Goal: Task Accomplishment & Management: Manage account settings

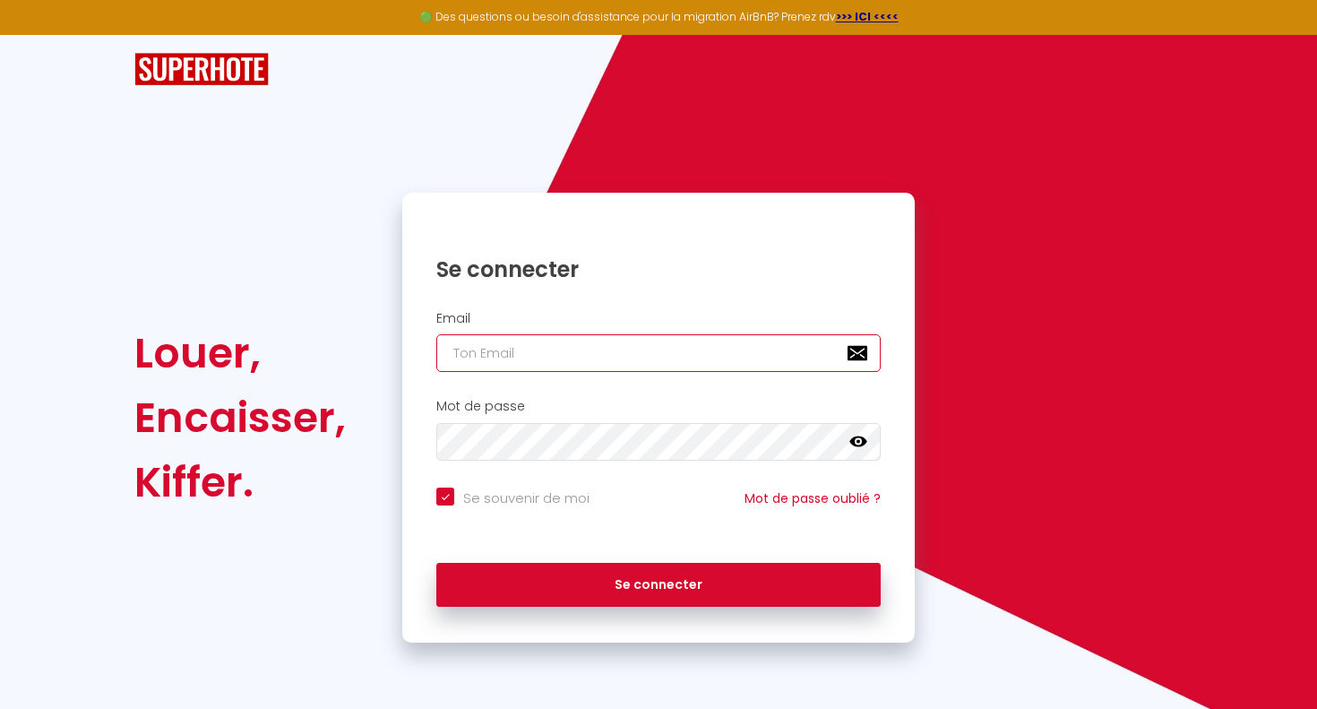
type input "[EMAIL_ADDRESS][DOMAIN_NAME]"
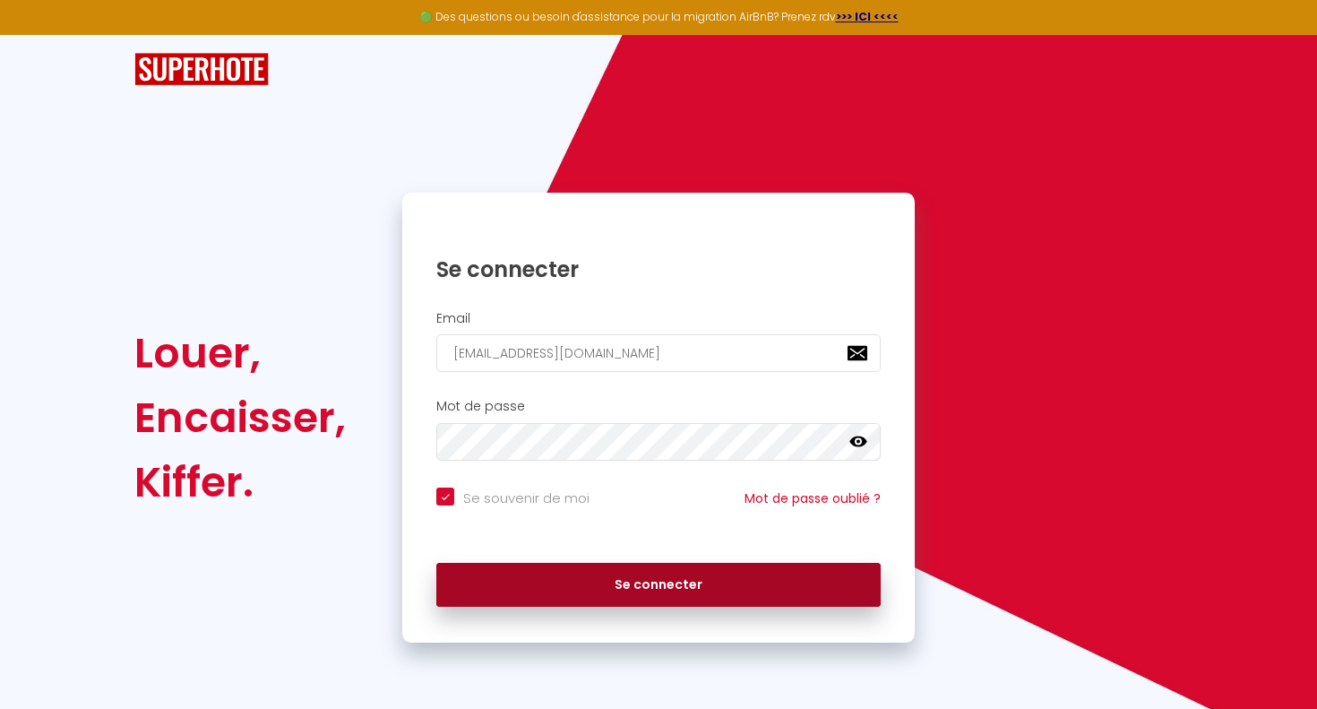
click at [564, 567] on button "Se connecter" at bounding box center [658, 585] width 445 height 45
checkbox input "true"
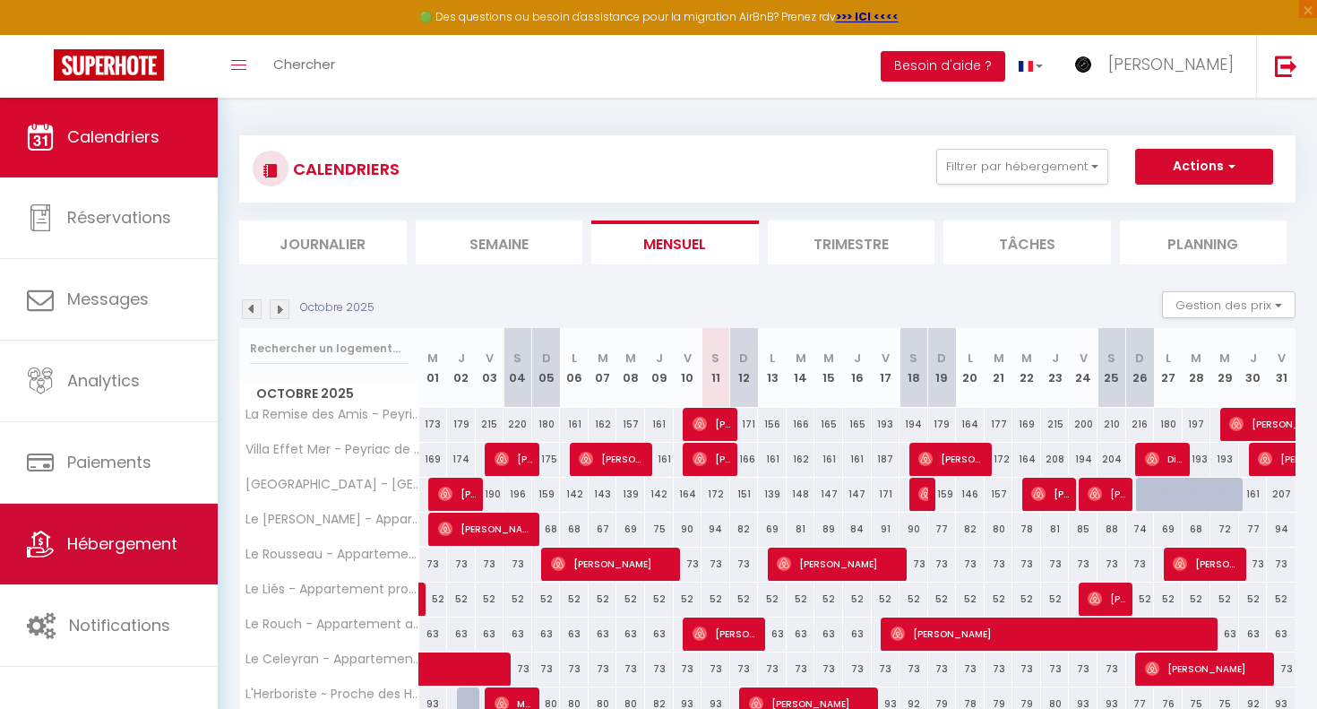
click at [132, 528] on link "Hébergement" at bounding box center [109, 544] width 218 height 81
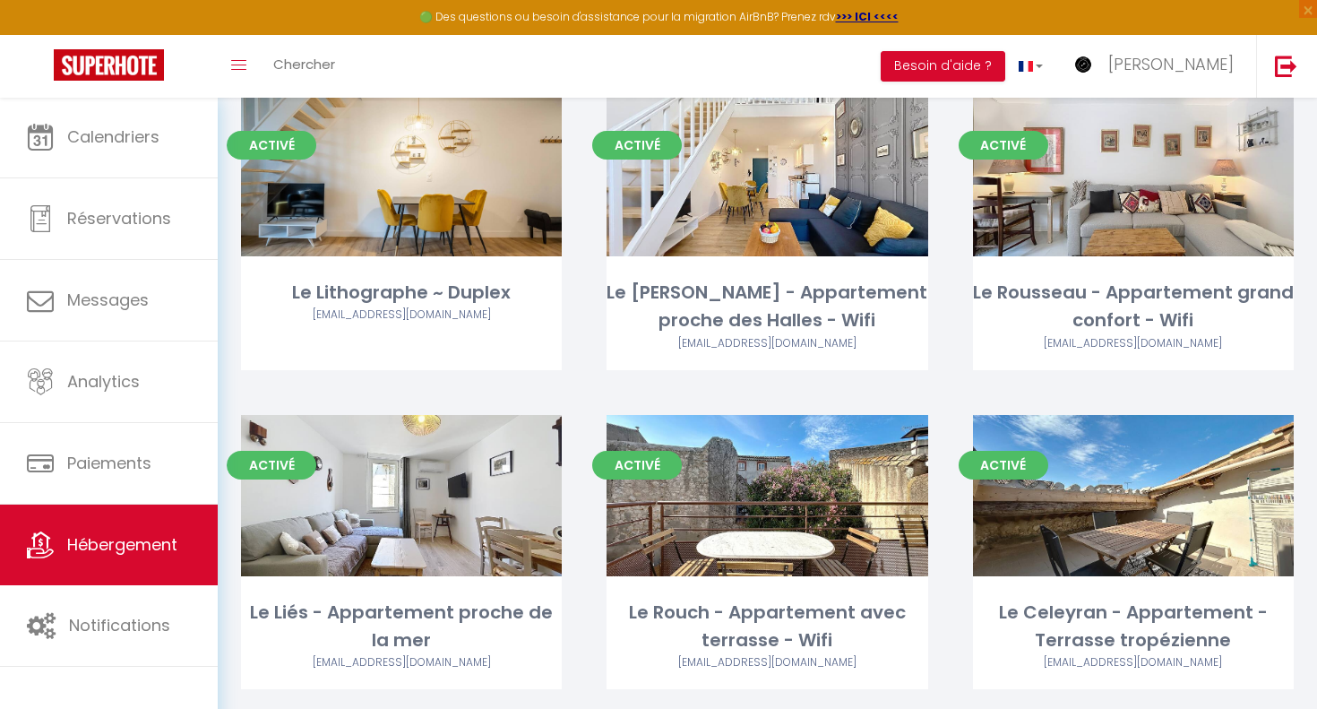
scroll to position [1170, 0]
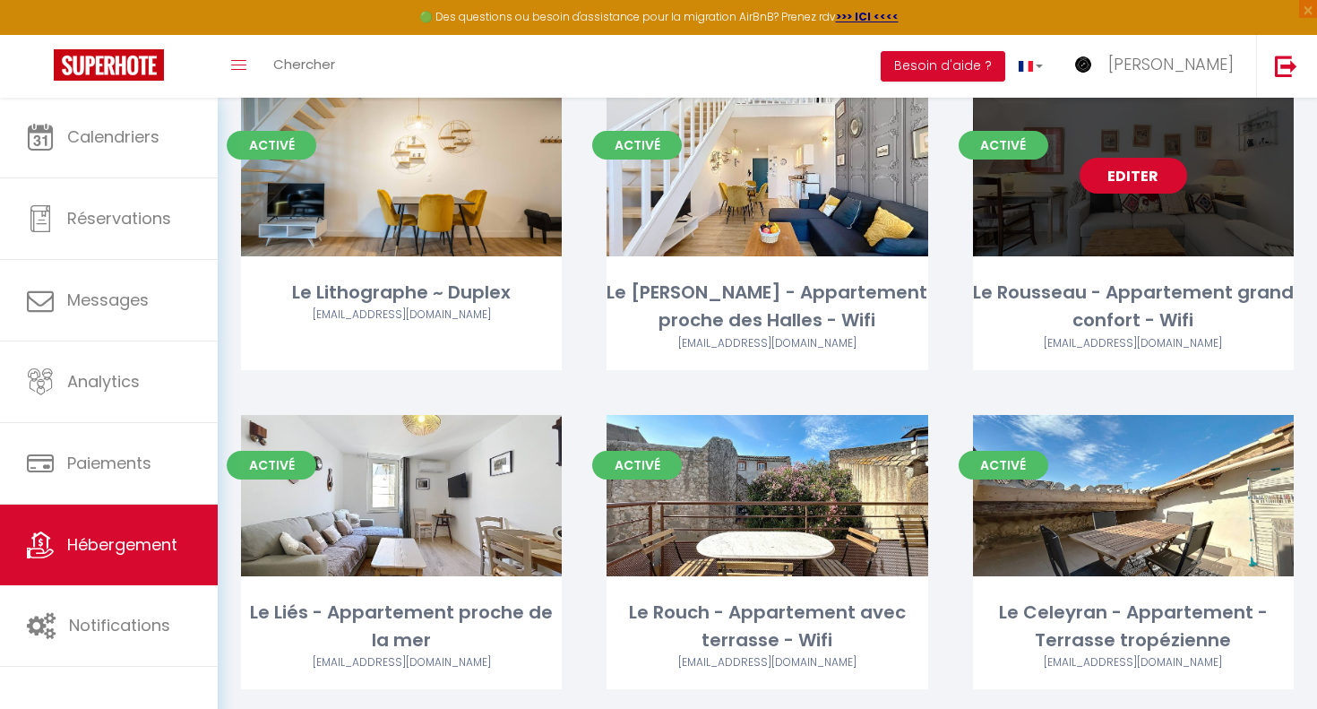
click at [1123, 158] on link "Editer" at bounding box center [1134, 176] width 108 height 36
select select "3"
select select "2"
select select "1"
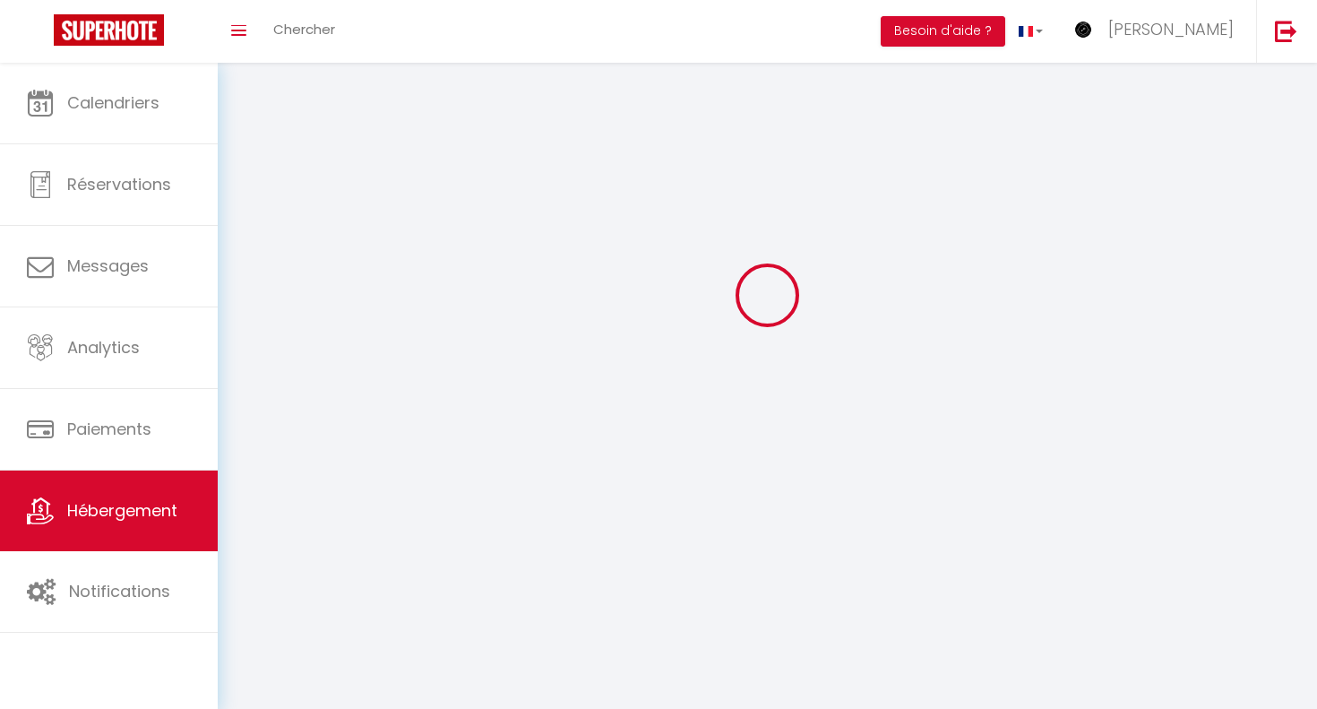
select select
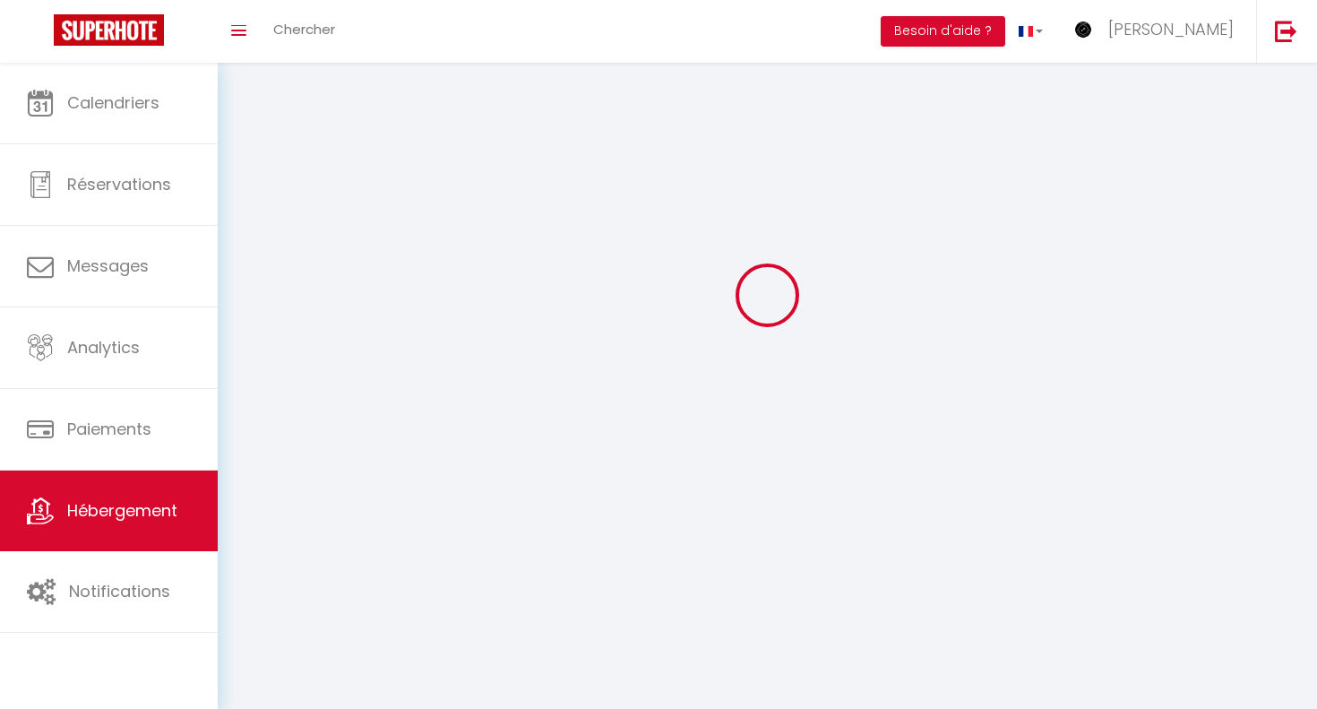
select select
checkbox input "false"
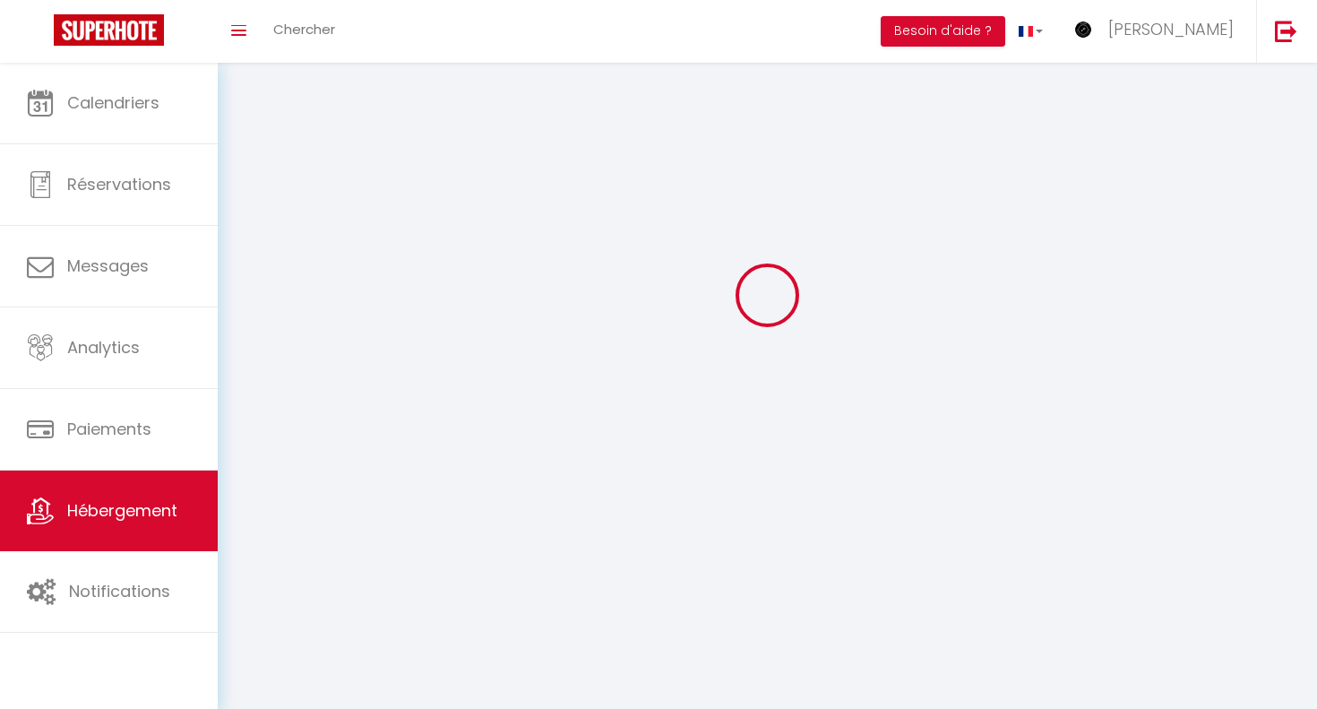
checkbox input "false"
select select
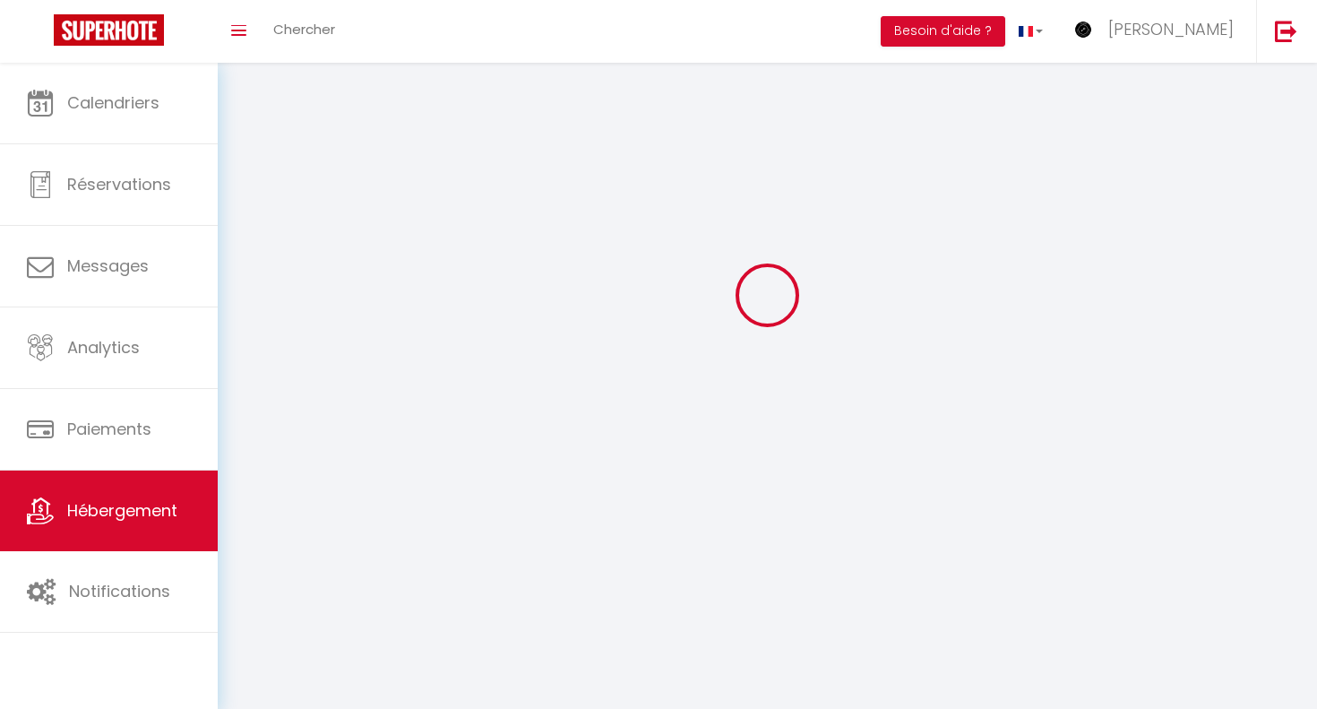
select select
checkbox input "false"
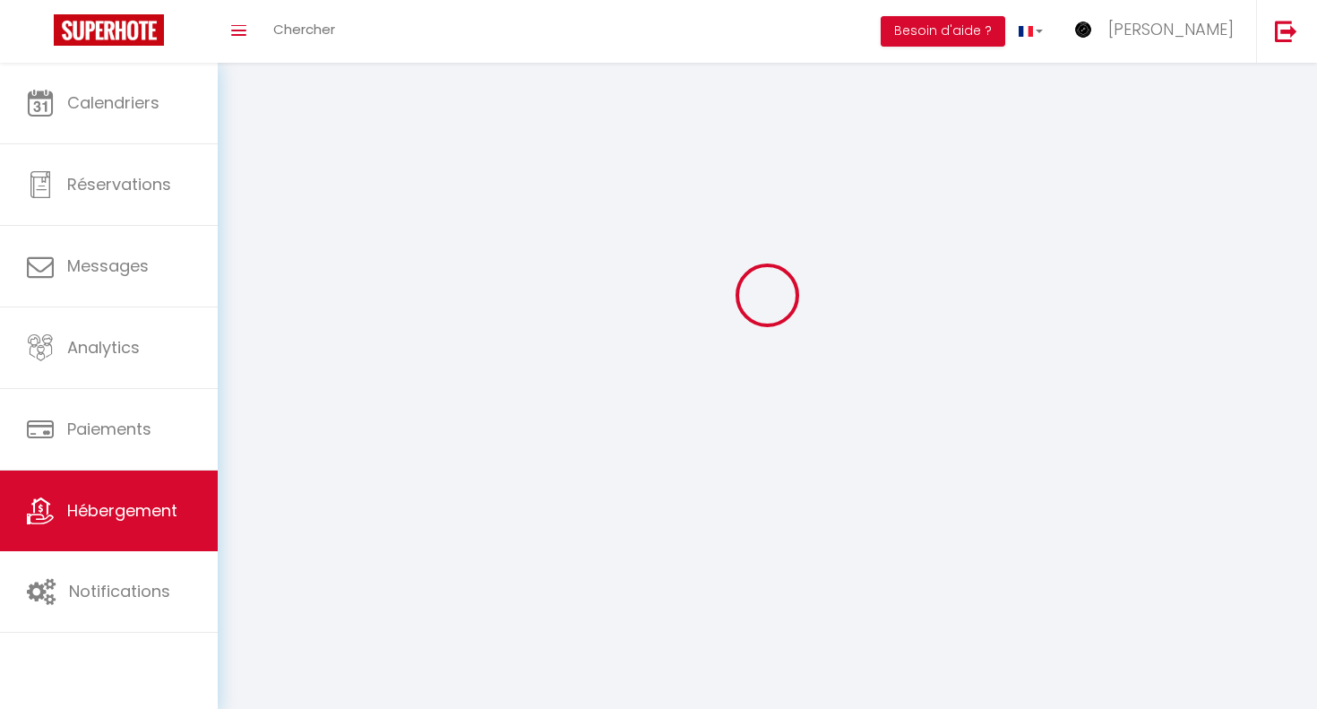
checkbox input "false"
select select
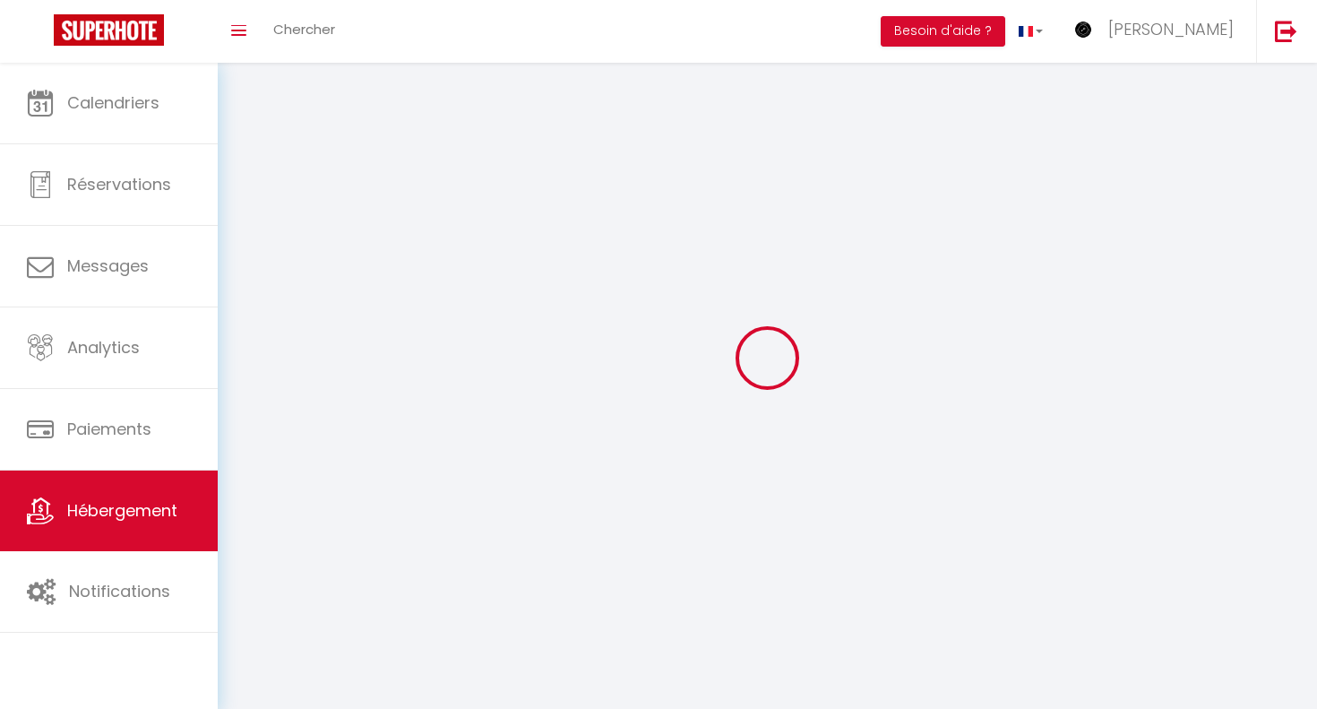
select select
checkbox input "false"
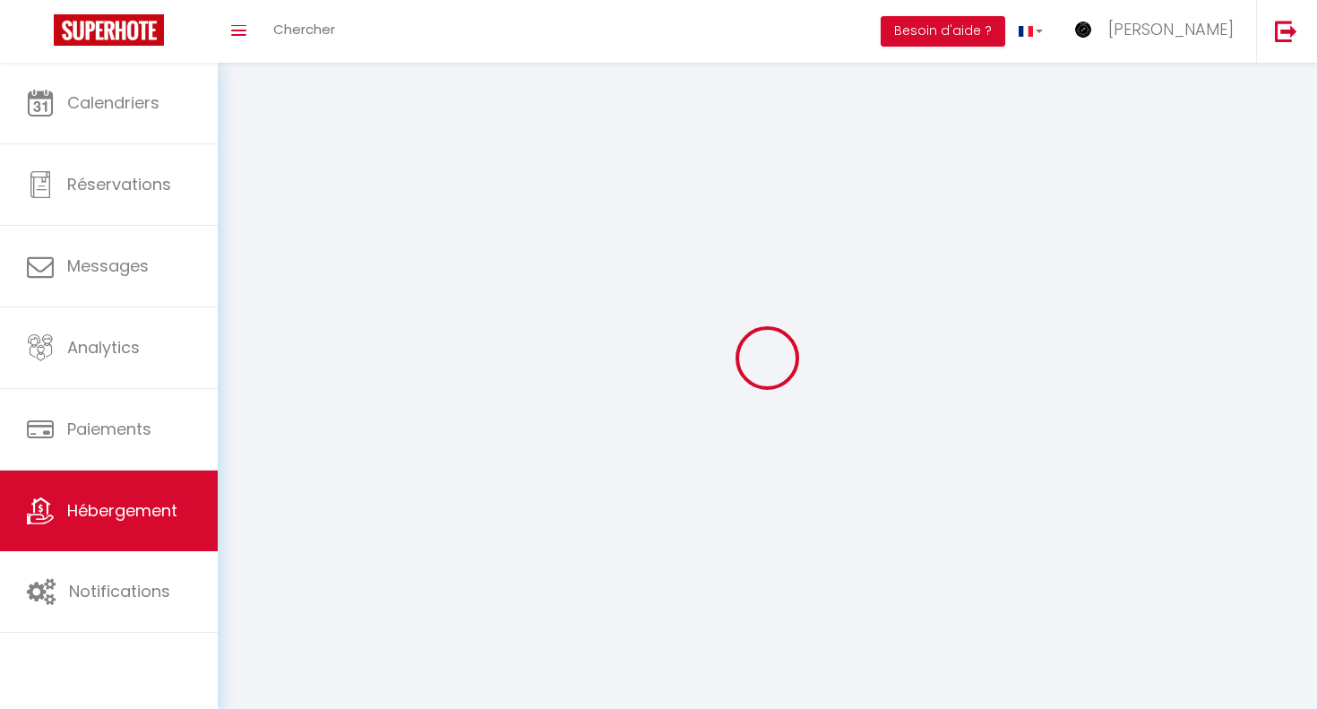
checkbox input "false"
select select
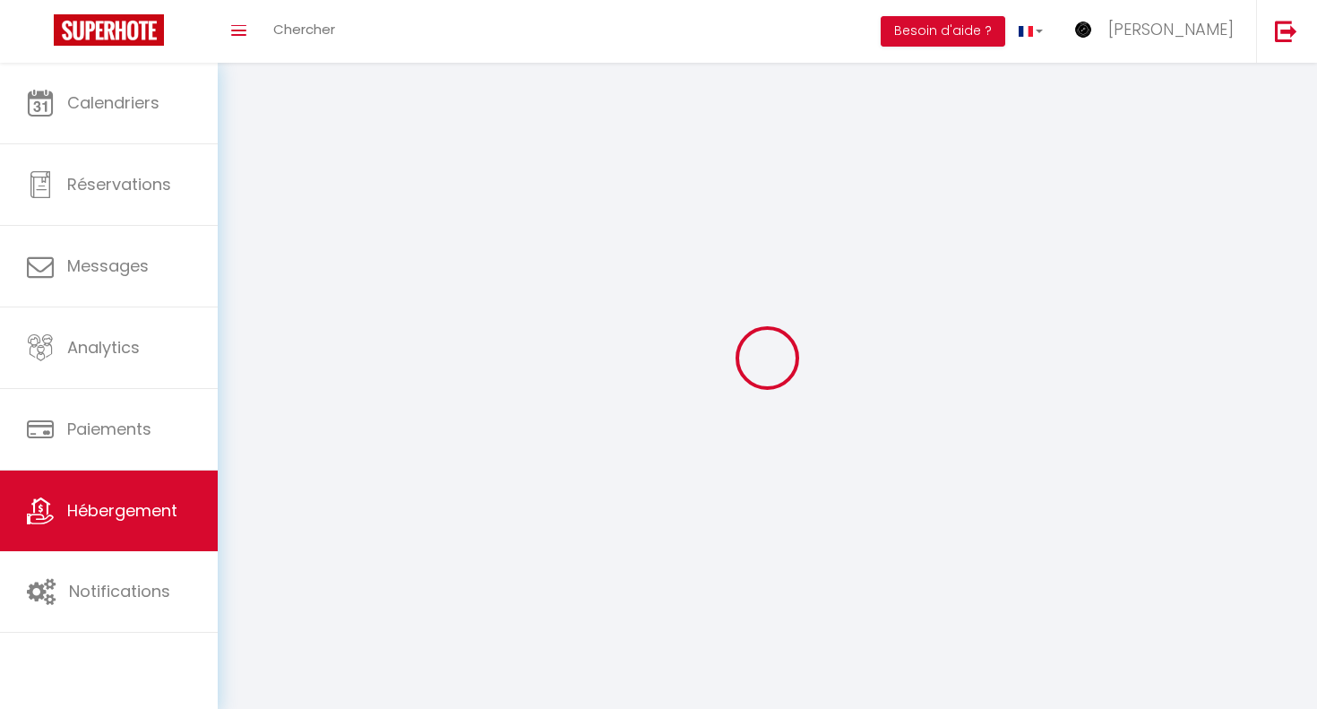
select select
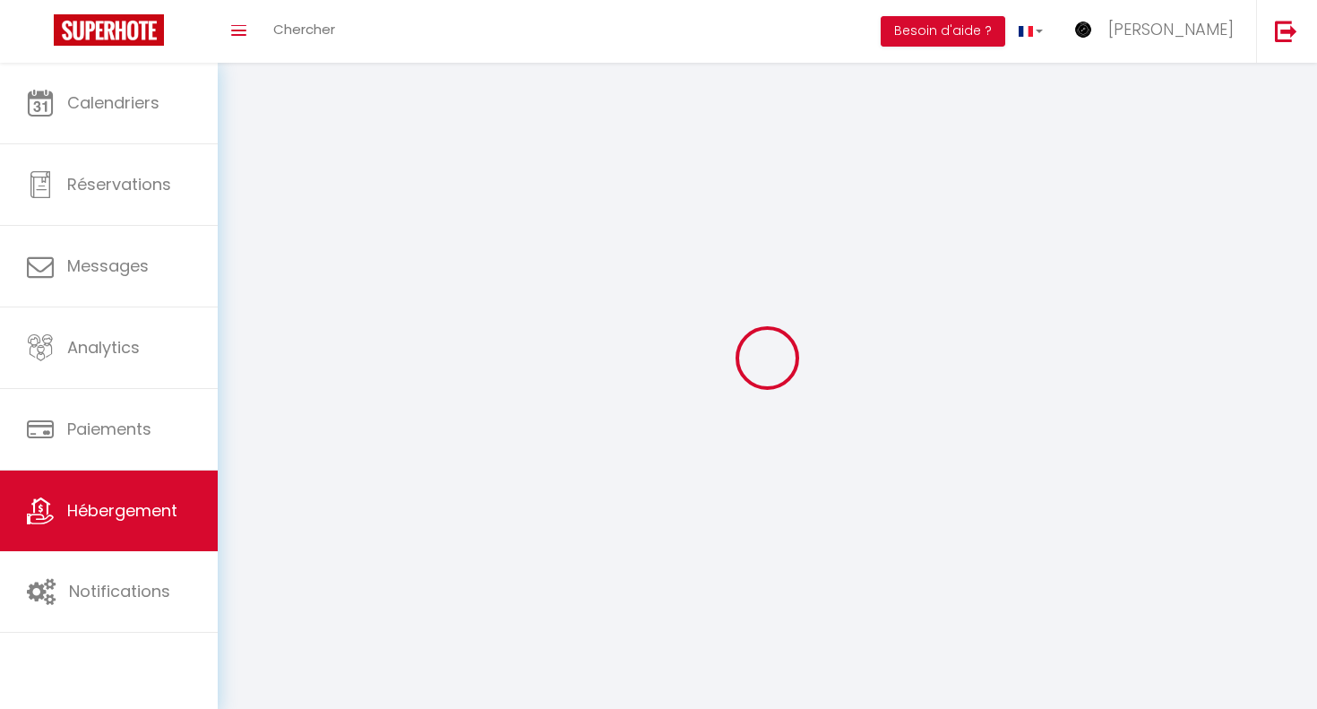
checkbox input "false"
select select
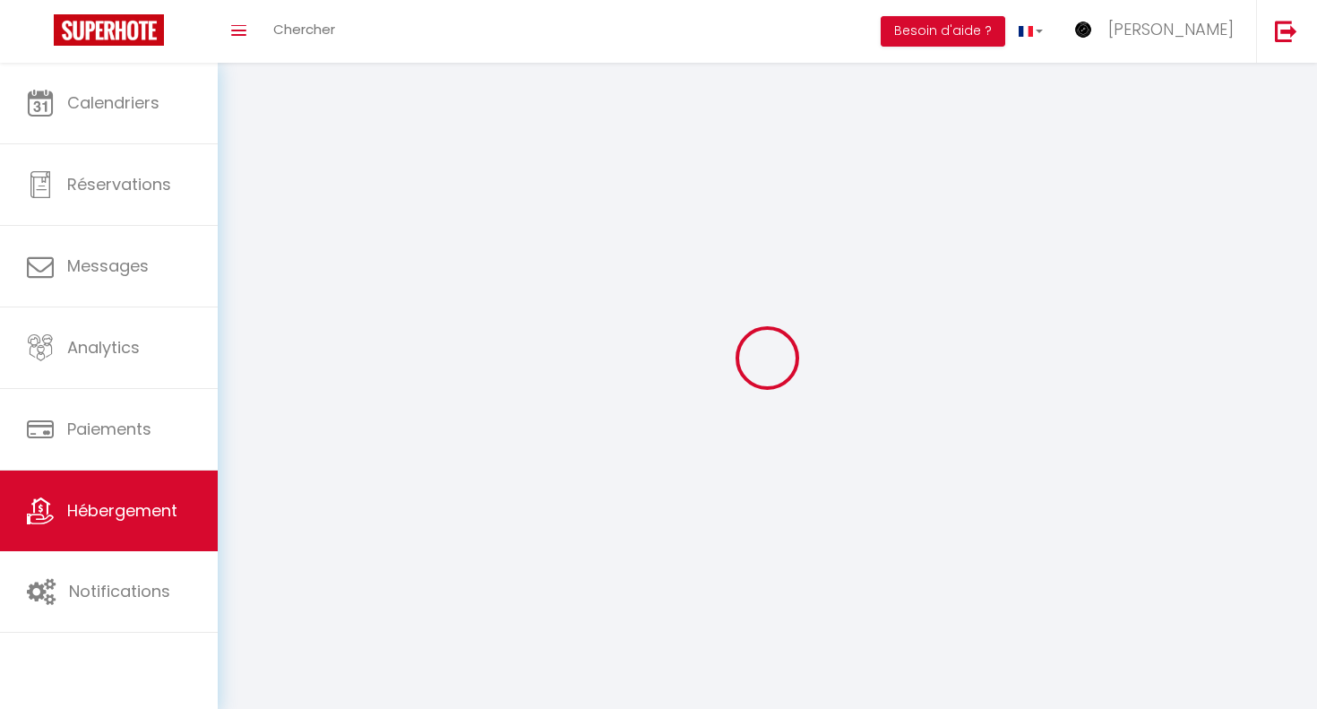
select select
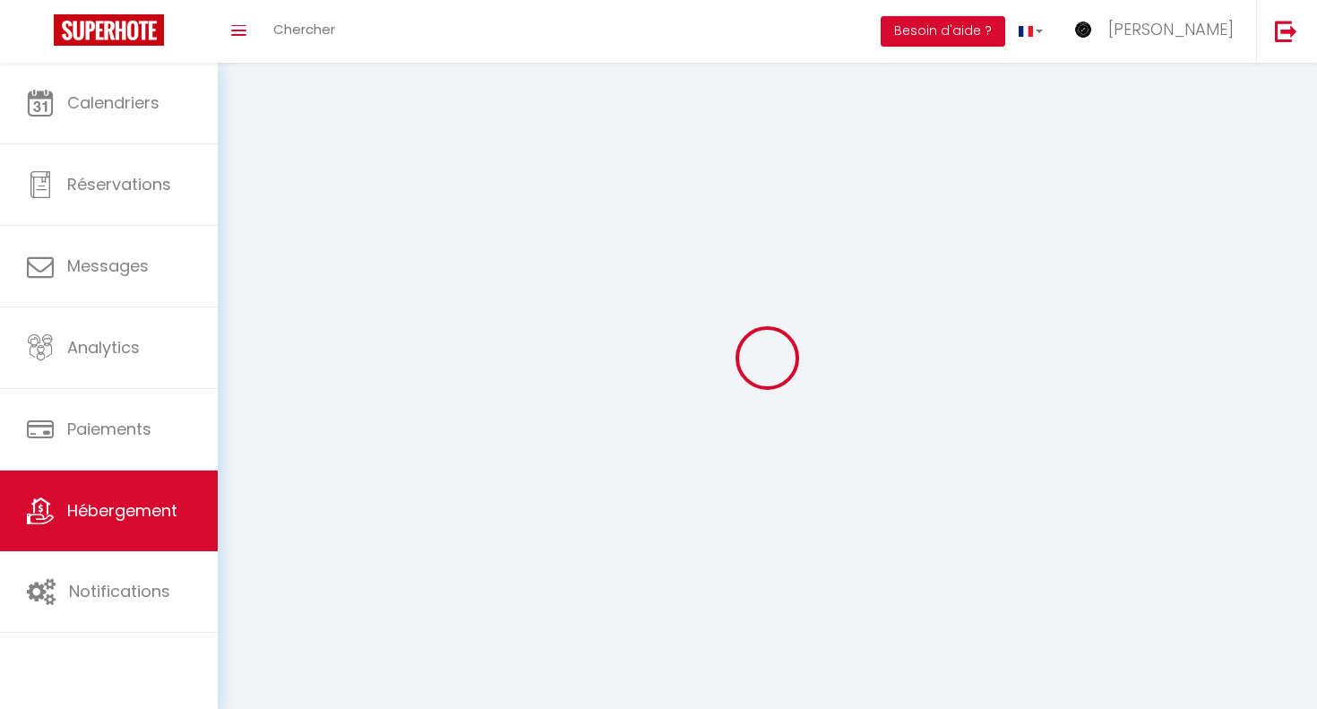
select select
checkbox input "false"
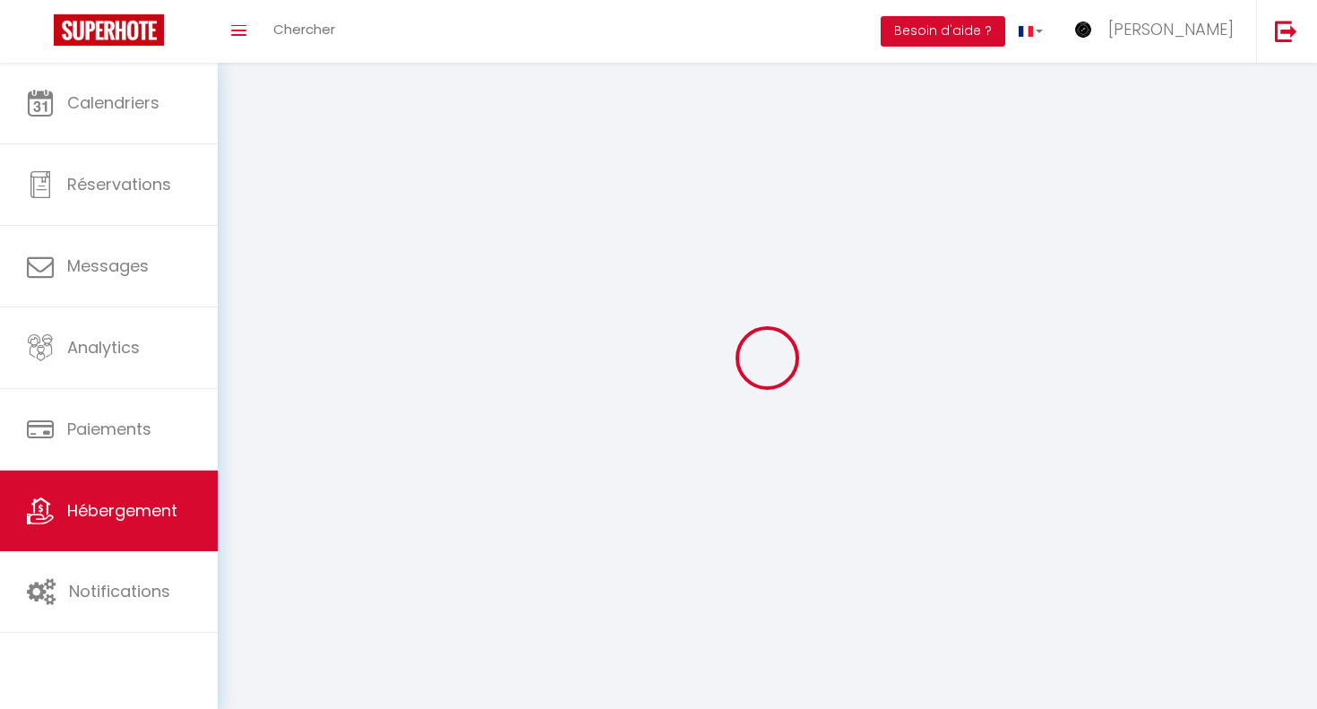
select select
select select "1"
select select
select select "28"
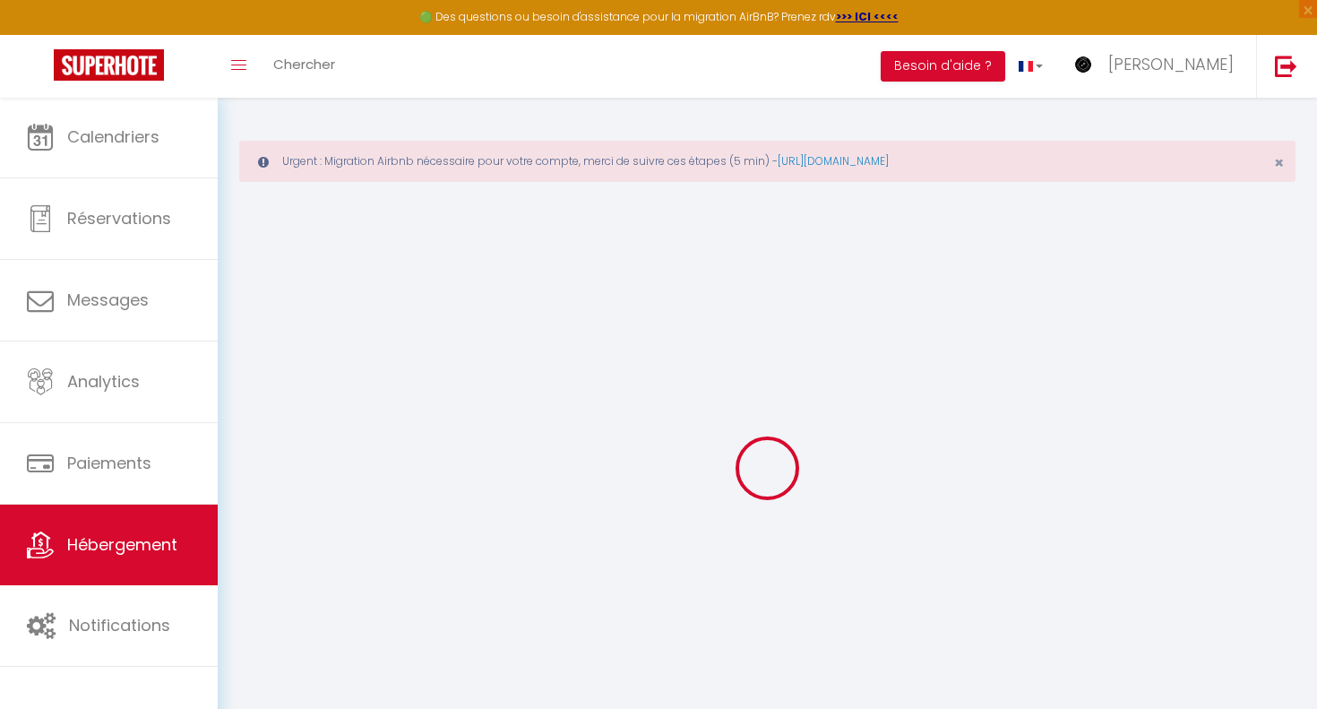
select select
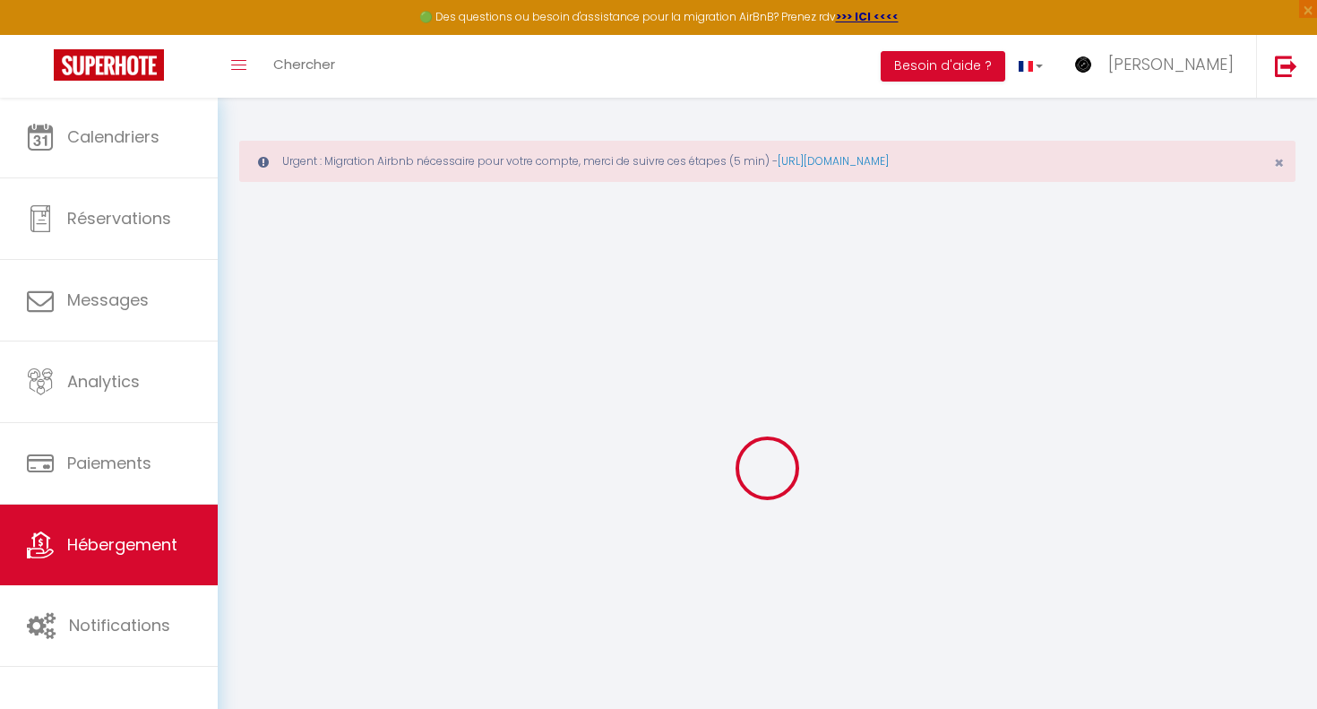
select select
checkbox input "false"
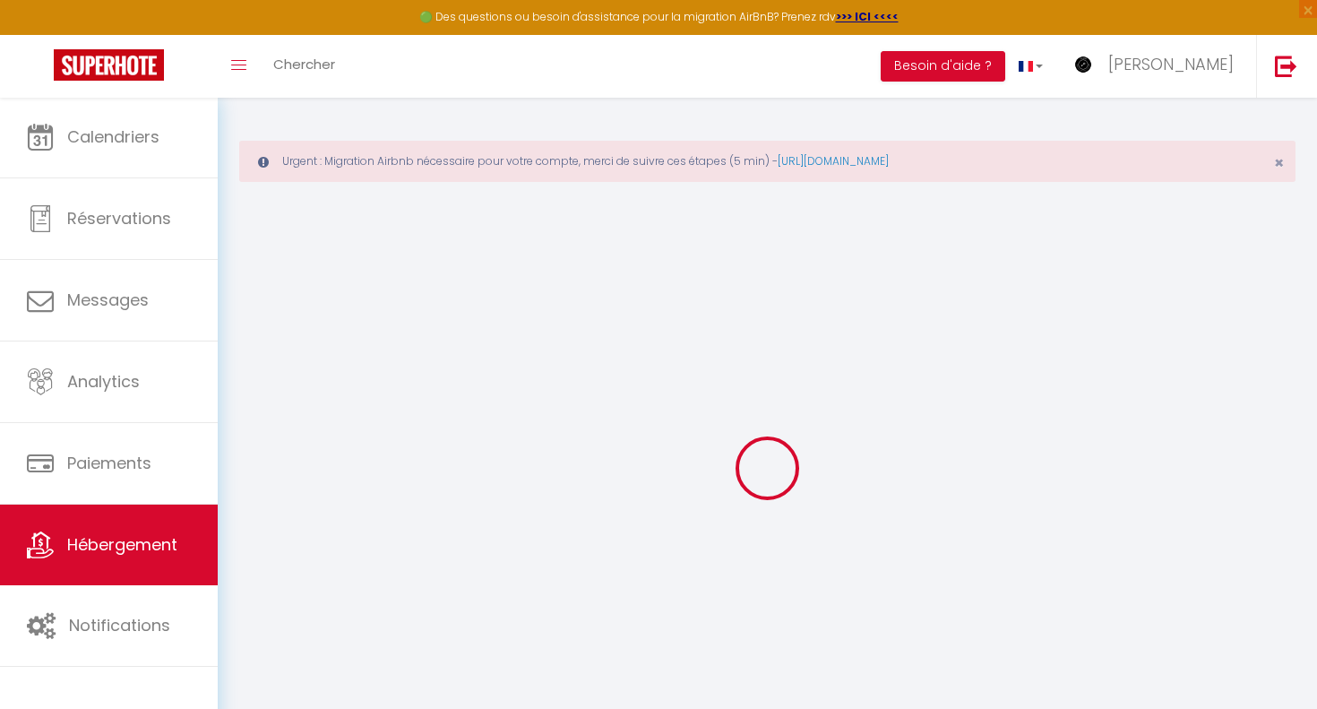
select select
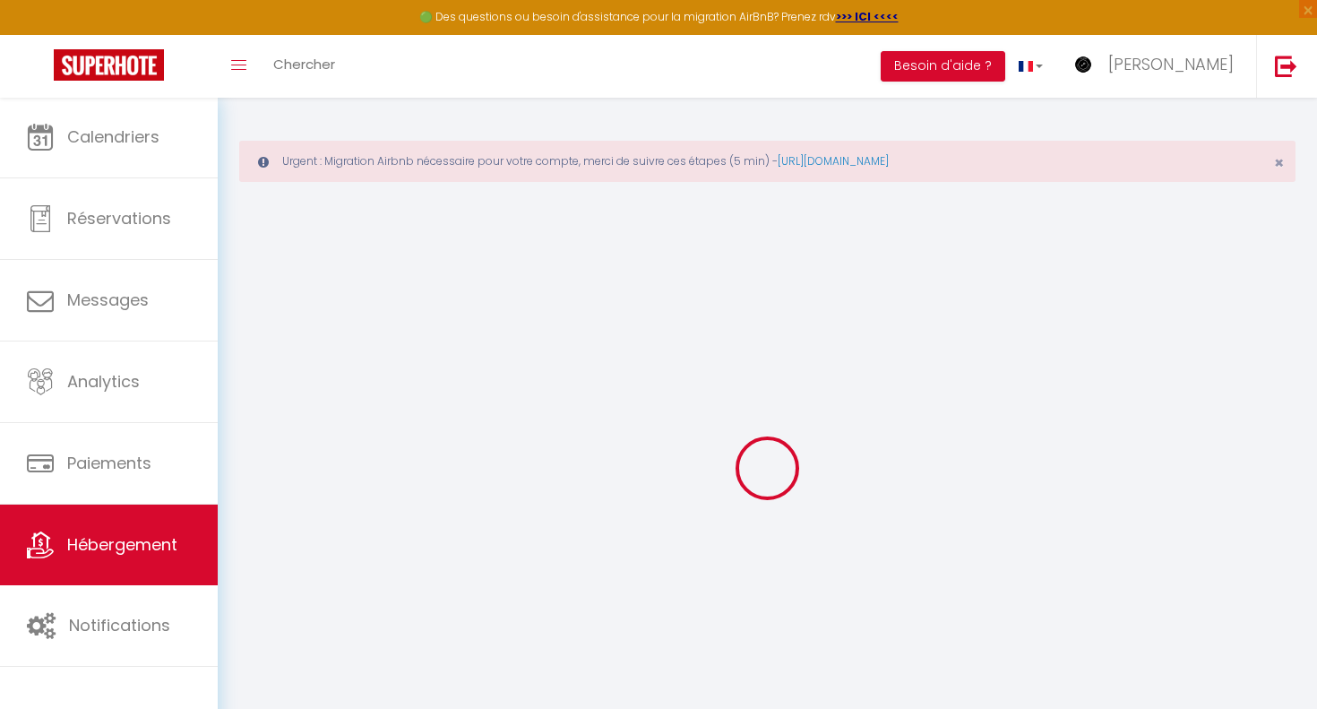
select select
checkbox input "false"
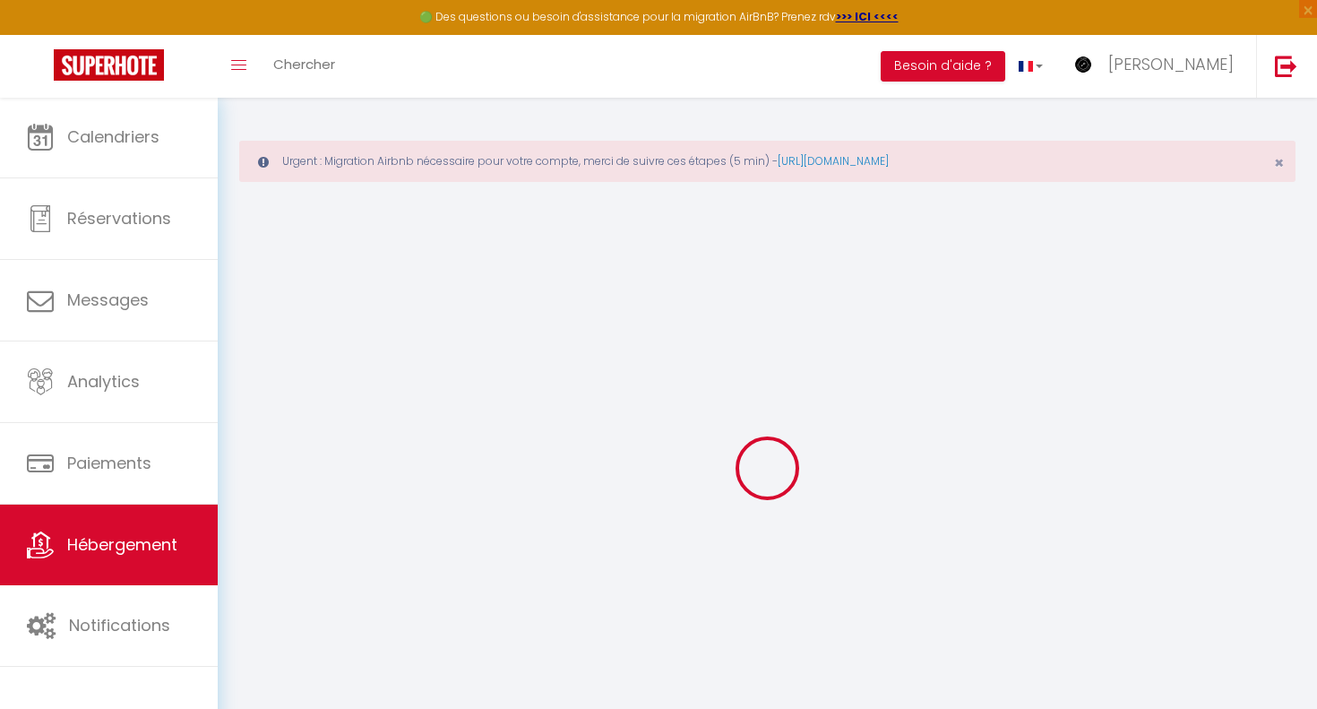
checkbox input "false"
select select
type input "Le Rousseau - Appartement grand confort - Wifi"
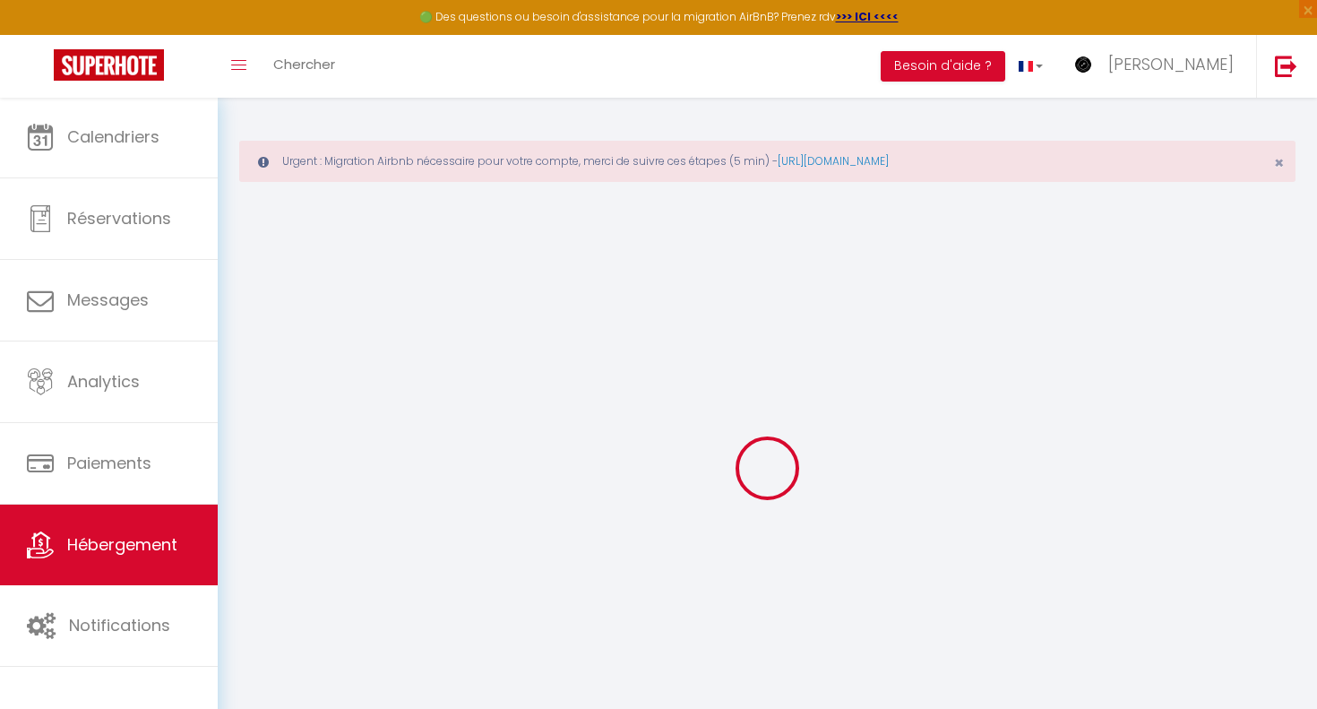
type input "Véronique"
select select "6"
select select "2"
type input "68"
type input "45"
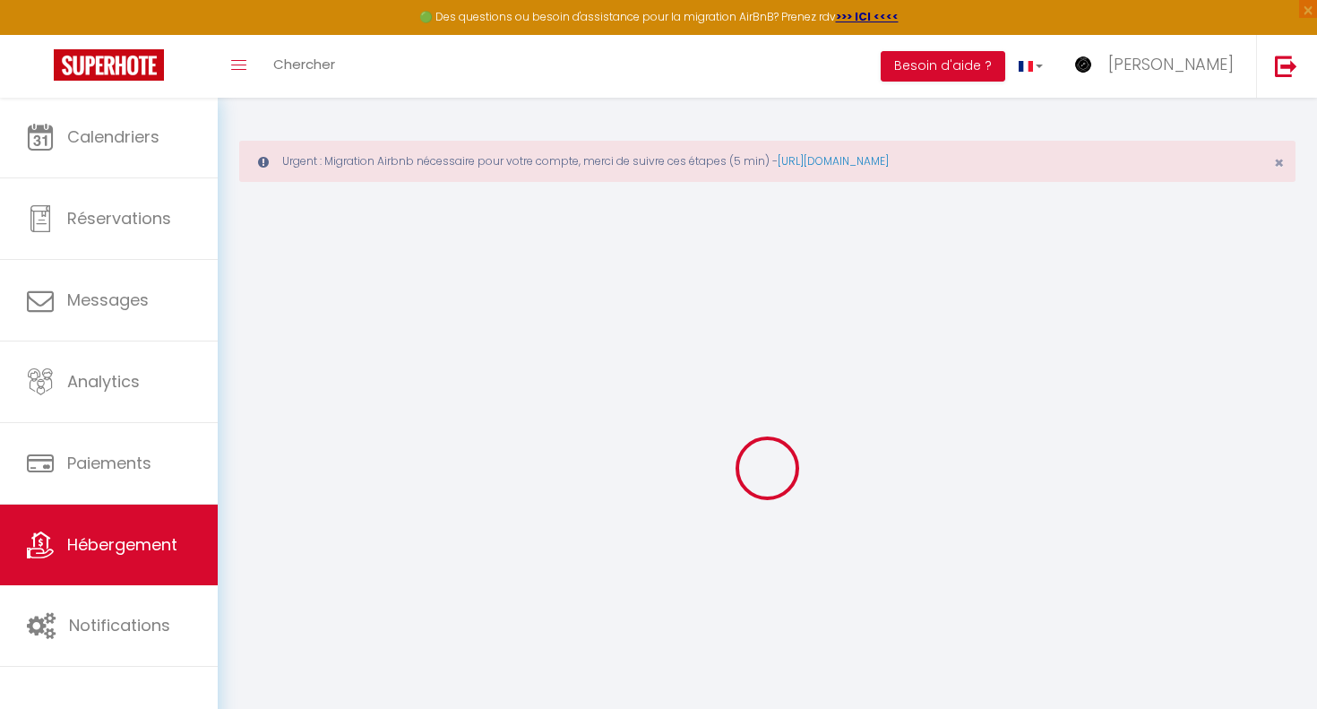
select select
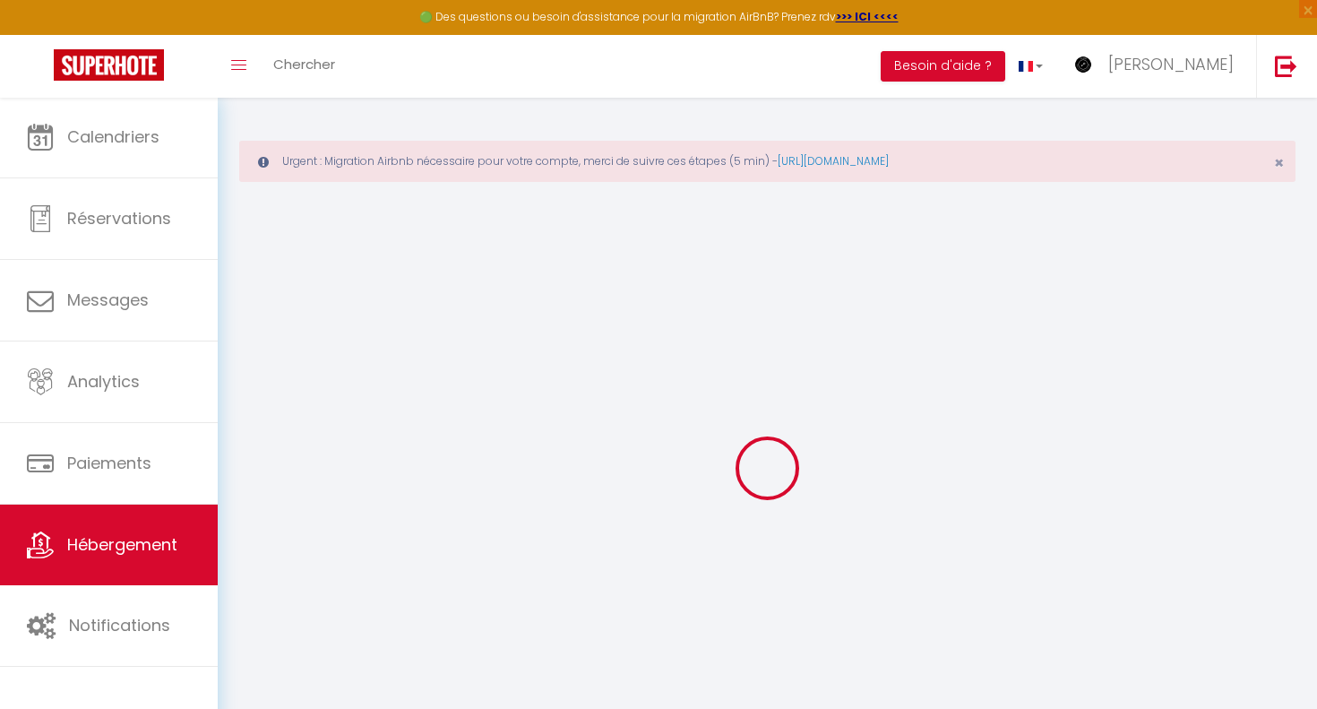
type input "11110"
type input "Salles-d'[GEOGRAPHIC_DATA]"
type input "[EMAIL_ADDRESS][DOMAIN_NAME]"
select select
checkbox input "false"
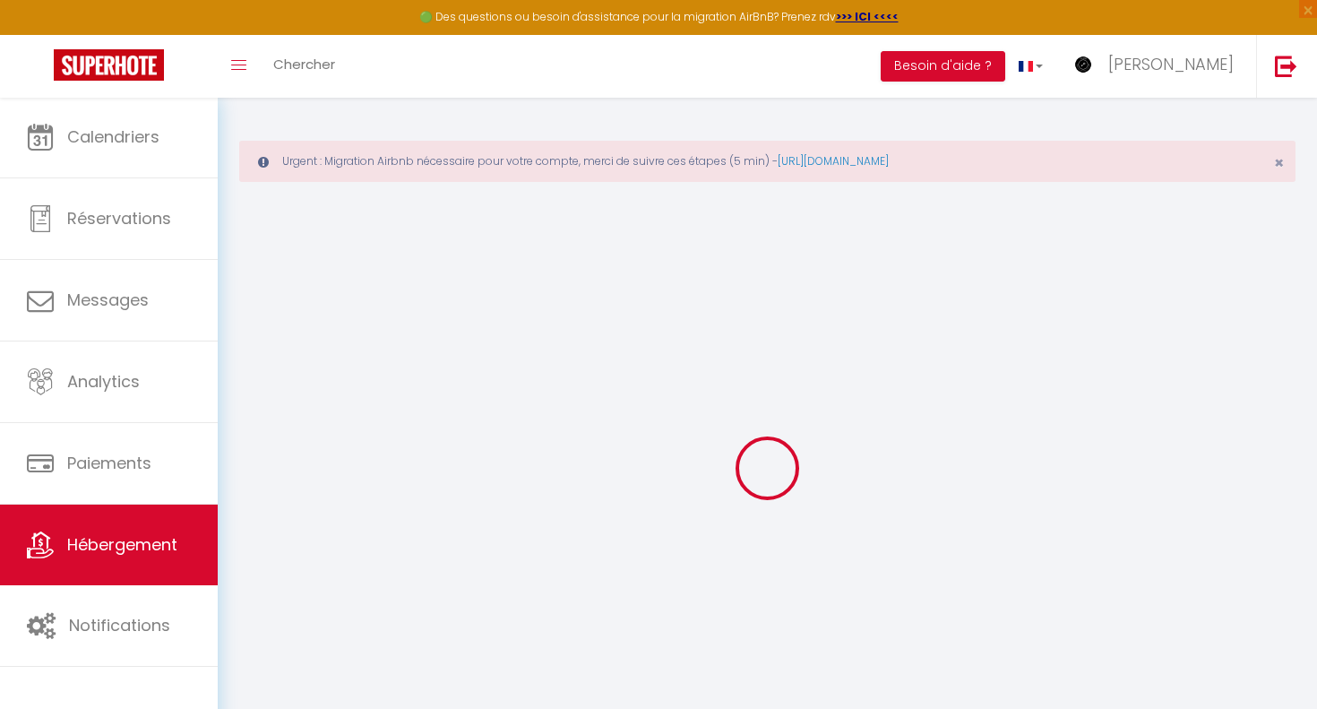
checkbox input "false"
type input "0"
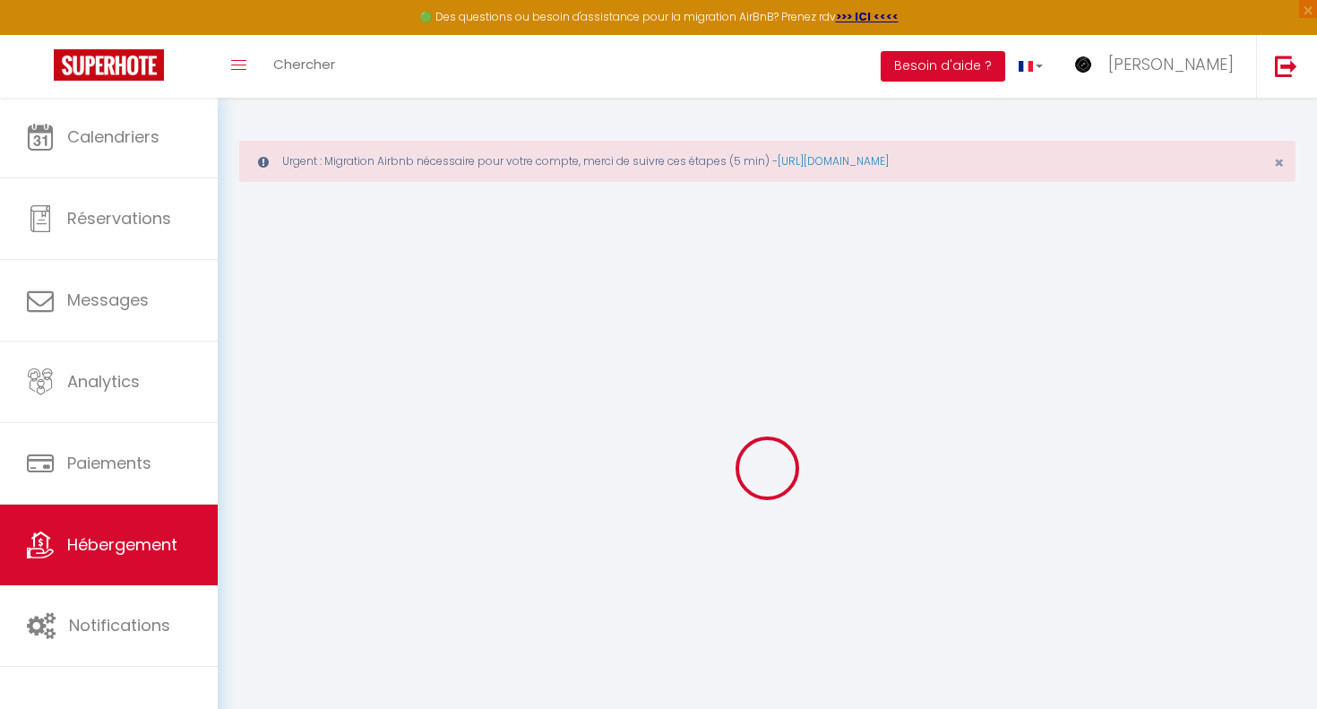
type input "0"
select select
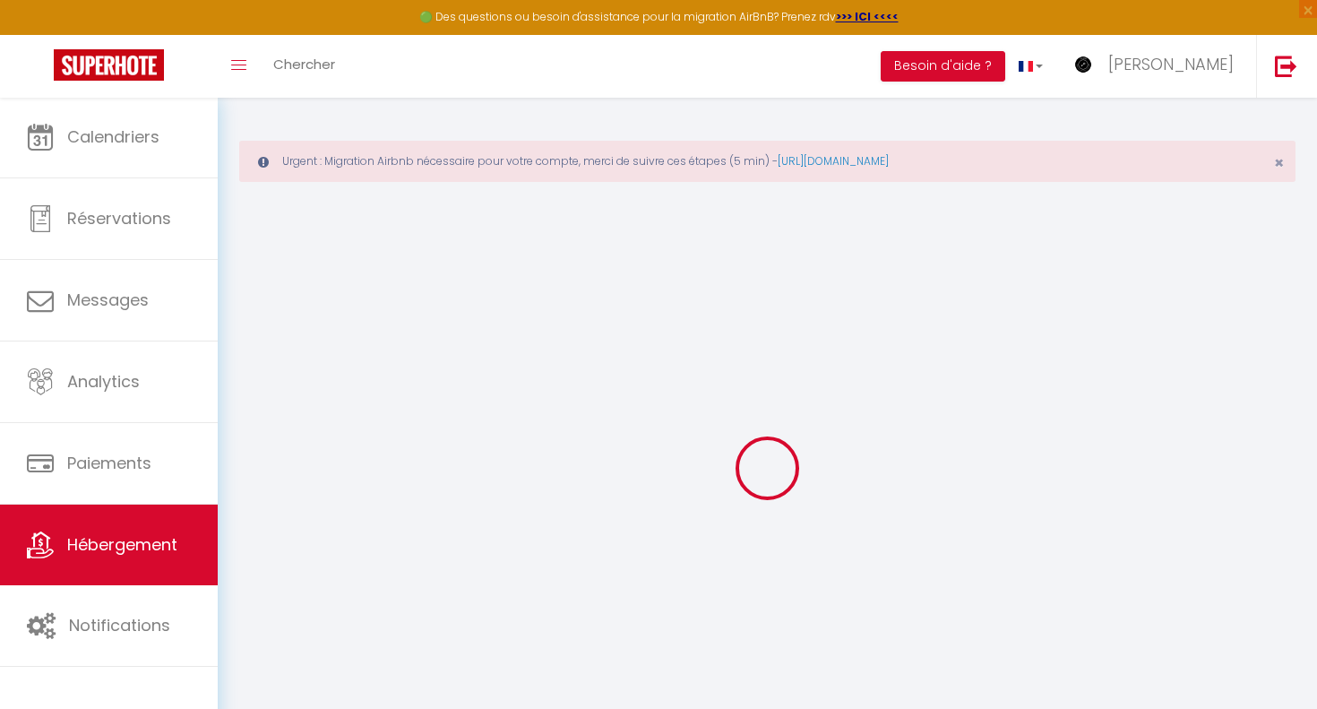
select select
checkbox input "false"
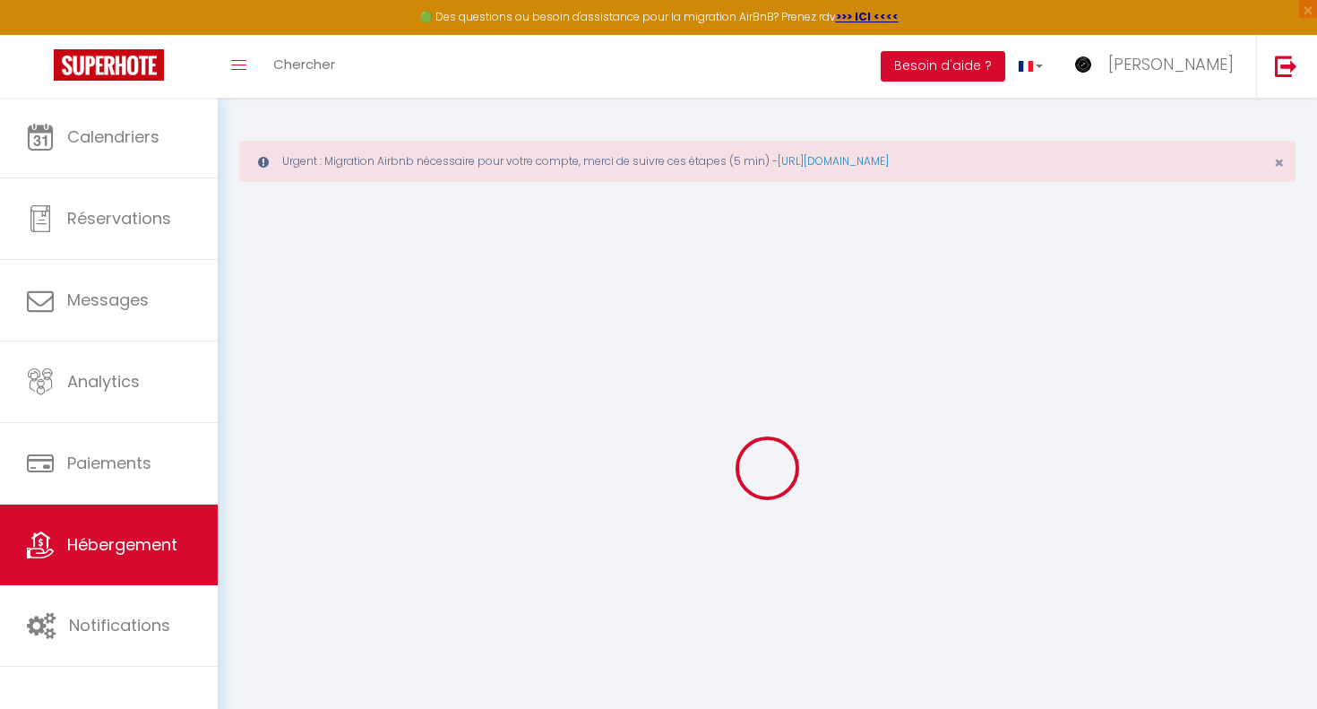
checkbox input "false"
select select
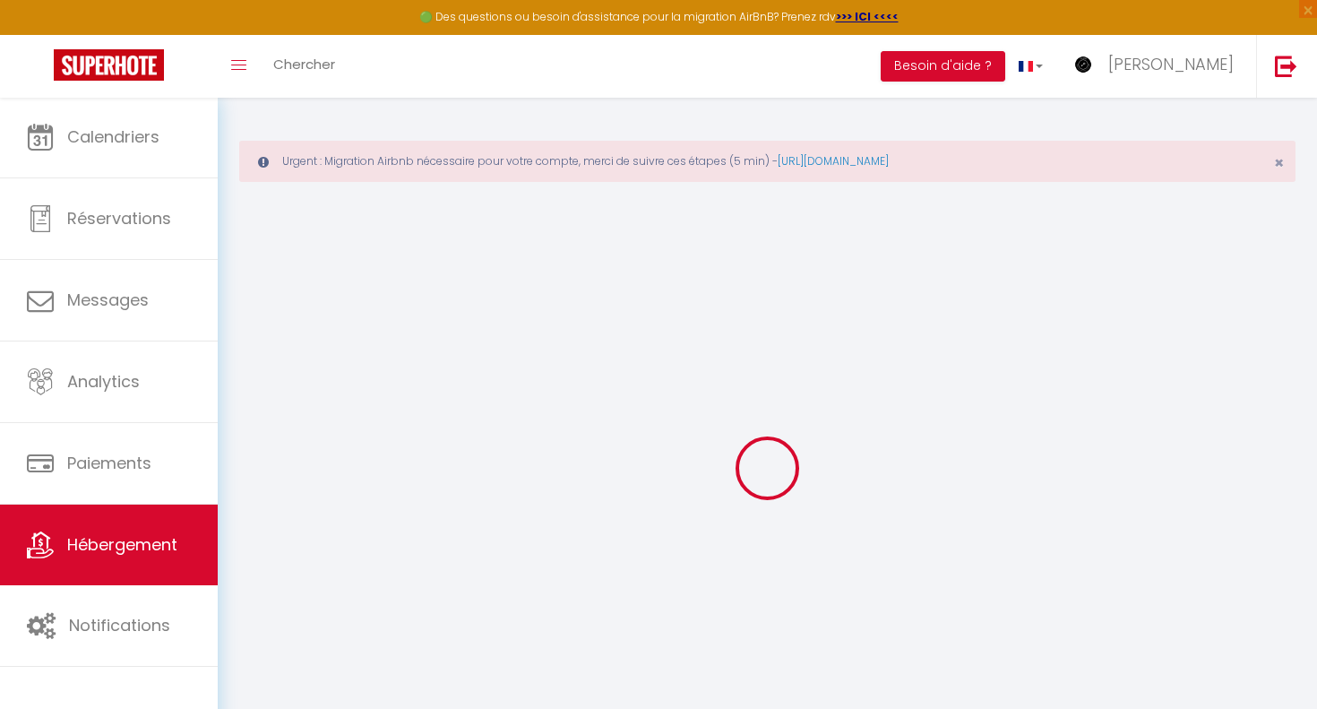
select select
checkbox input "false"
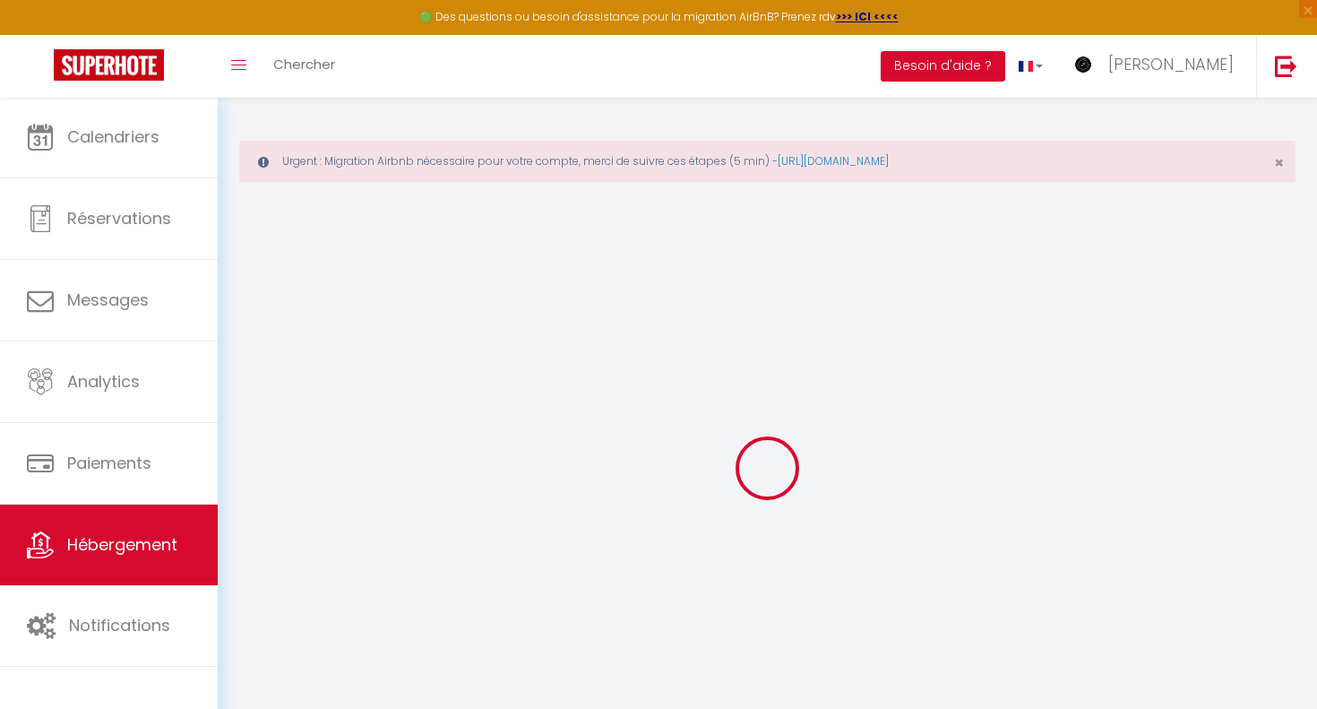
checkbox input "false"
select select
checkbox input "false"
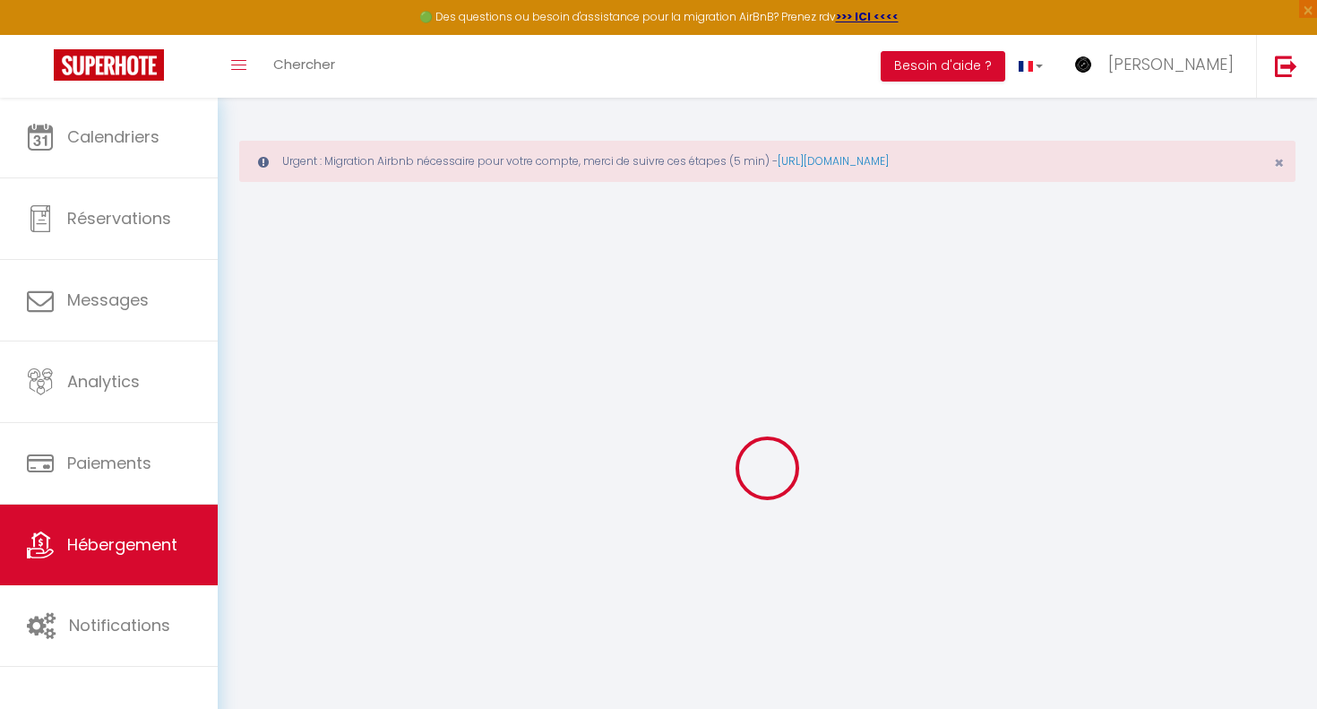
checkbox input "false"
select select "14:00"
select select
select select "11:00"
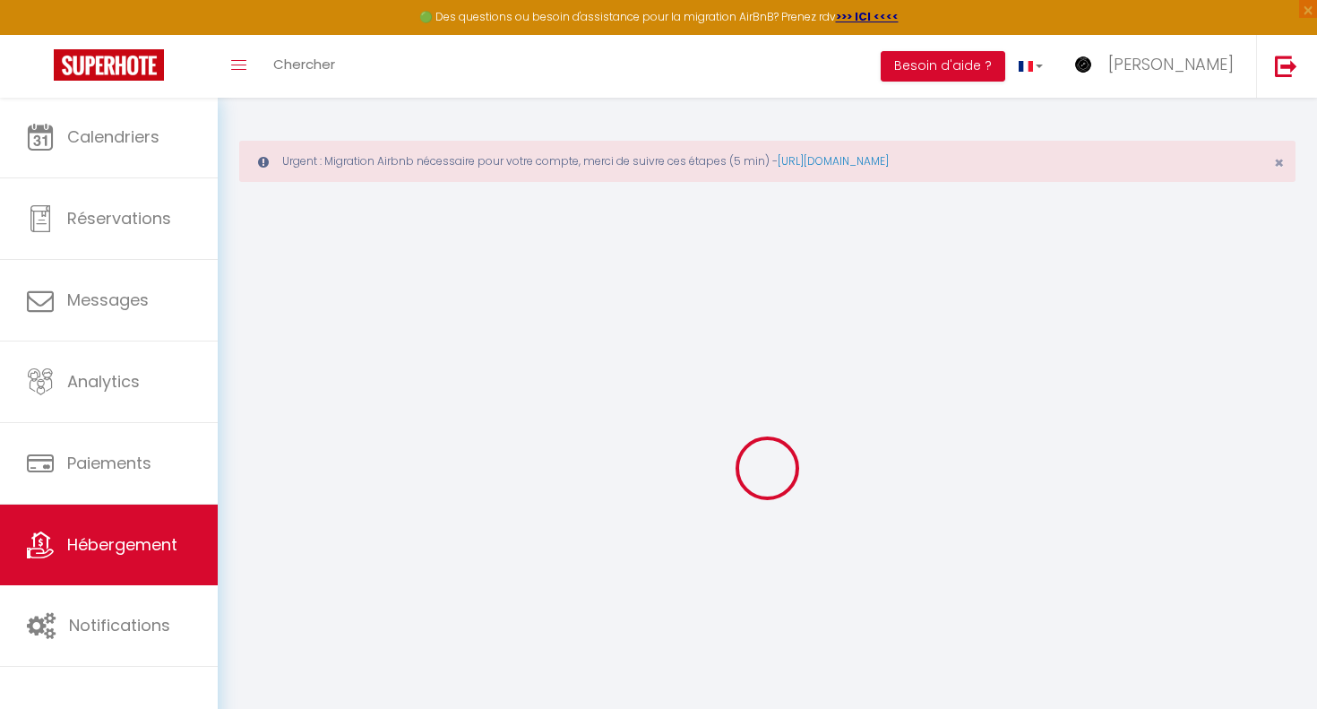
select select "30"
select select "120"
select select
checkbox input "false"
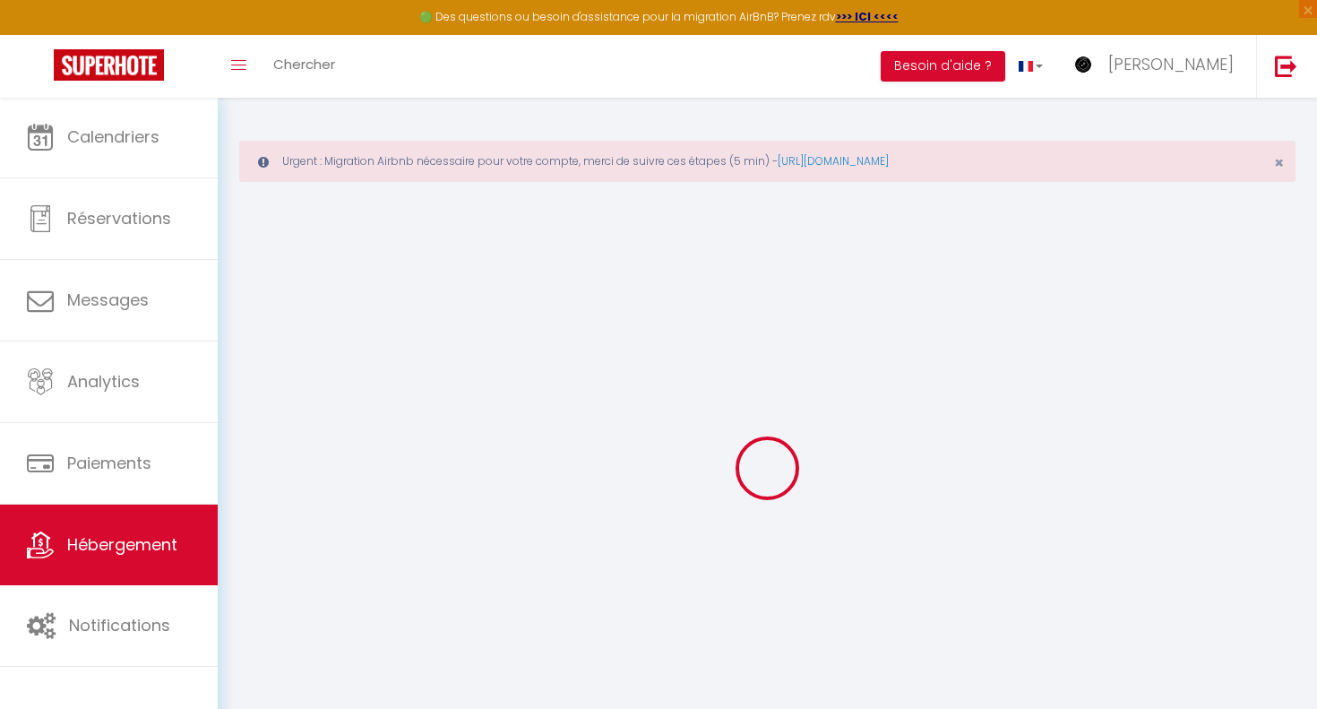
checkbox input "false"
select select
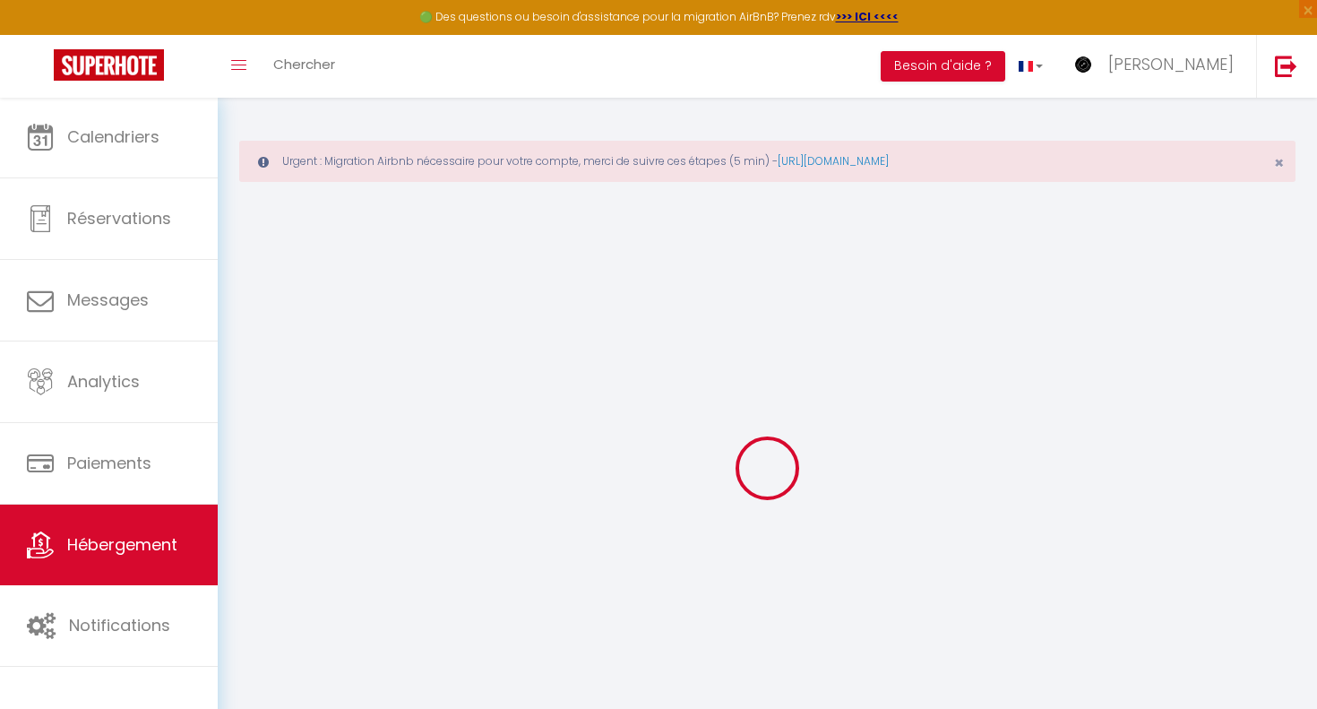
checkbox input "false"
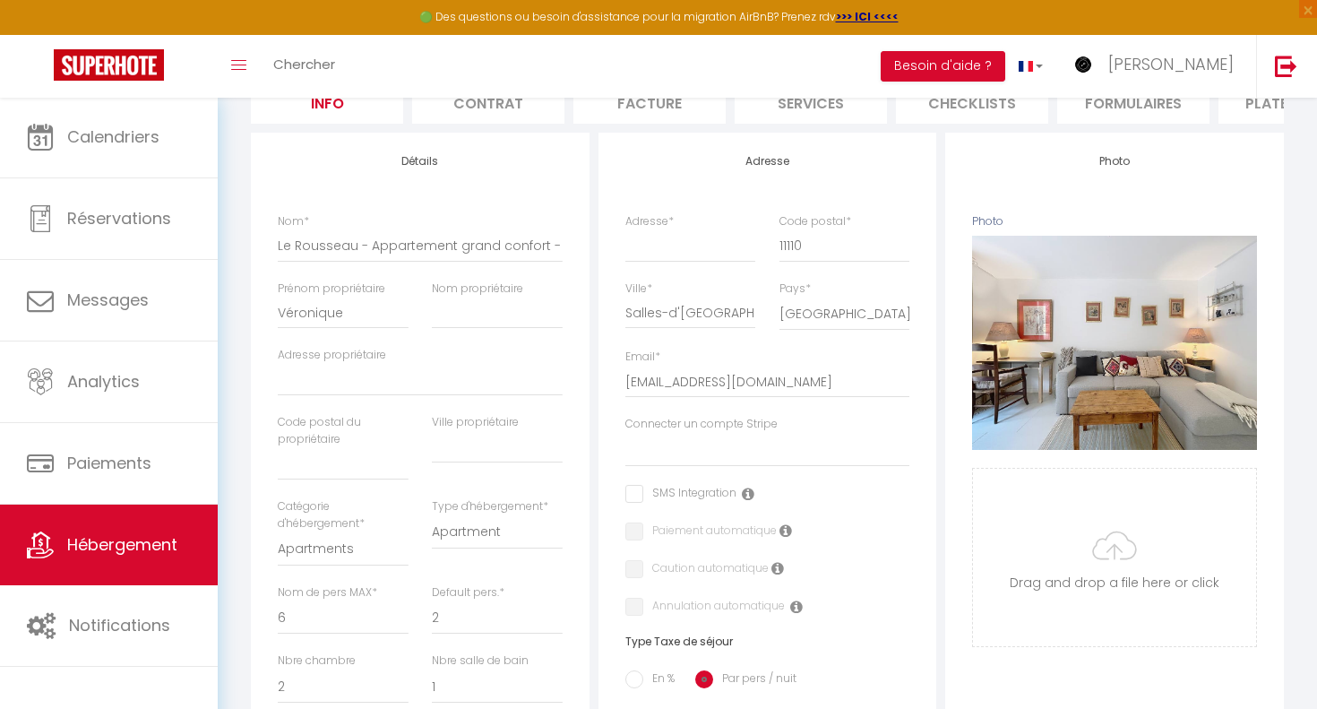
select select
checkbox input "false"
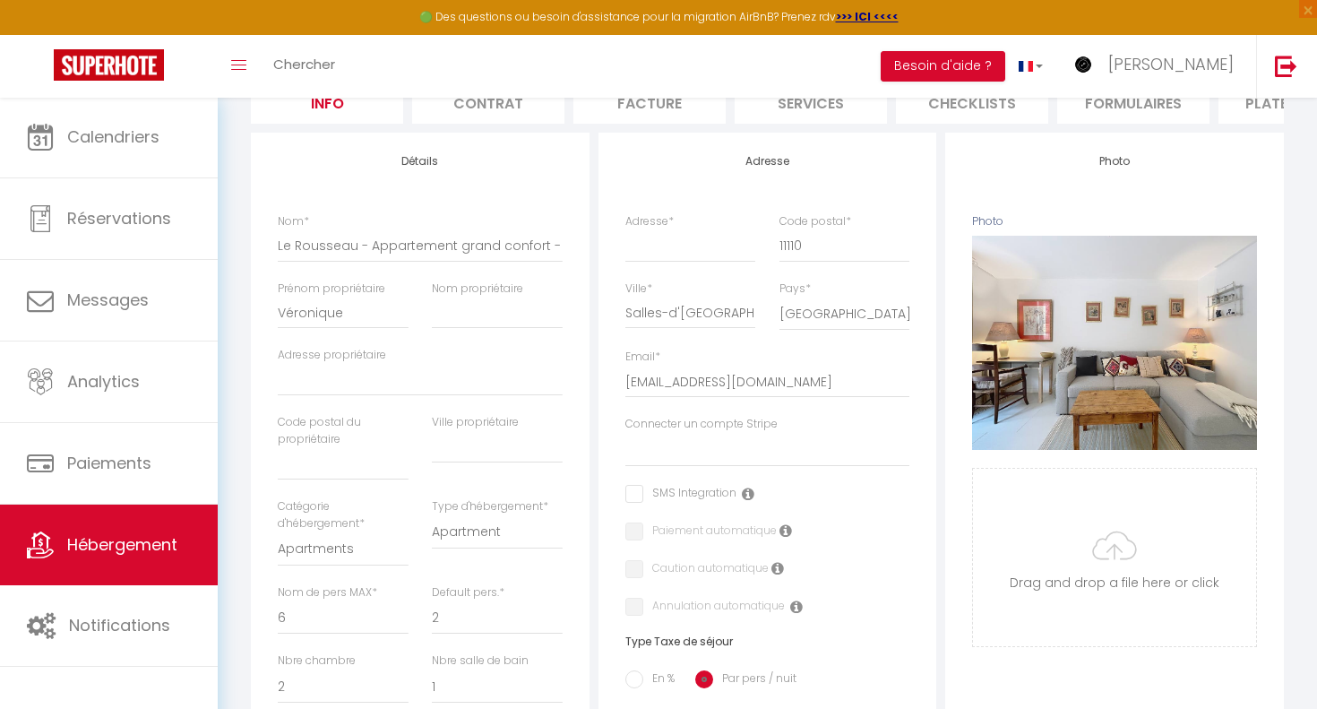
checkbox input "false"
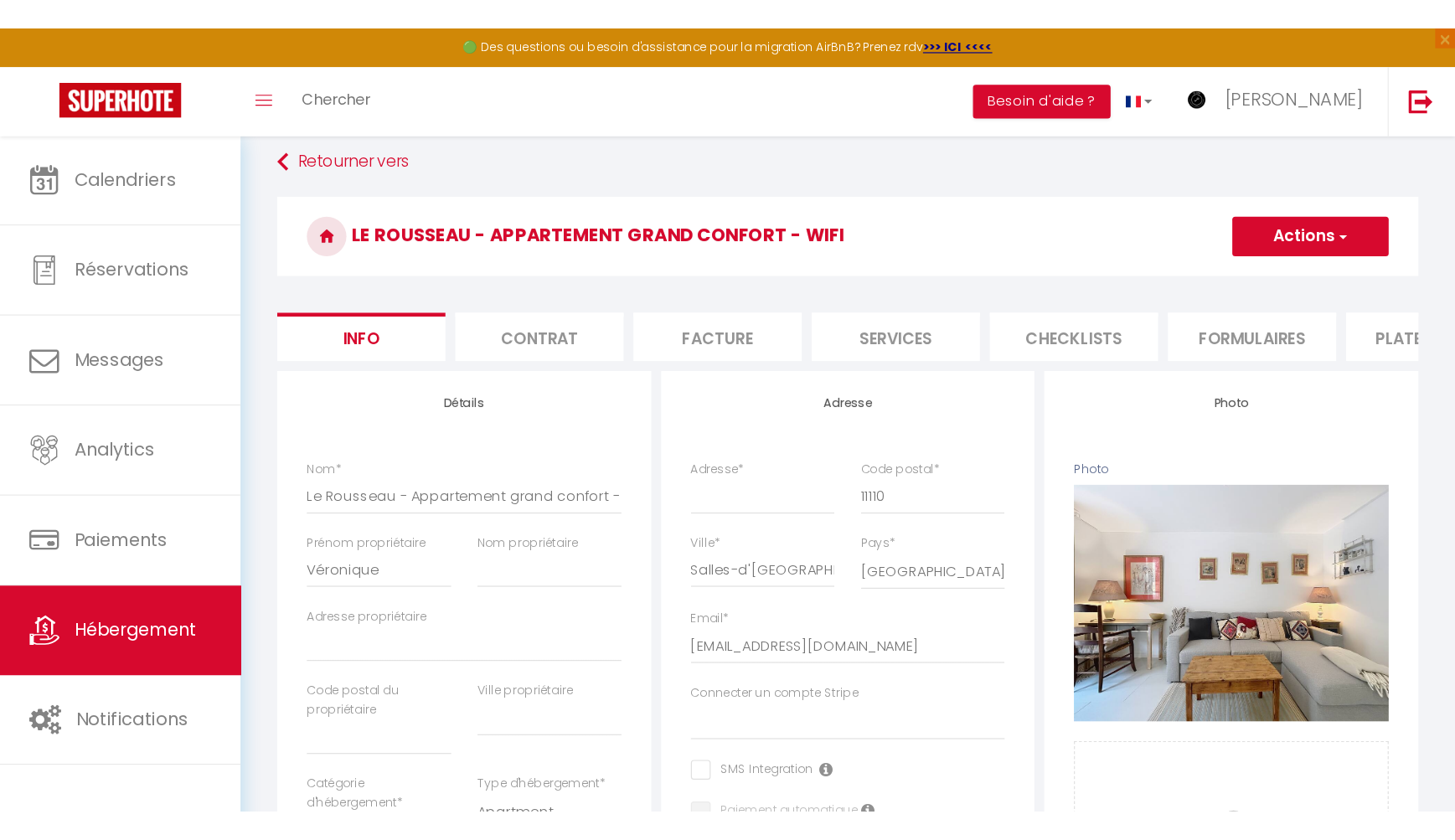
scroll to position [128, 0]
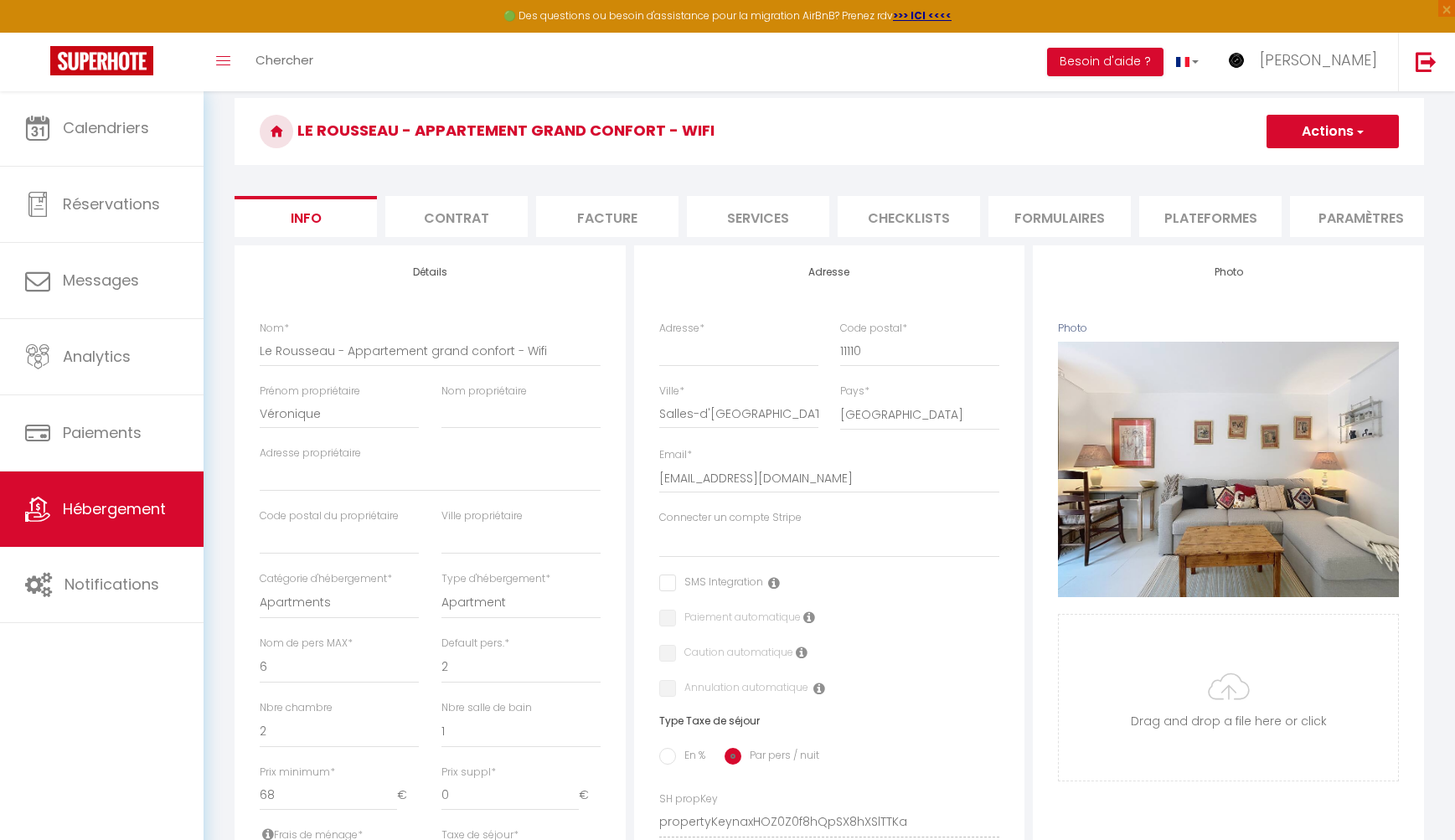
drag, startPoint x: 877, startPoint y: 46, endPoint x: 706, endPoint y: 47, distance: 171.0
click at [706, 47] on div "Toggle menubar Chercher BUTTON Besoin d'aide ? [PERSON_NAME] Équipe" at bounding box center [781, 62] width 1320 height 59
click at [1231, 234] on li "Paramètres" at bounding box center [1361, 217] width 142 height 41
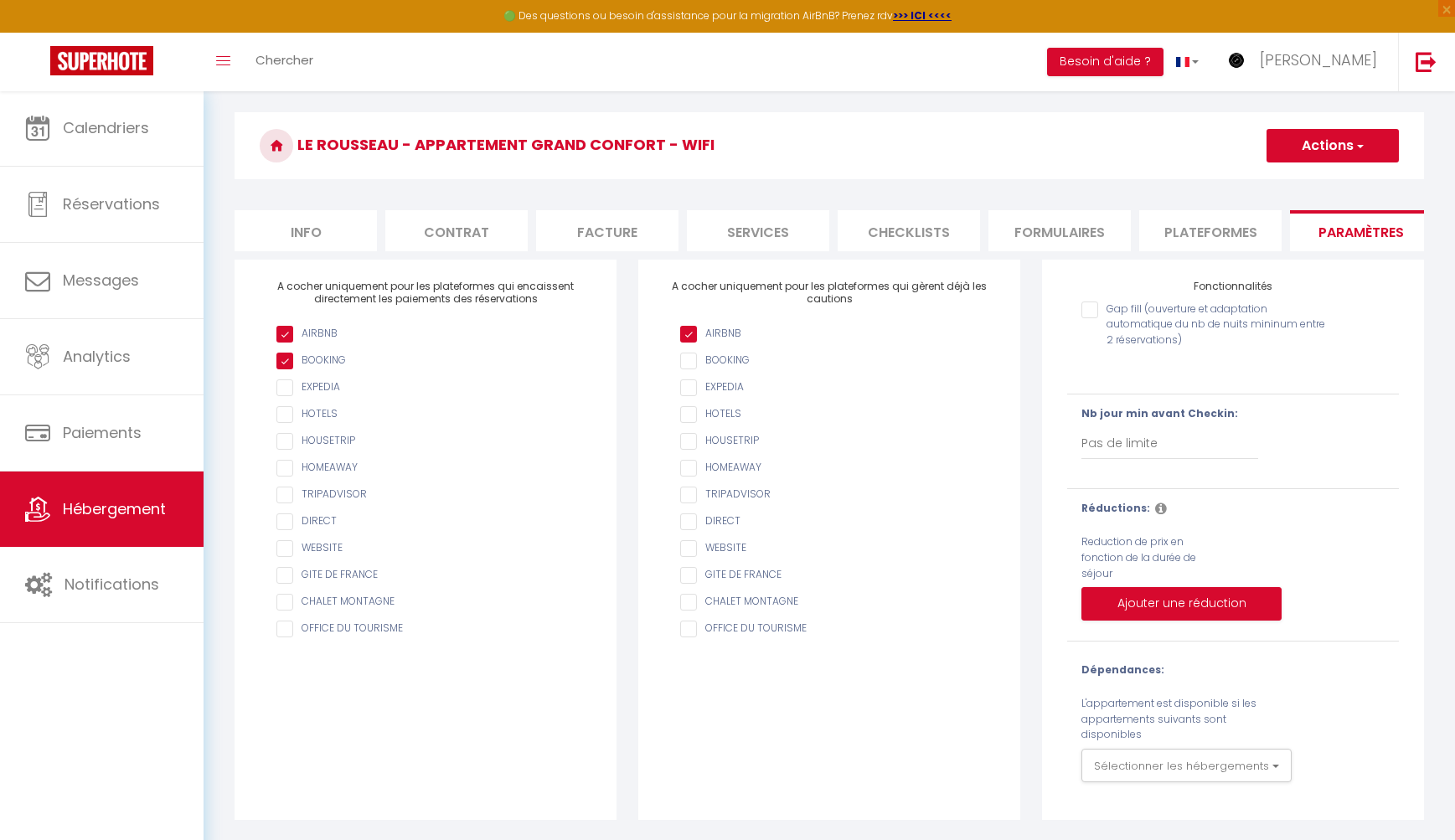
scroll to position [91, 0]
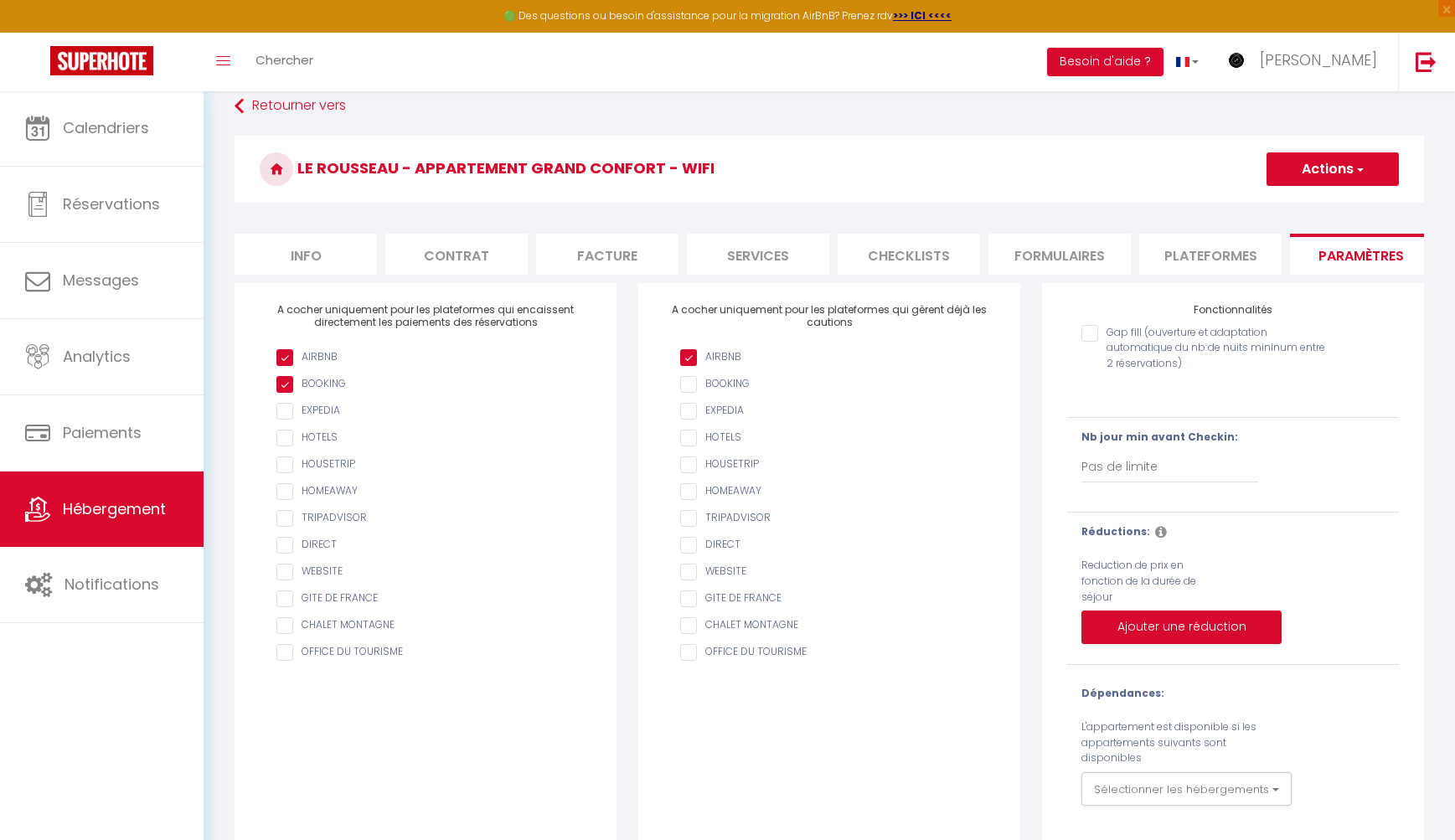
click at [1208, 255] on li "Plateformes" at bounding box center [1210, 254] width 142 height 41
select select
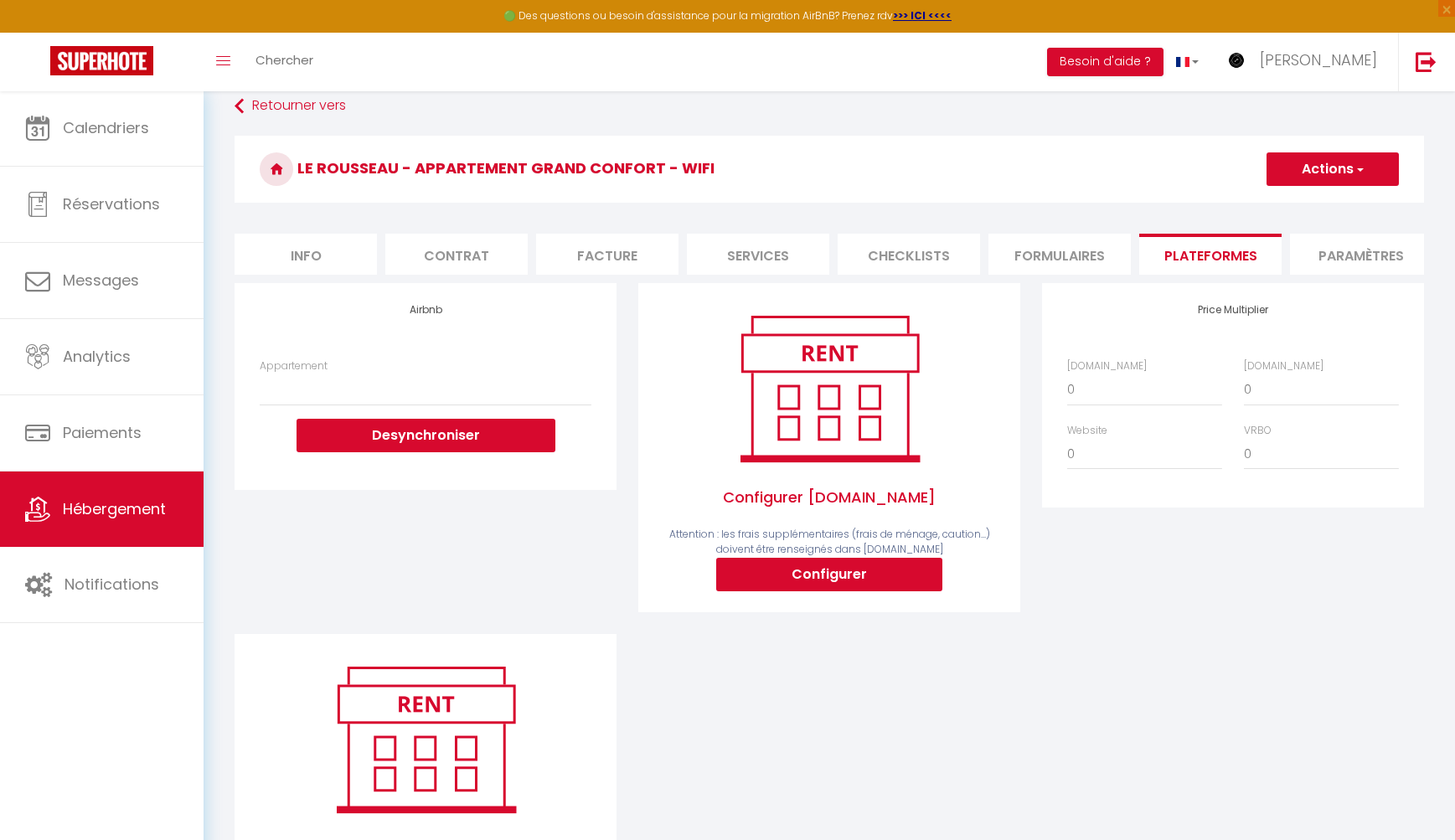
click at [1078, 255] on li "Formulaires" at bounding box center [1060, 254] width 142 height 41
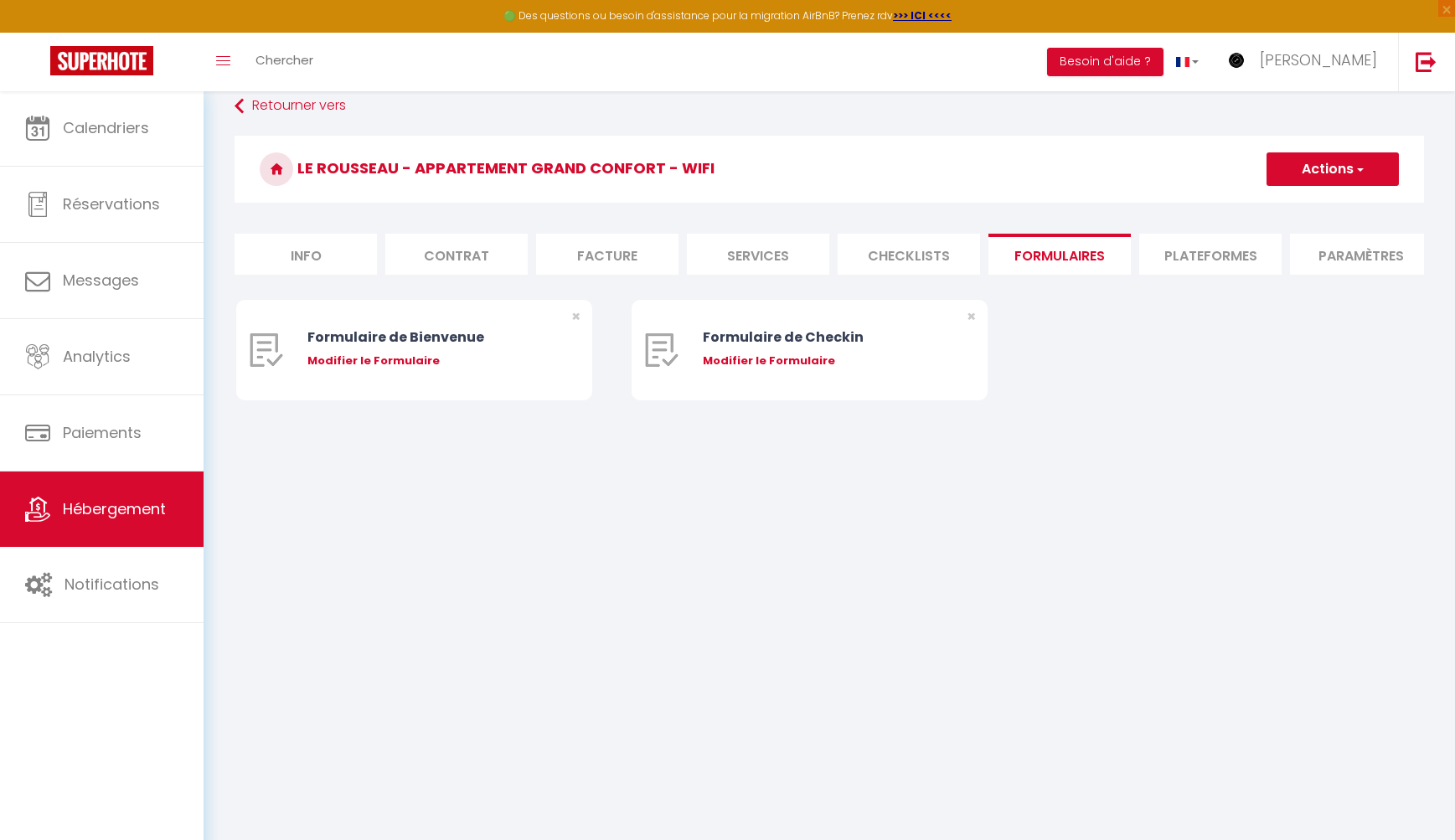
click at [934, 287] on form "Le Rousseau - Appartement grand confort - Wifi Actions Créer un nouveau formula…" at bounding box center [829, 284] width 1190 height 298
click at [924, 247] on li "Checklists" at bounding box center [908, 254] width 142 height 41
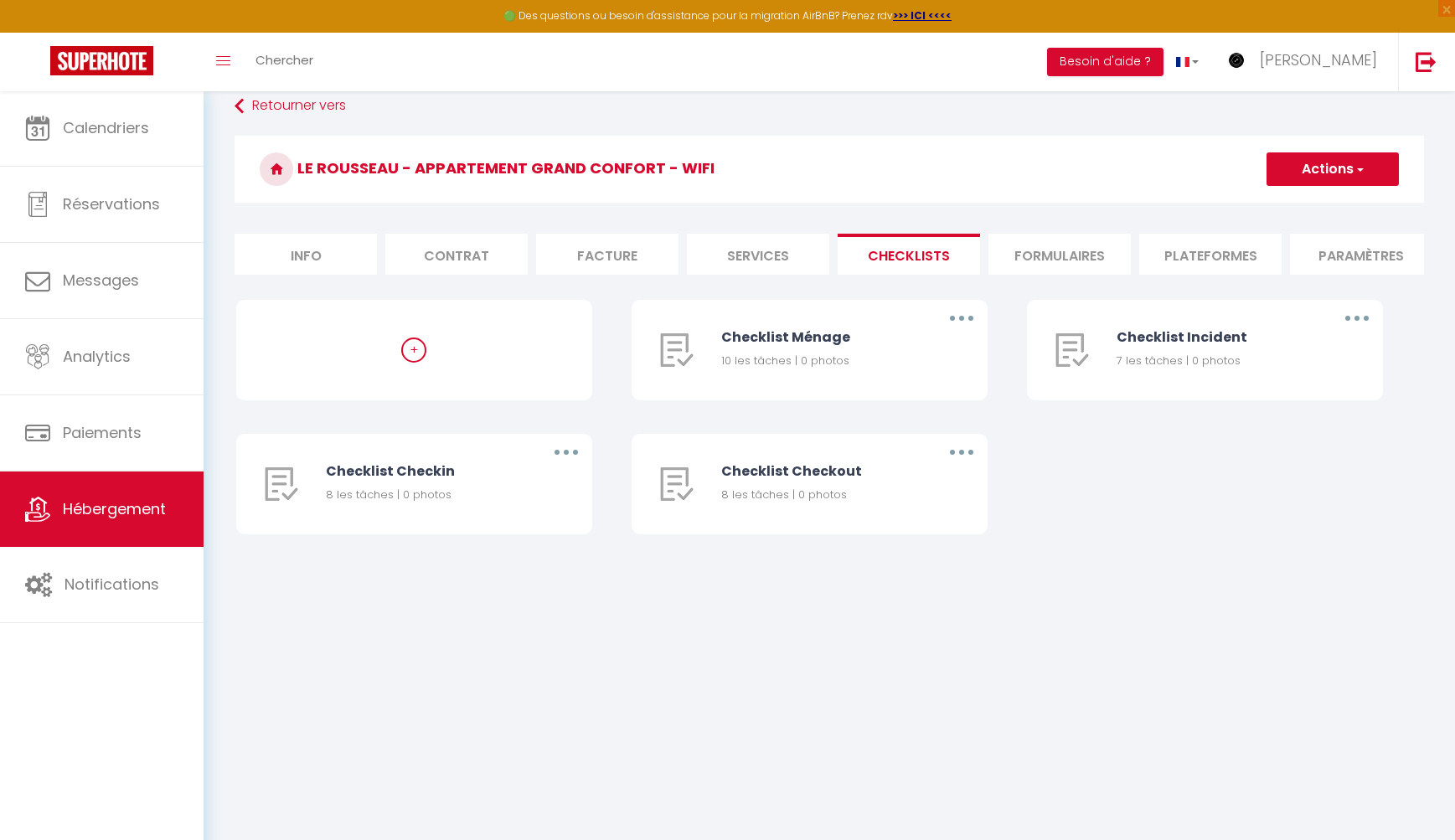
click at [777, 247] on li "Services" at bounding box center [758, 254] width 142 height 41
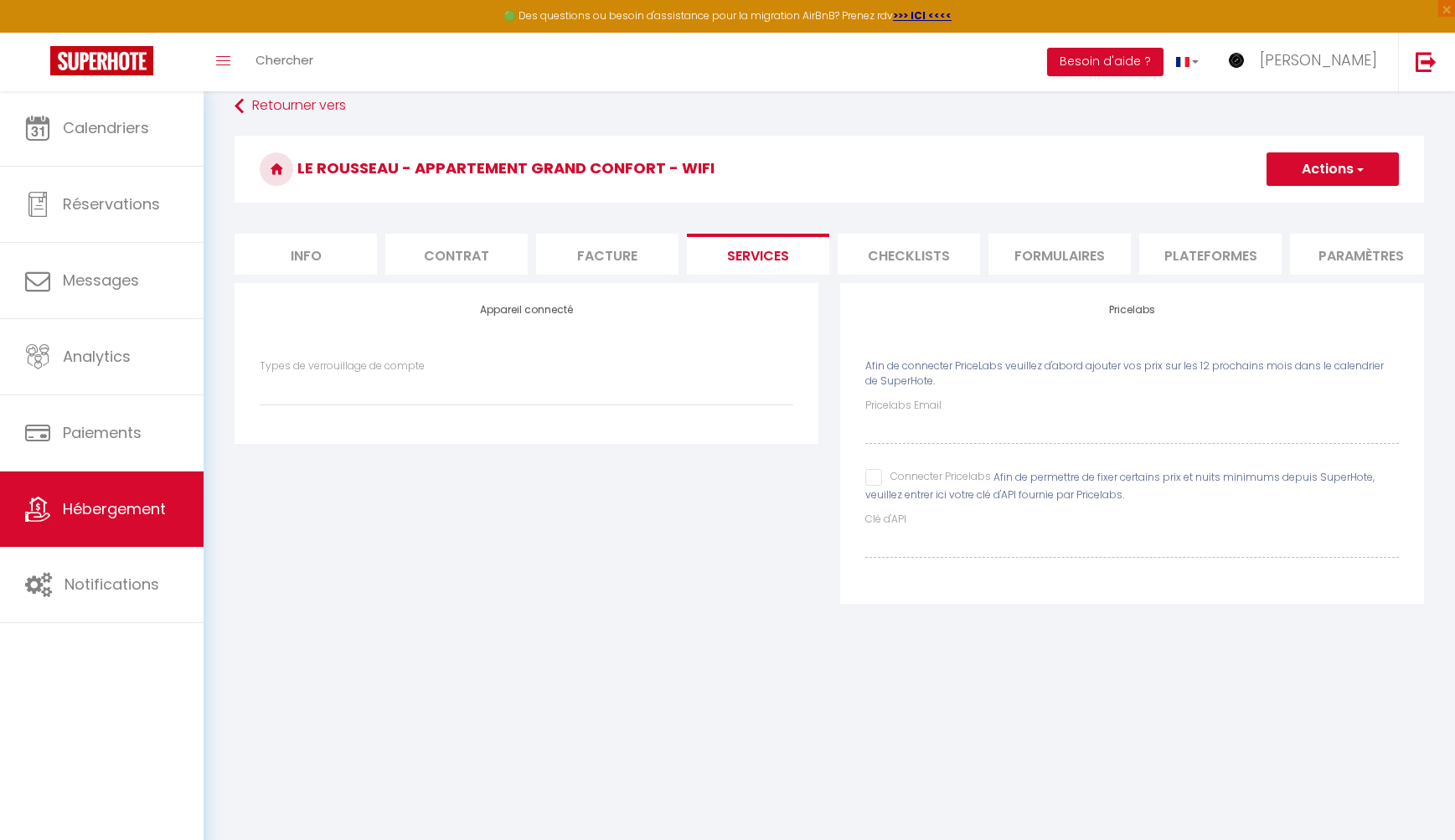
select select
click at [626, 249] on li "Facture" at bounding box center [607, 254] width 142 height 41
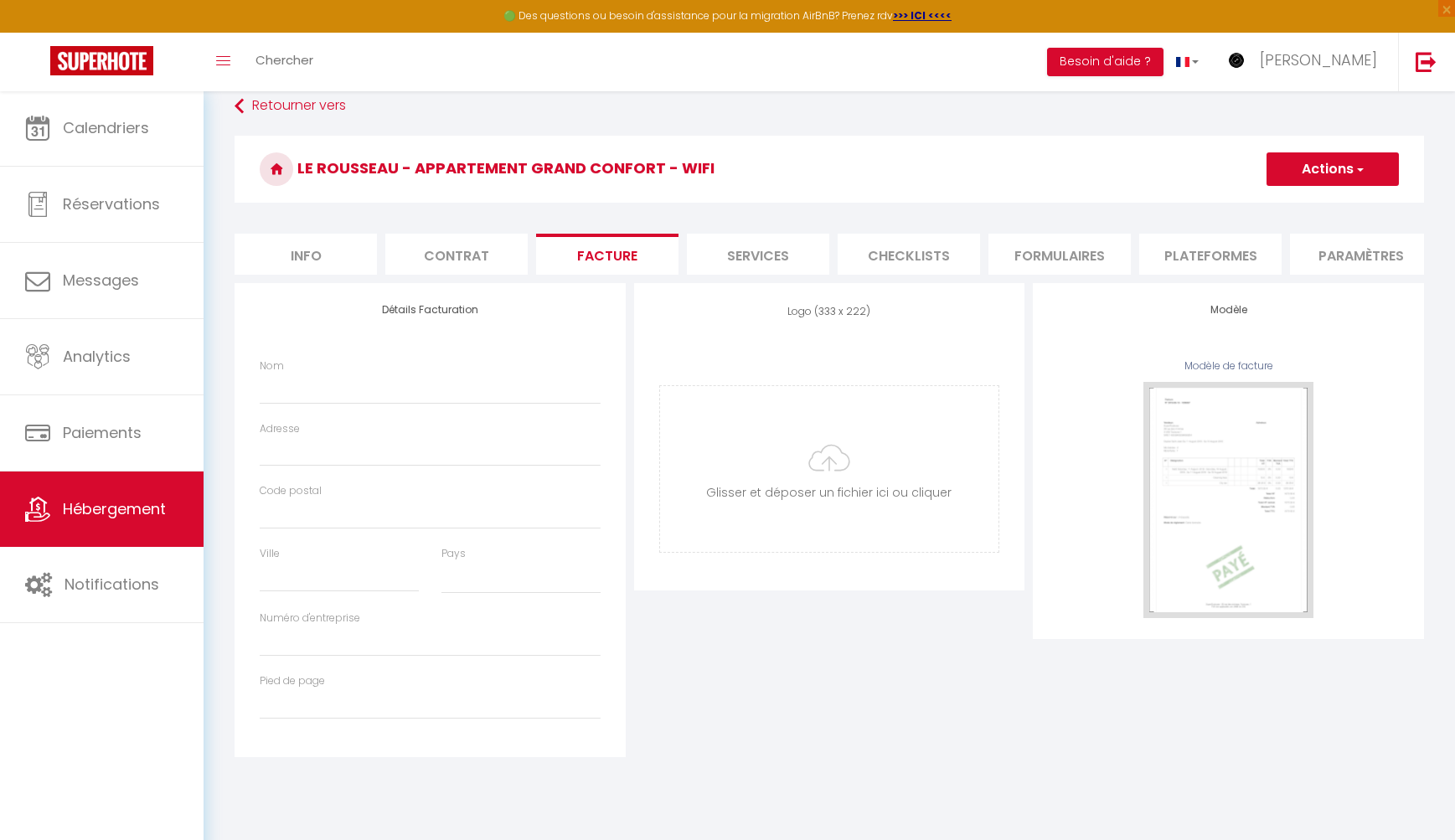
click at [550, 254] on li "Facture" at bounding box center [607, 254] width 142 height 41
select select
click at [496, 253] on li "Contrat" at bounding box center [456, 254] width 142 height 41
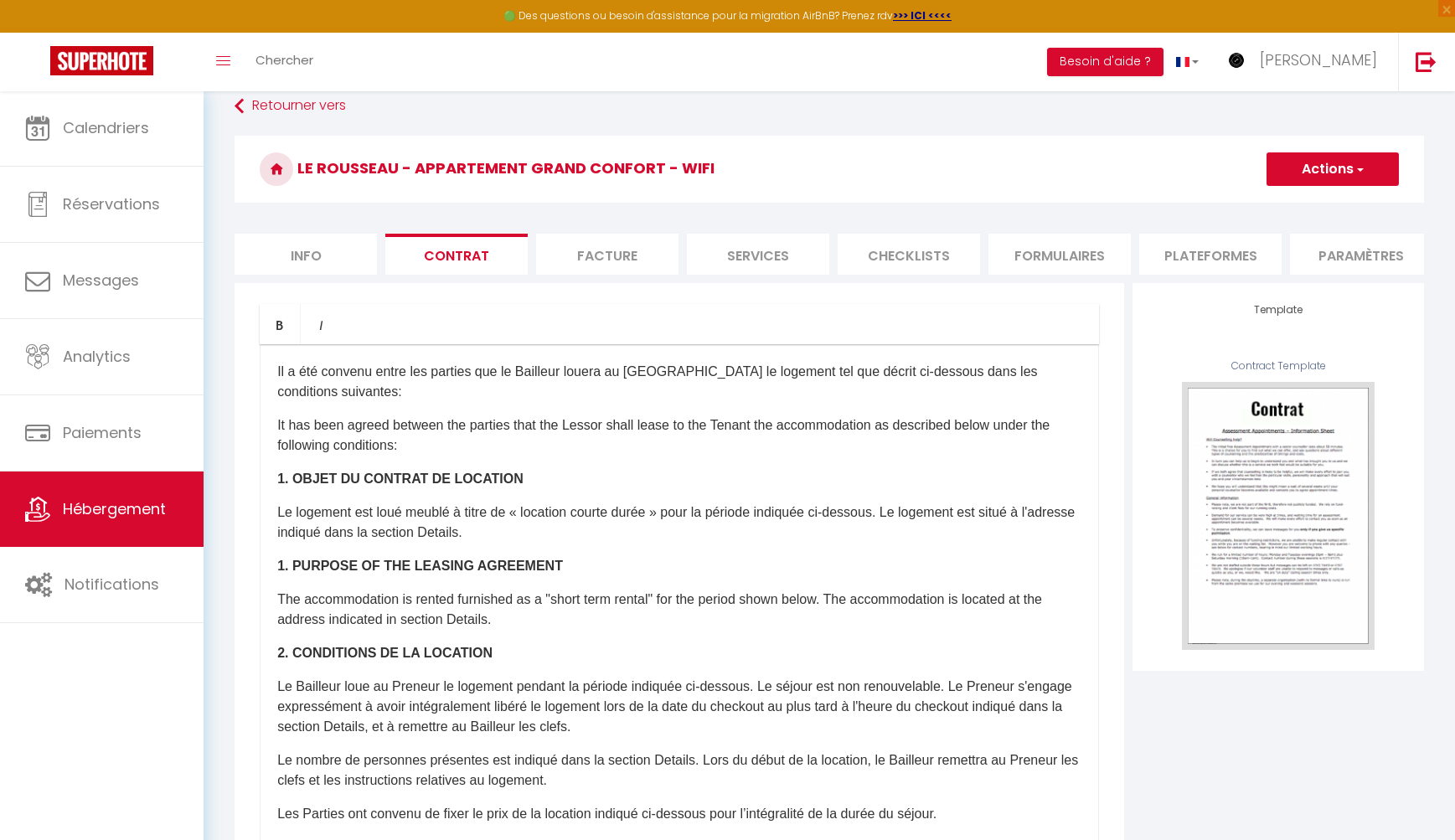
click at [277, 249] on li "Info" at bounding box center [306, 254] width 142 height 41
select select
checkbox input "false"
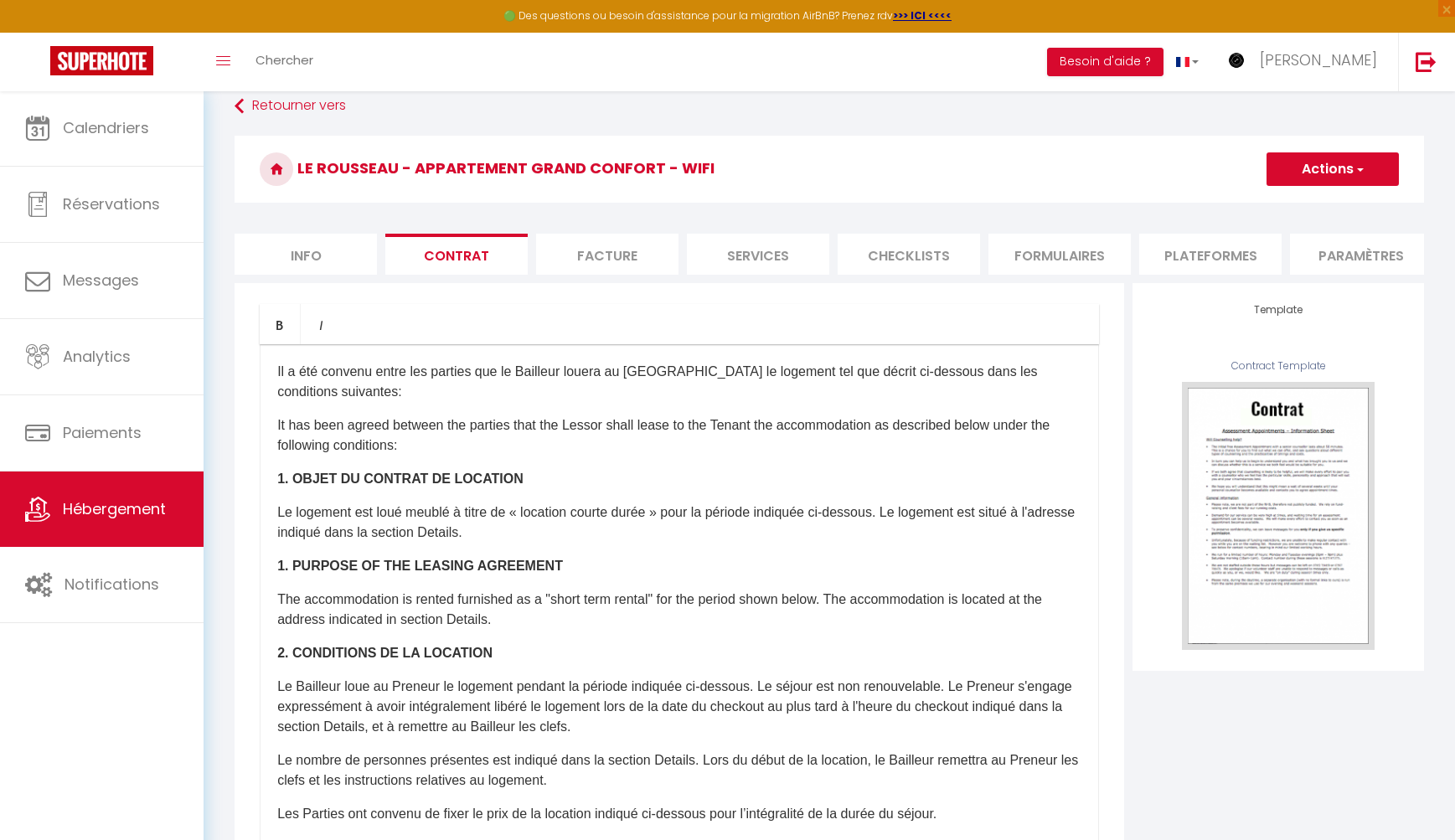
checkbox input "false"
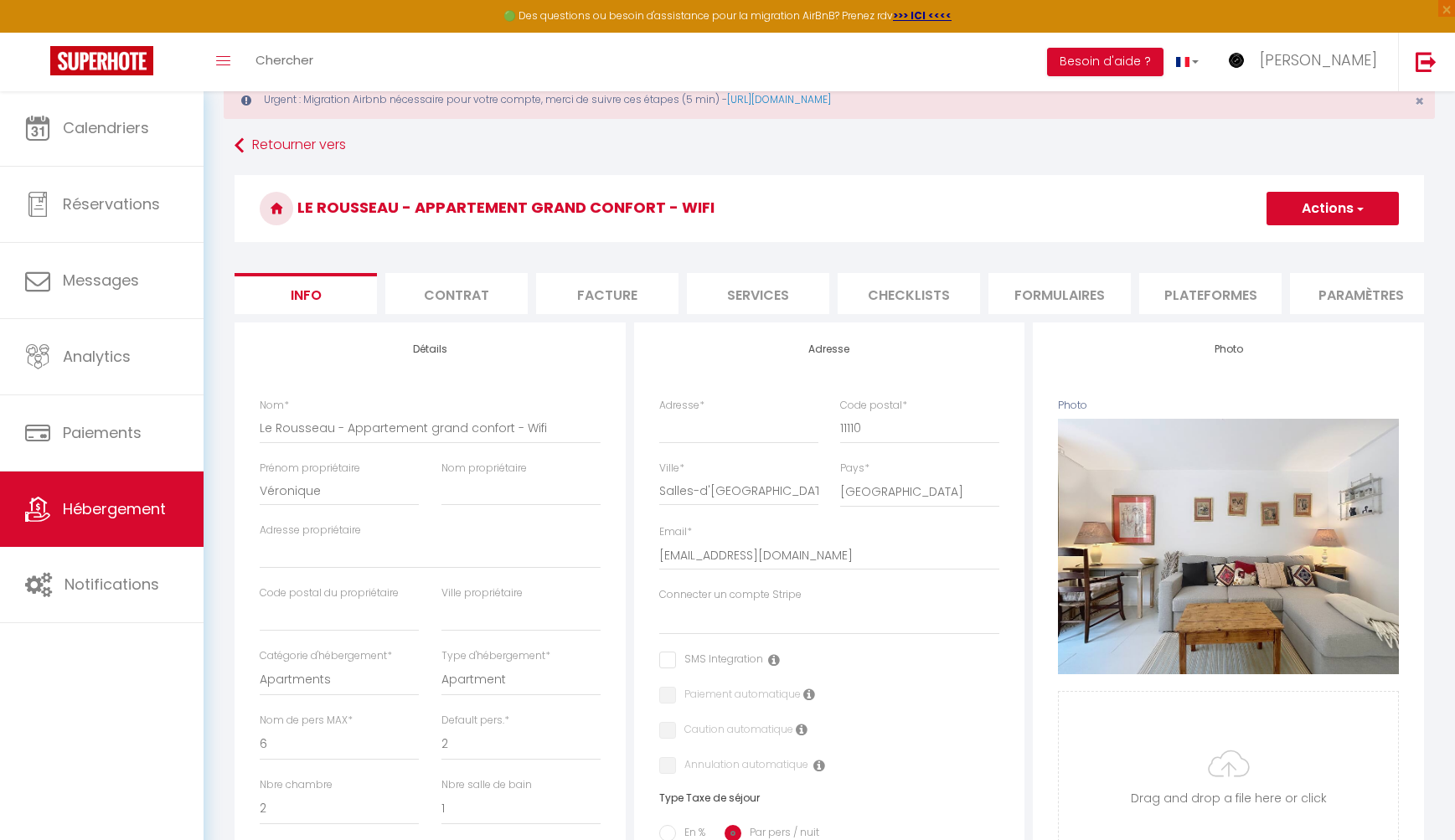
scroll to position [64, 0]
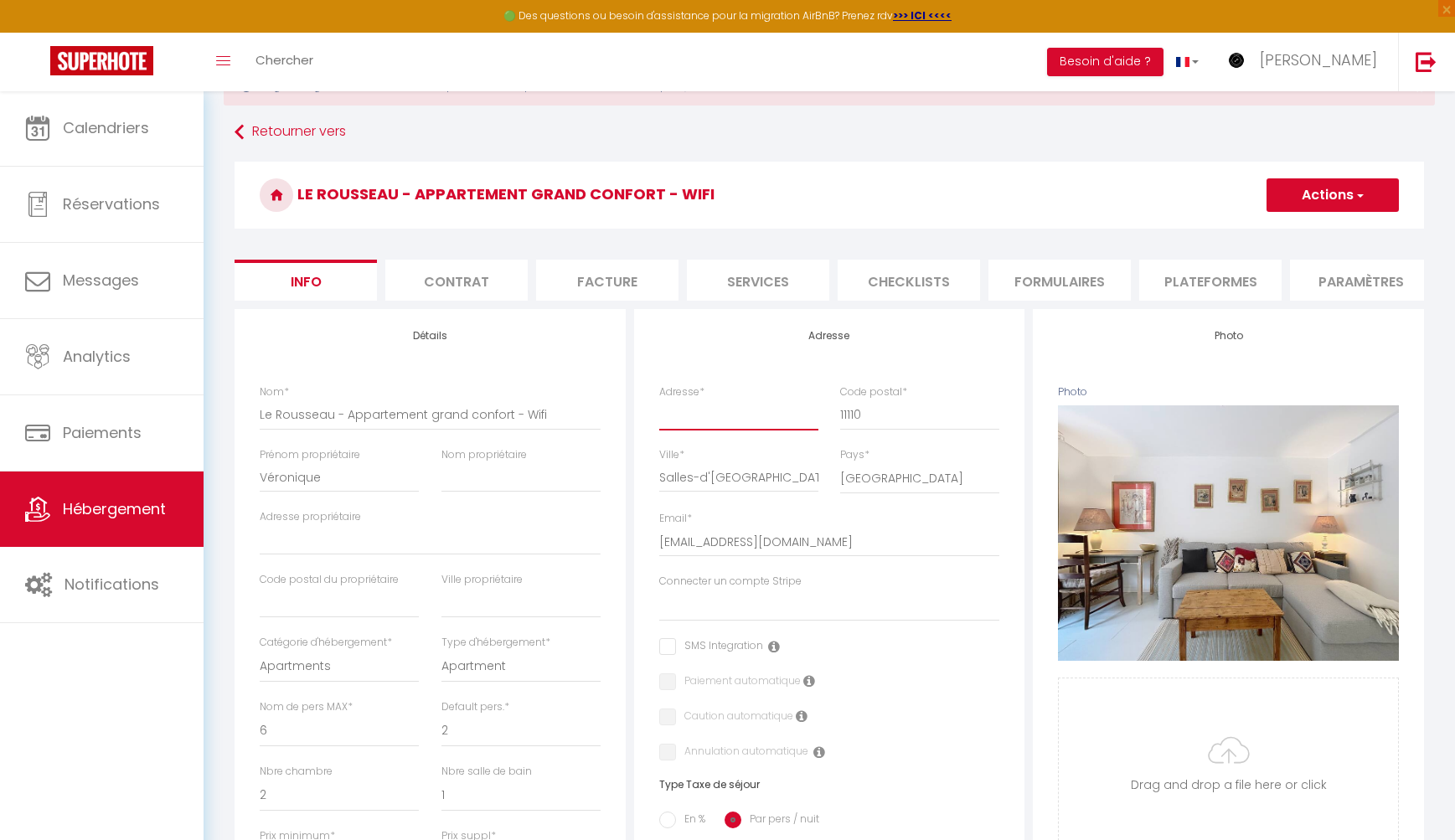
type input "6"
select select
checkbox input "false"
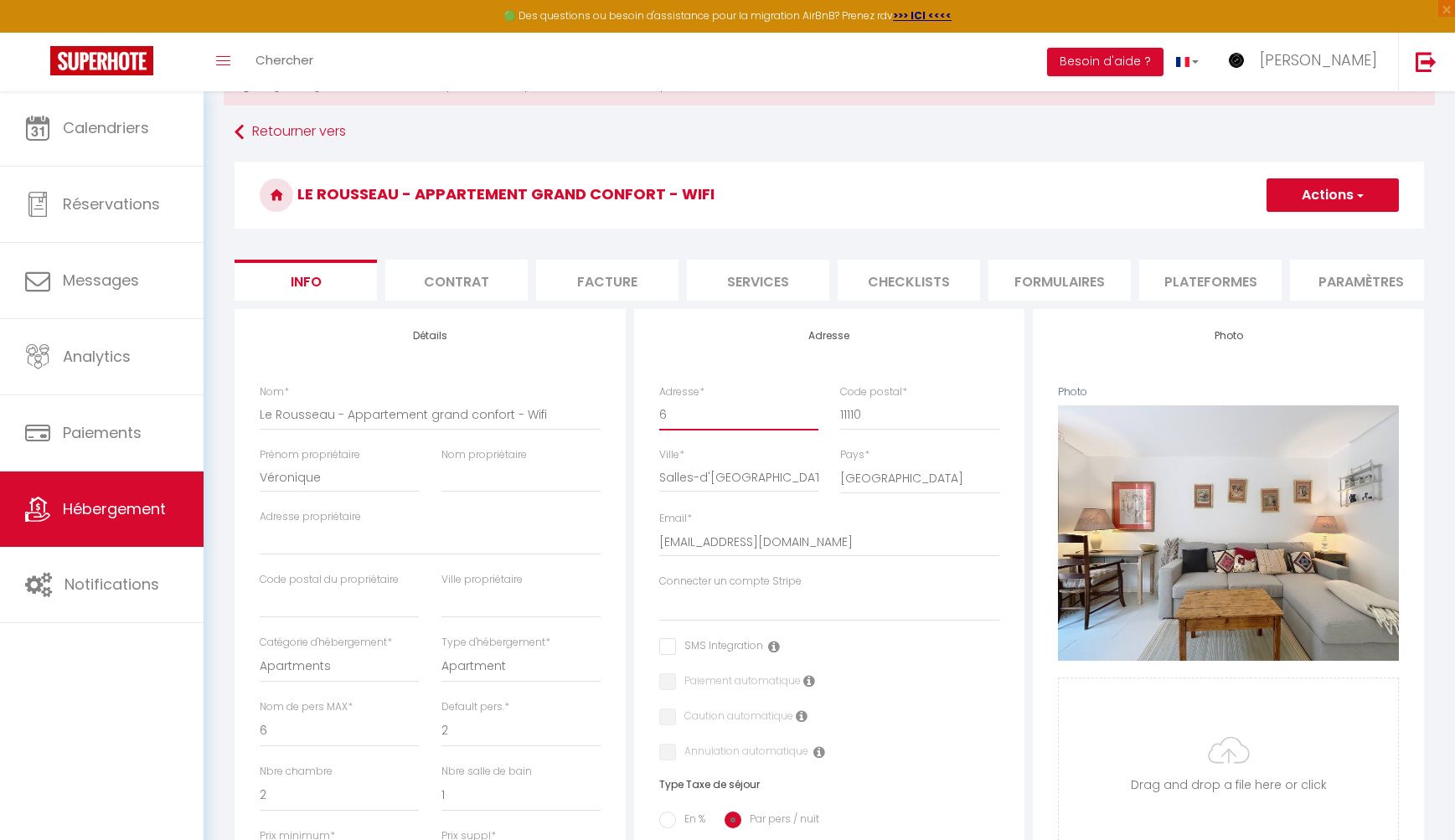
checkbox input "false"
type input "6"
select select
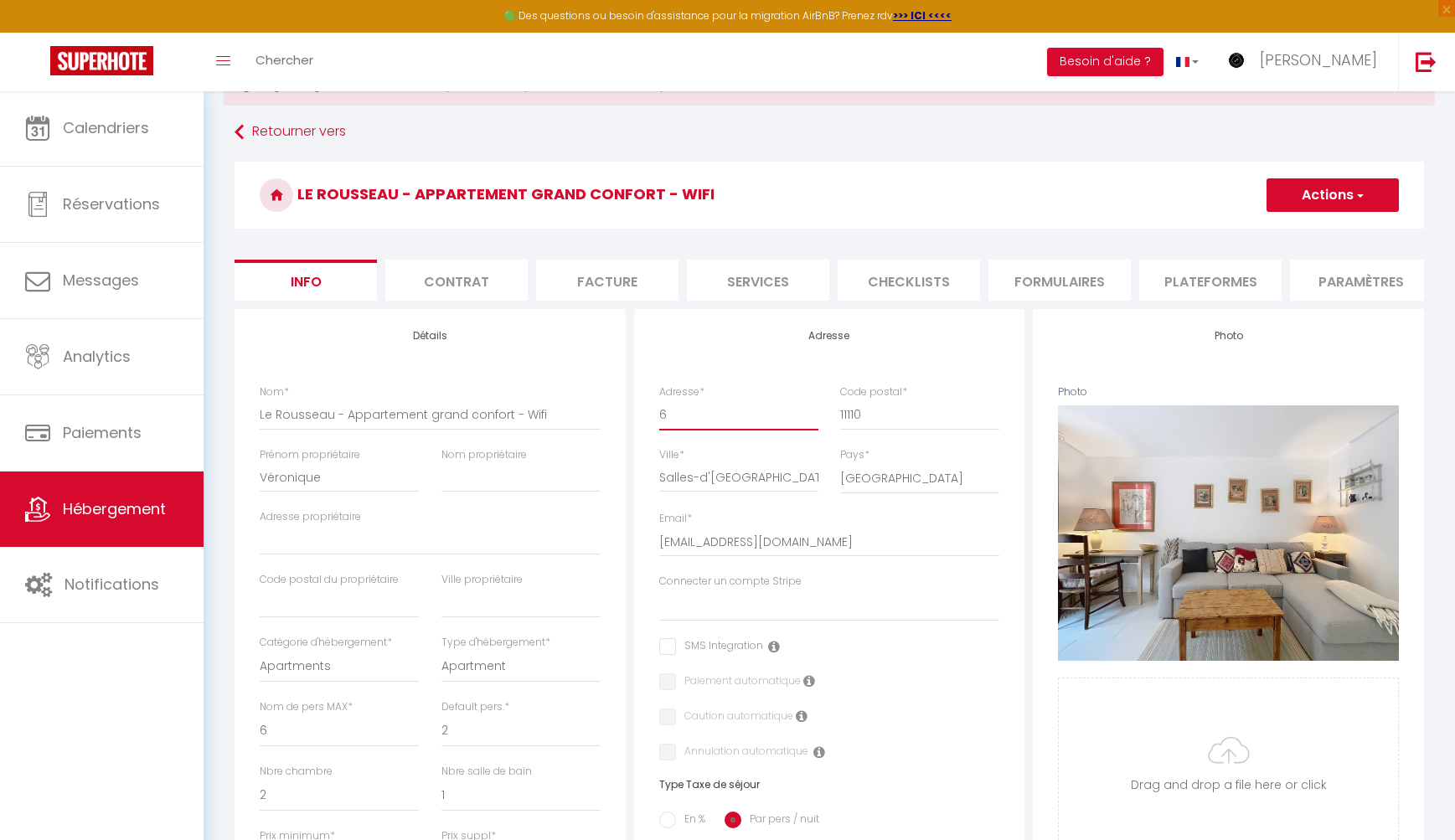
checkbox input "false"
type input "6 R"
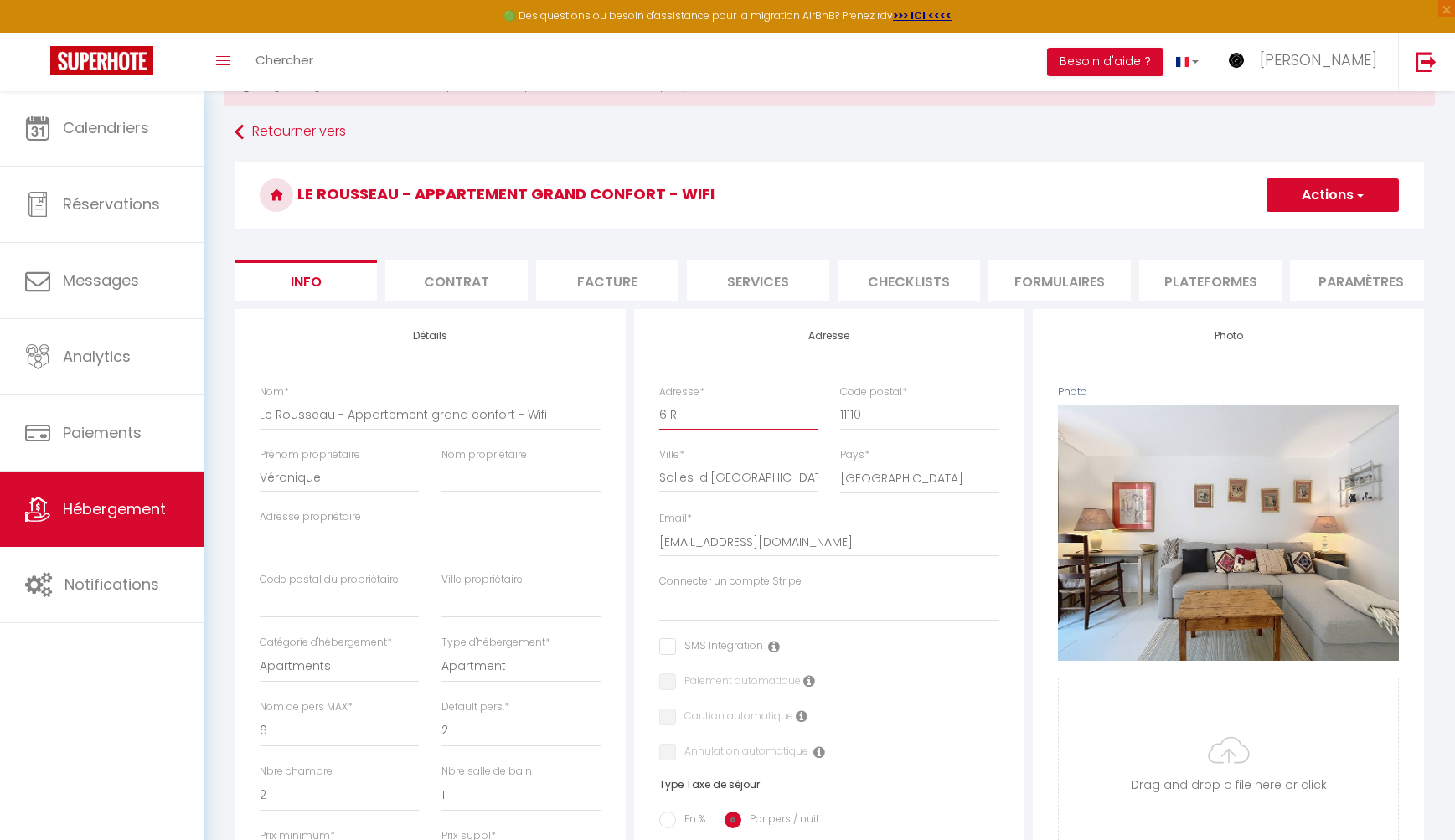
select select
checkbox input "false"
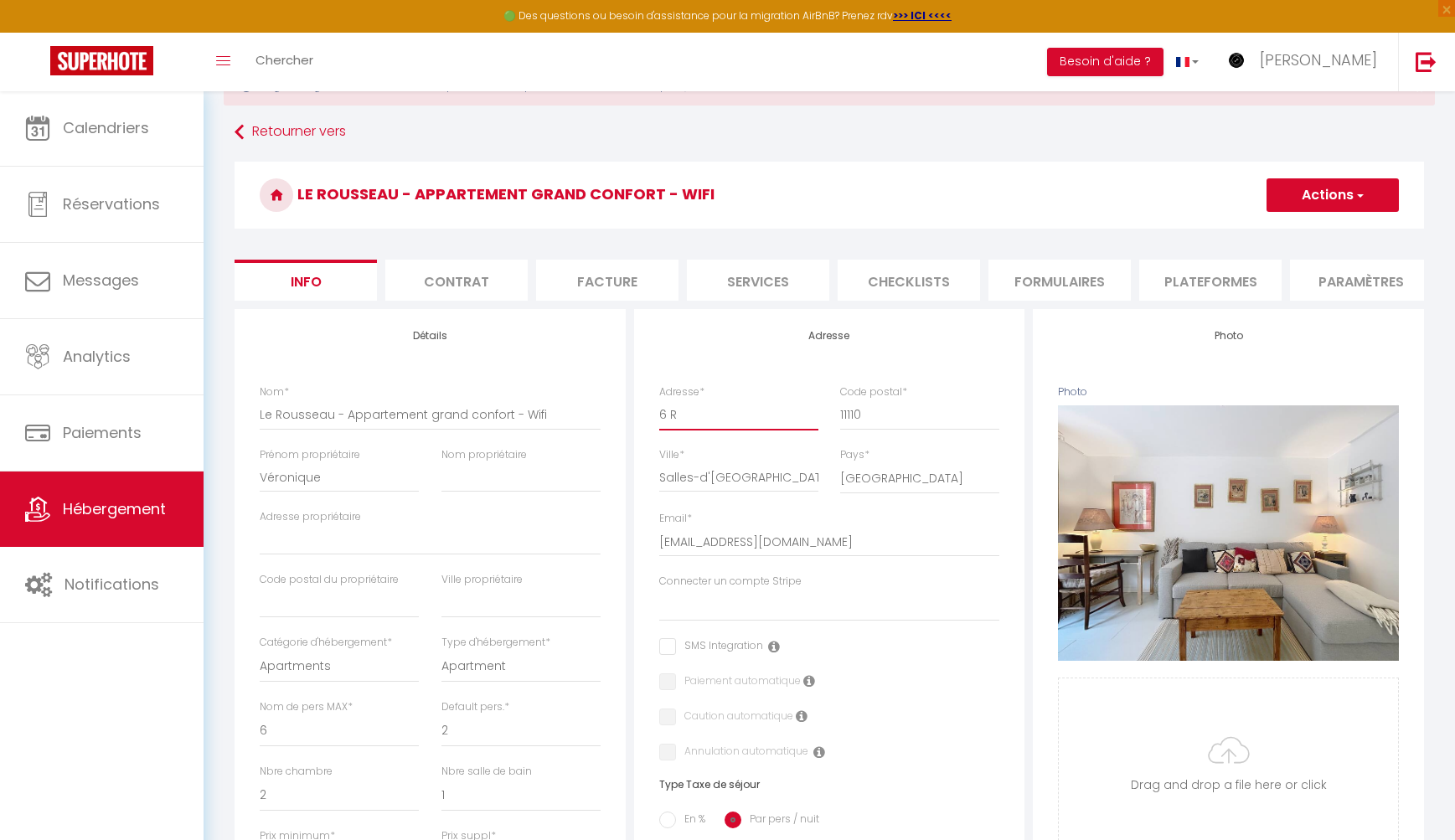
checkbox input "false"
type input "6 Ru"
select select
checkbox input "false"
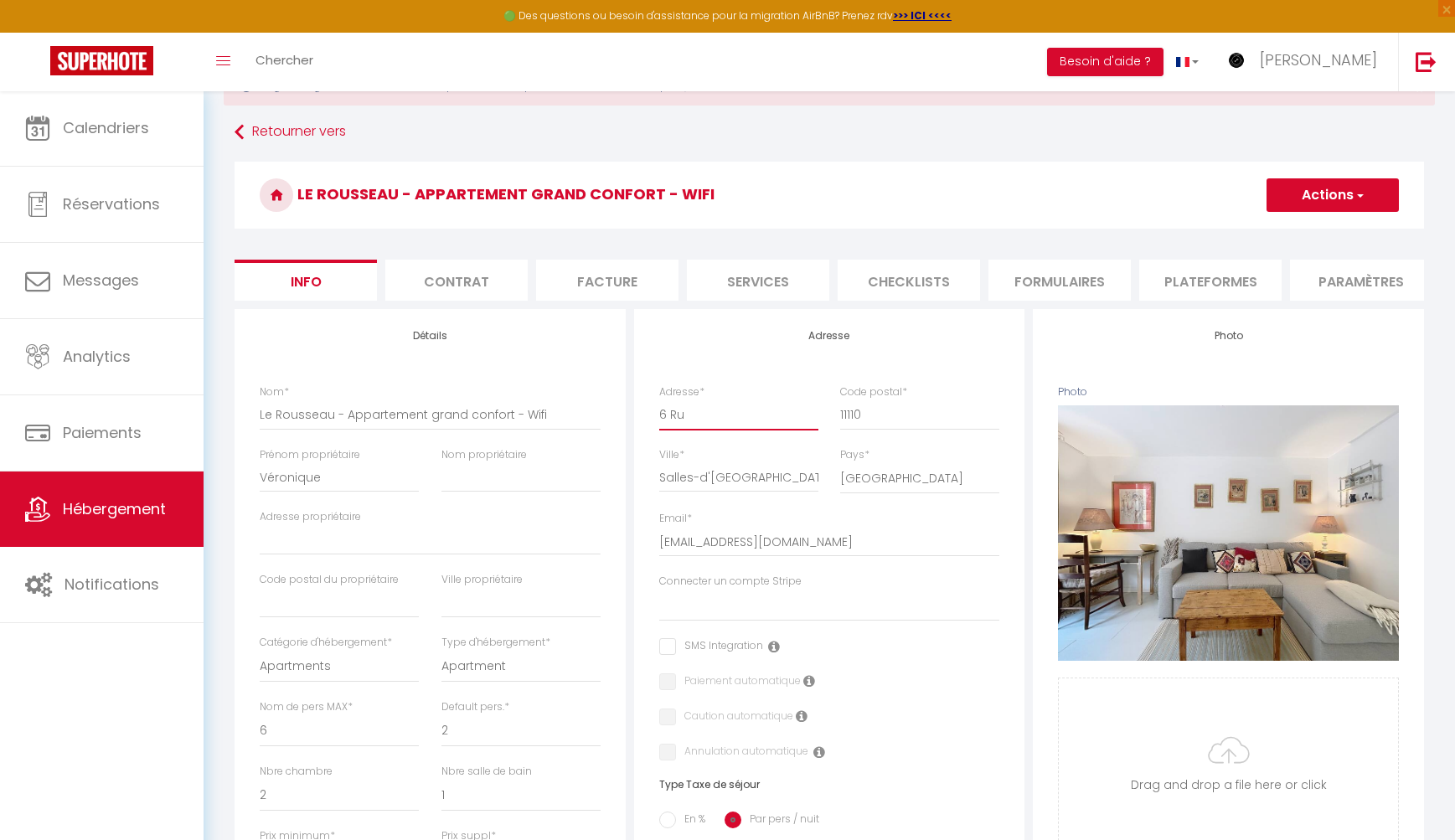
checkbox input "false"
type input "6 Rue"
select select
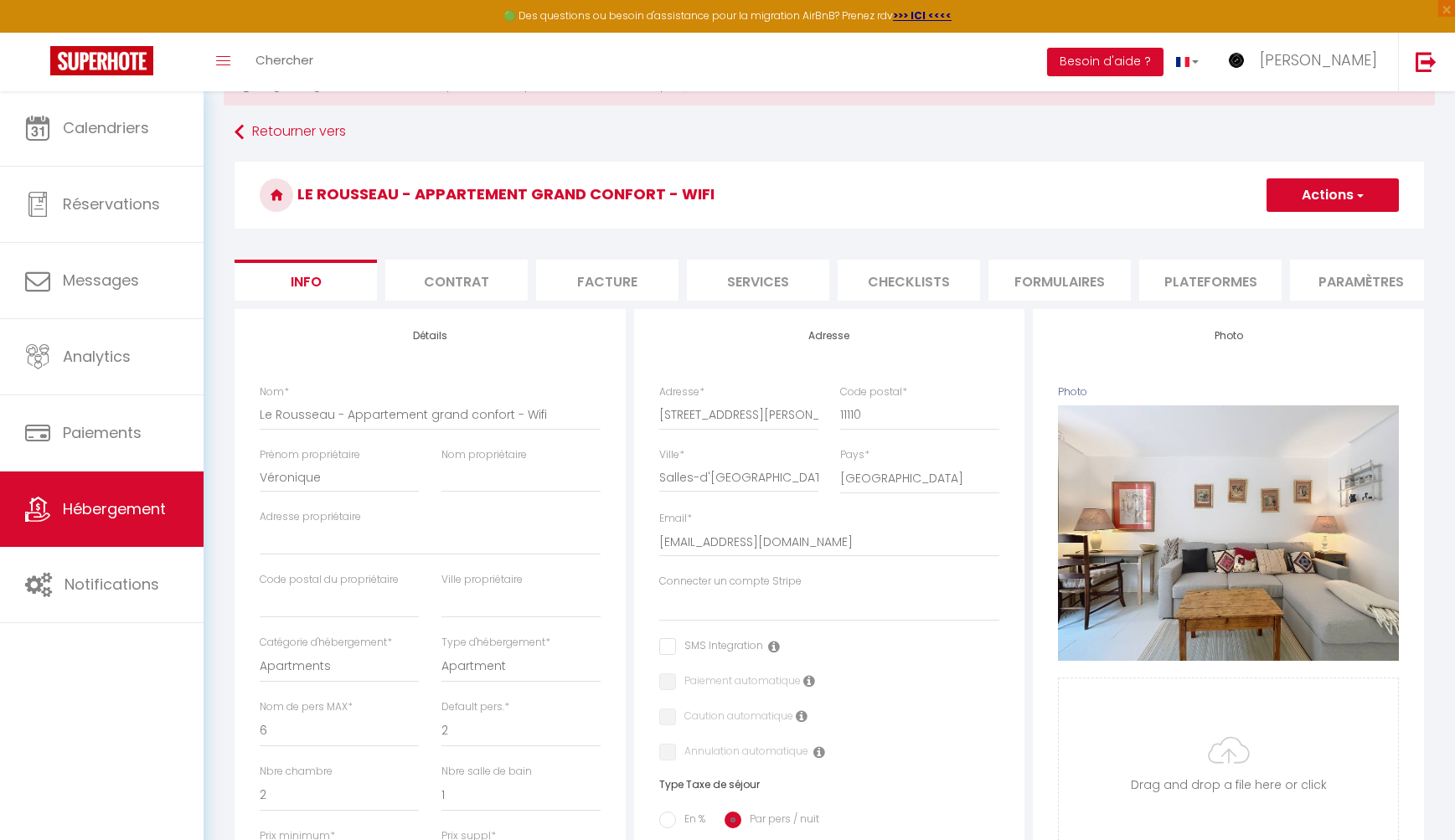
click at [751, 353] on div "Adresse Adresse * [STREET_ADDRESS][PERSON_NAME] * [STREET_ADDRESS] [GEOGRAPHIC_…" at bounding box center [829, 720] width 392 height 823
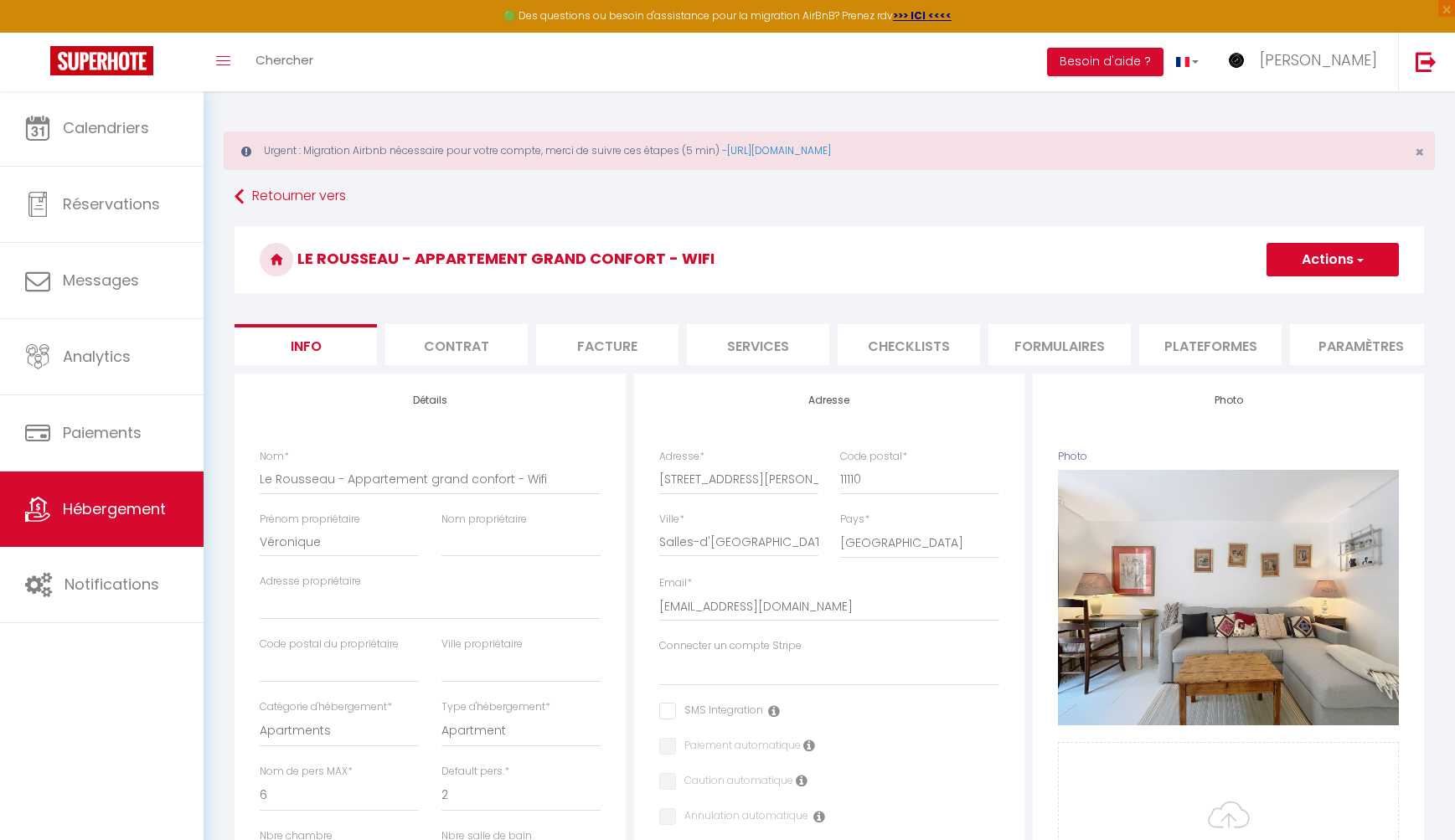
scroll to position [0, 0]
click at [1231, 259] on button "Actions" at bounding box center [1333, 260] width 133 height 34
click at [1231, 301] on input "Enregistrer" at bounding box center [1266, 296] width 62 height 17
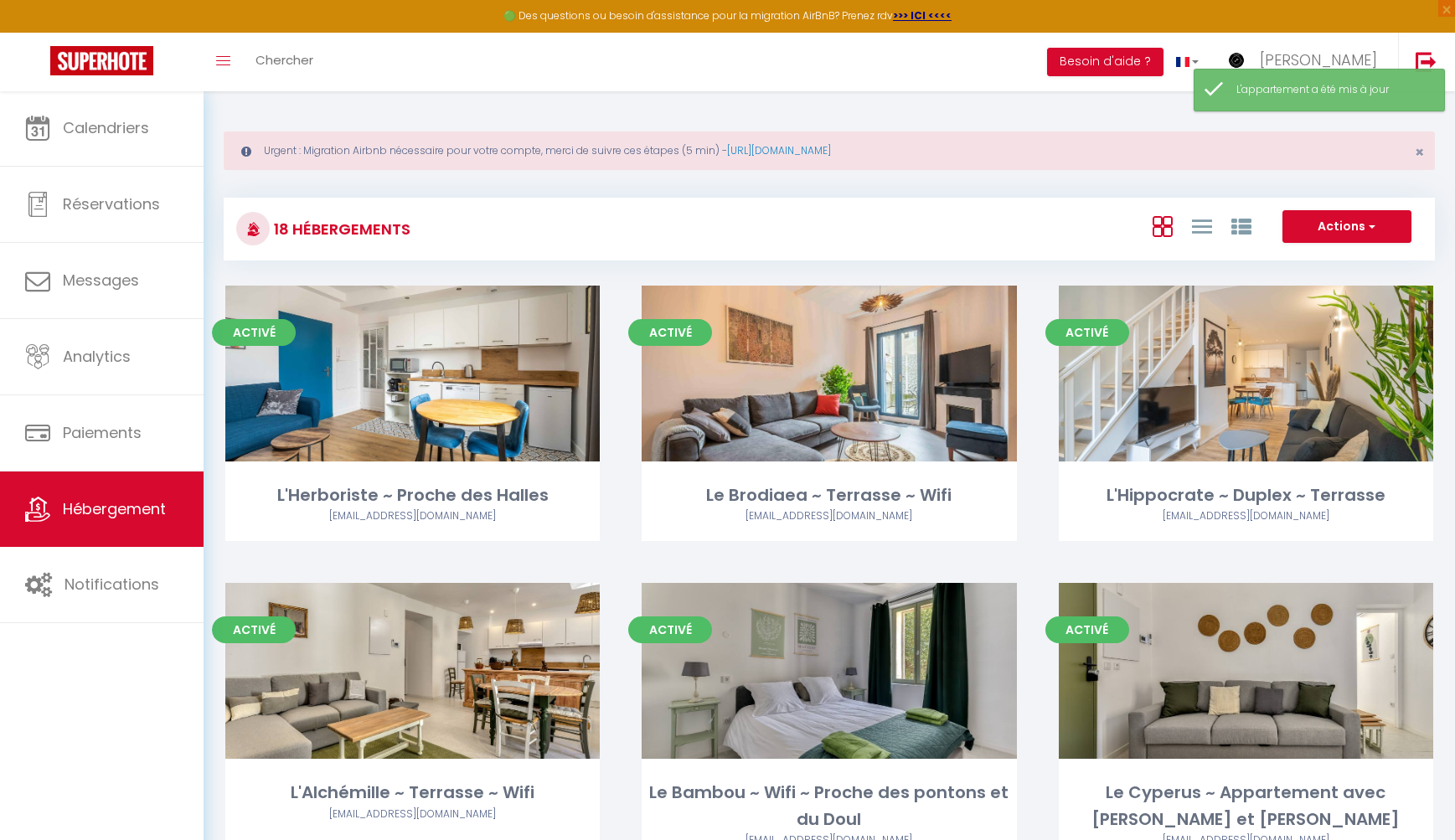
click at [1227, 222] on div at bounding box center [1202, 226] width 116 height 32
click at [1201, 225] on icon at bounding box center [1202, 226] width 21 height 21
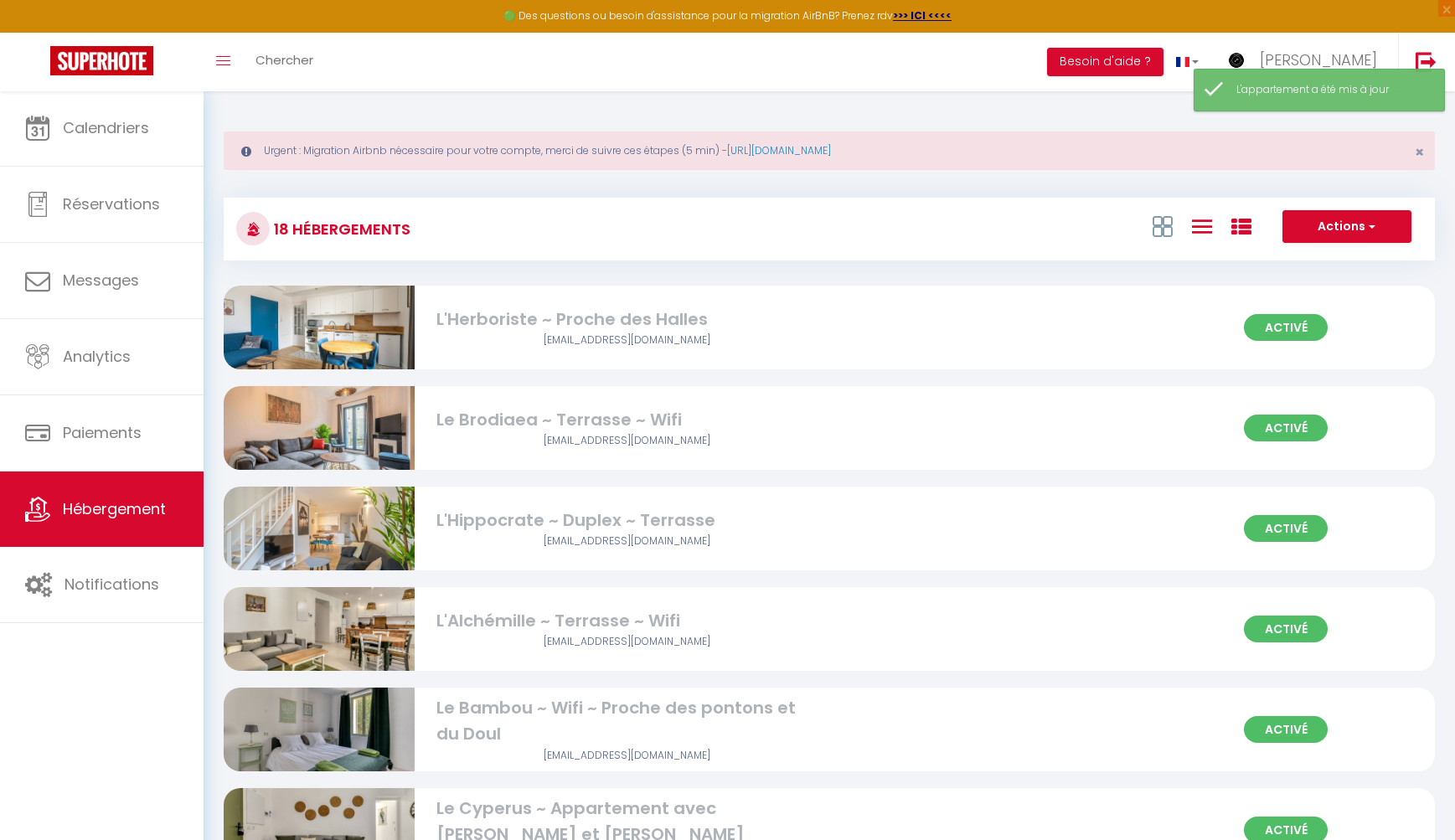
click at [1231, 229] on icon at bounding box center [1241, 227] width 21 height 21
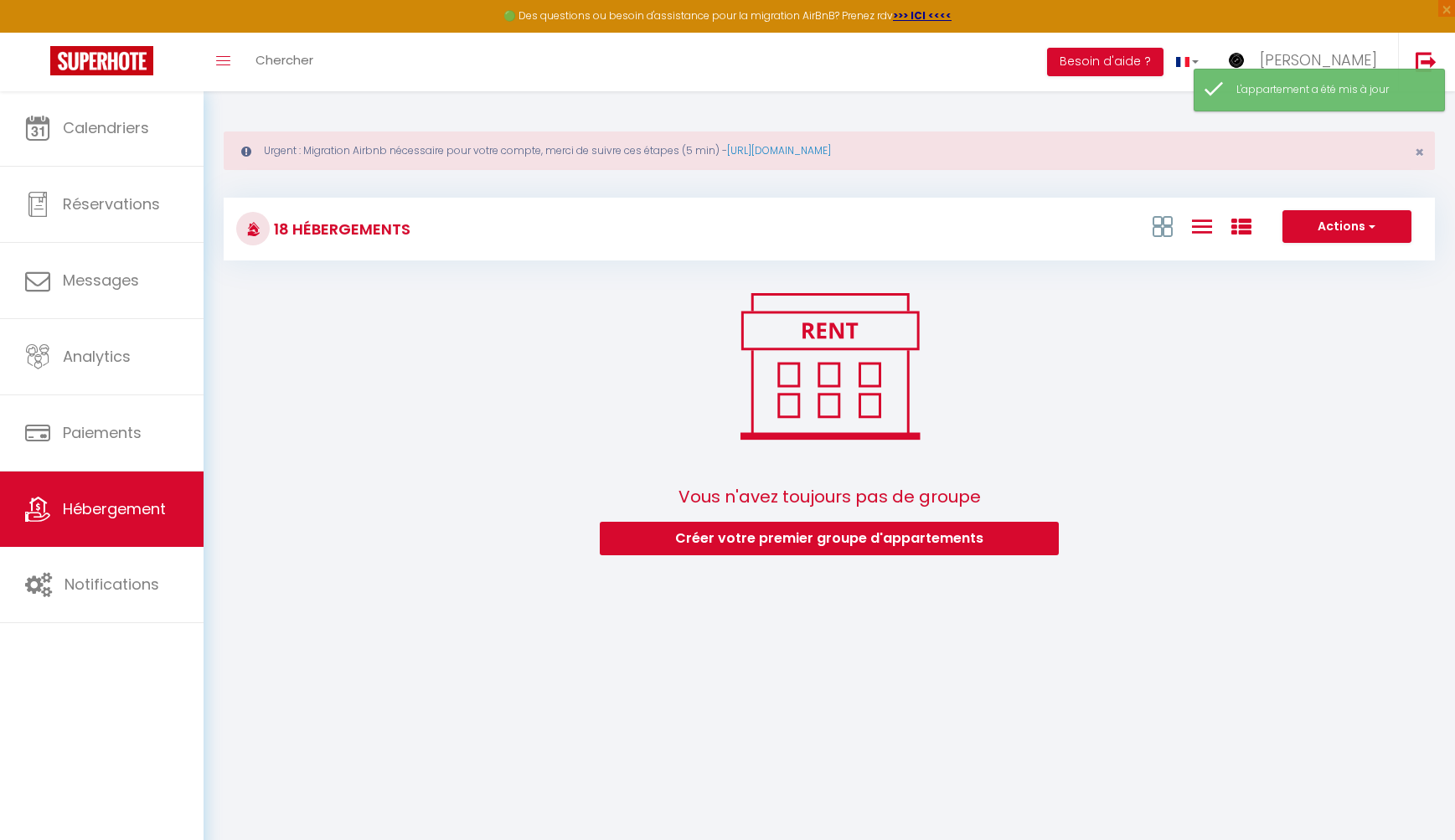
click at [1207, 230] on icon at bounding box center [1202, 226] width 21 height 21
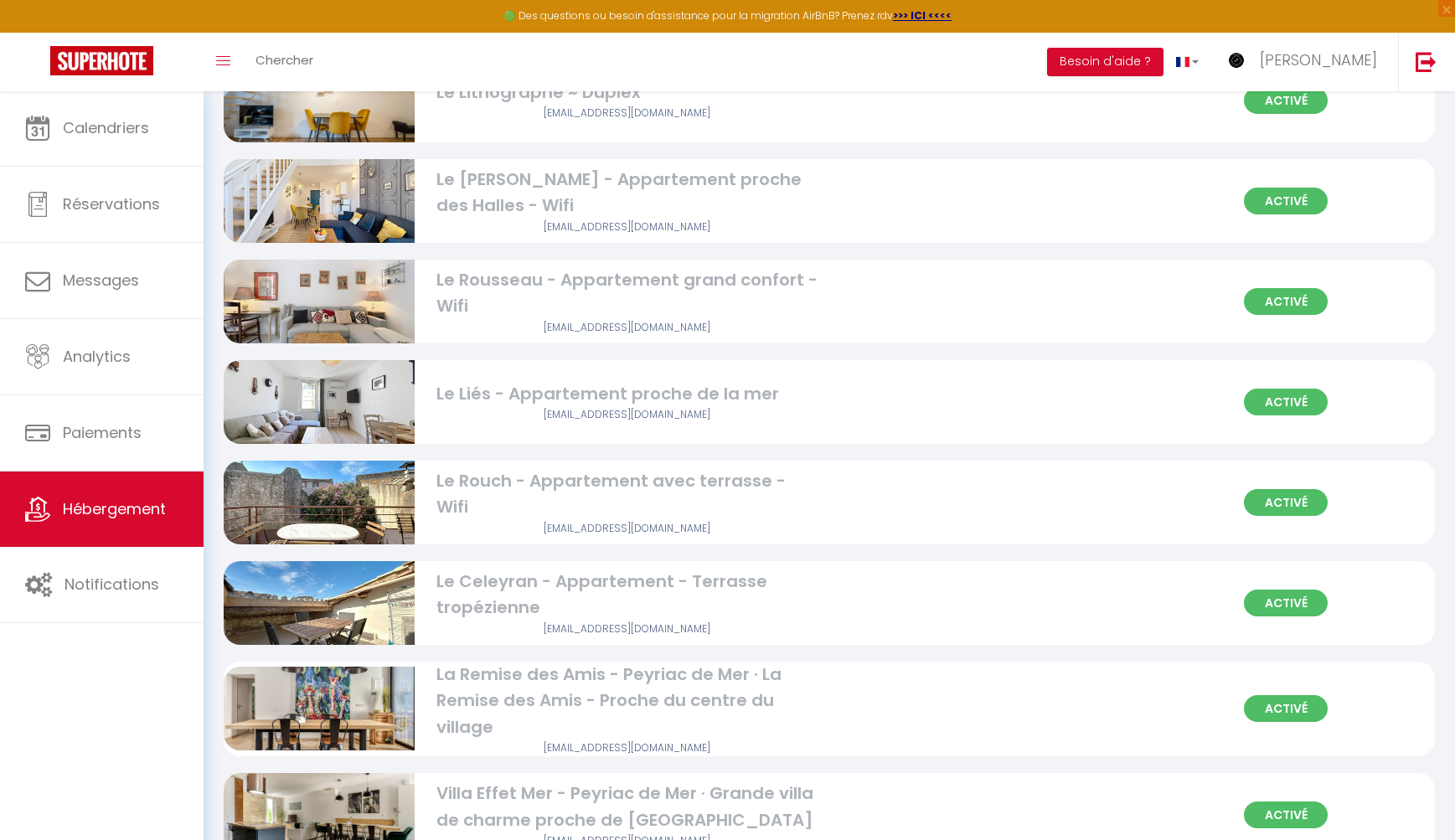
scroll to position [1134, 0]
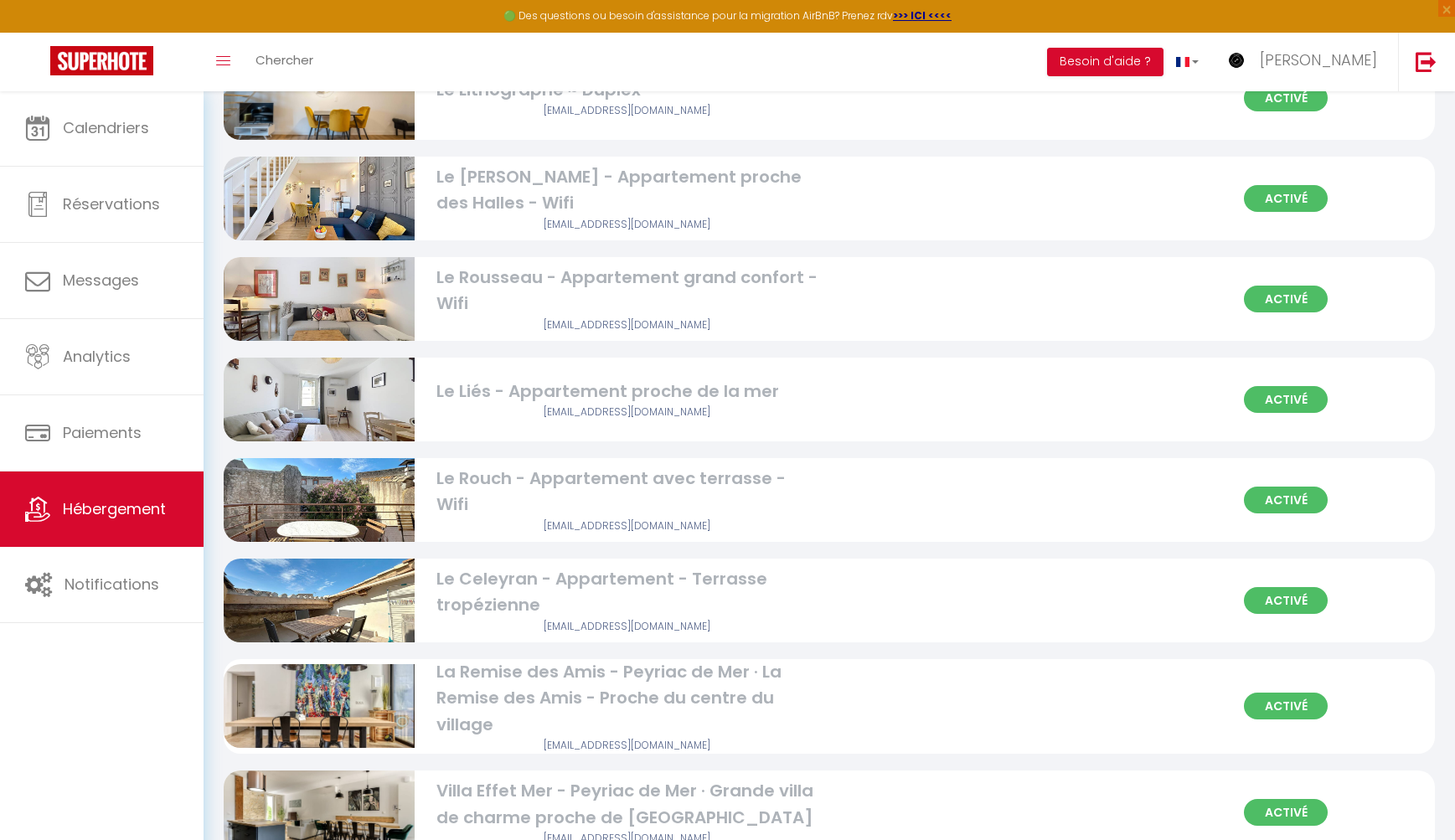
click at [689, 292] on div "Le Rousseau - Appartement grand confort - Wifi" at bounding box center [627, 291] width 382 height 52
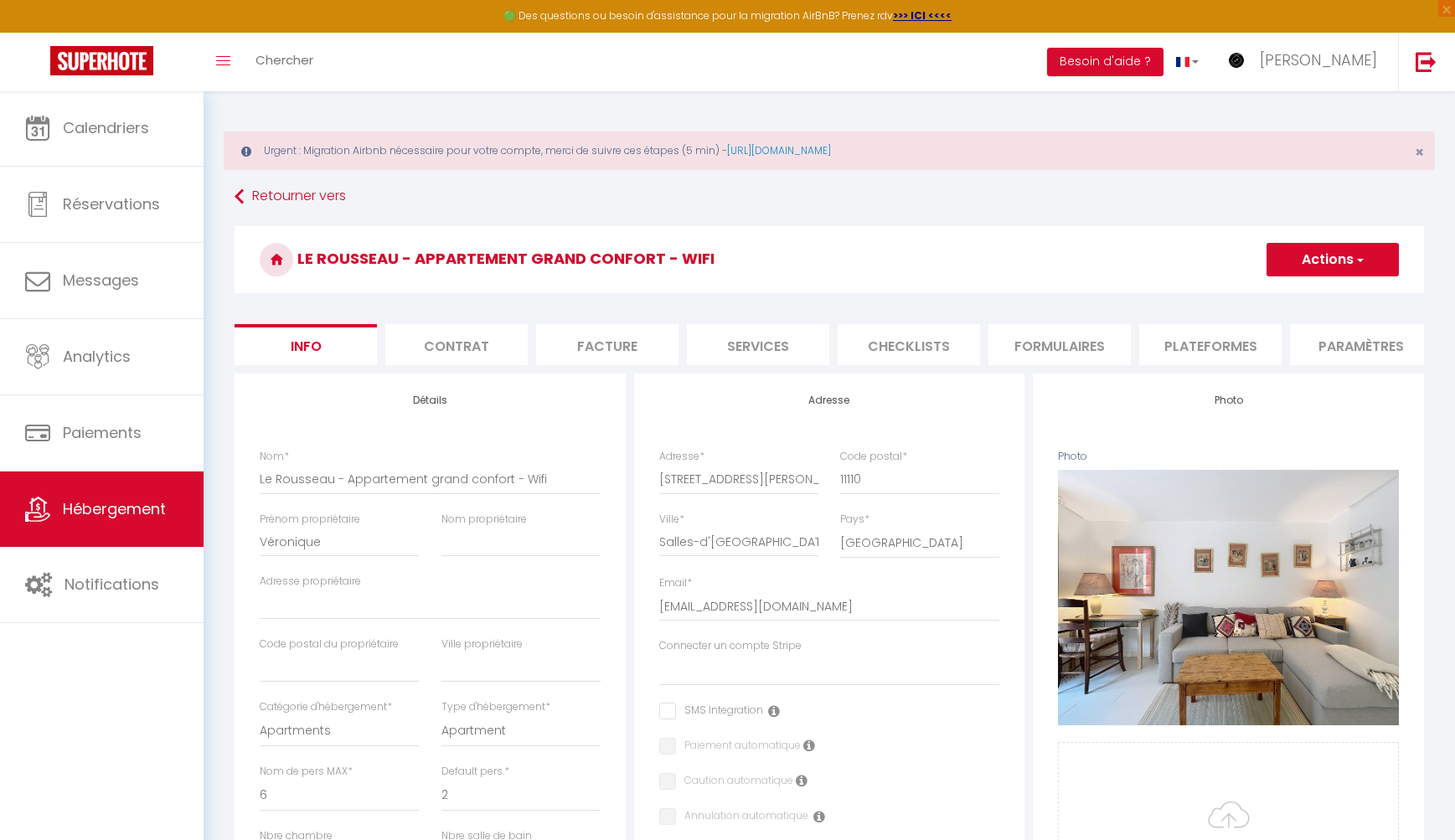
click at [1231, 354] on li "Paramètres" at bounding box center [1361, 345] width 142 height 41
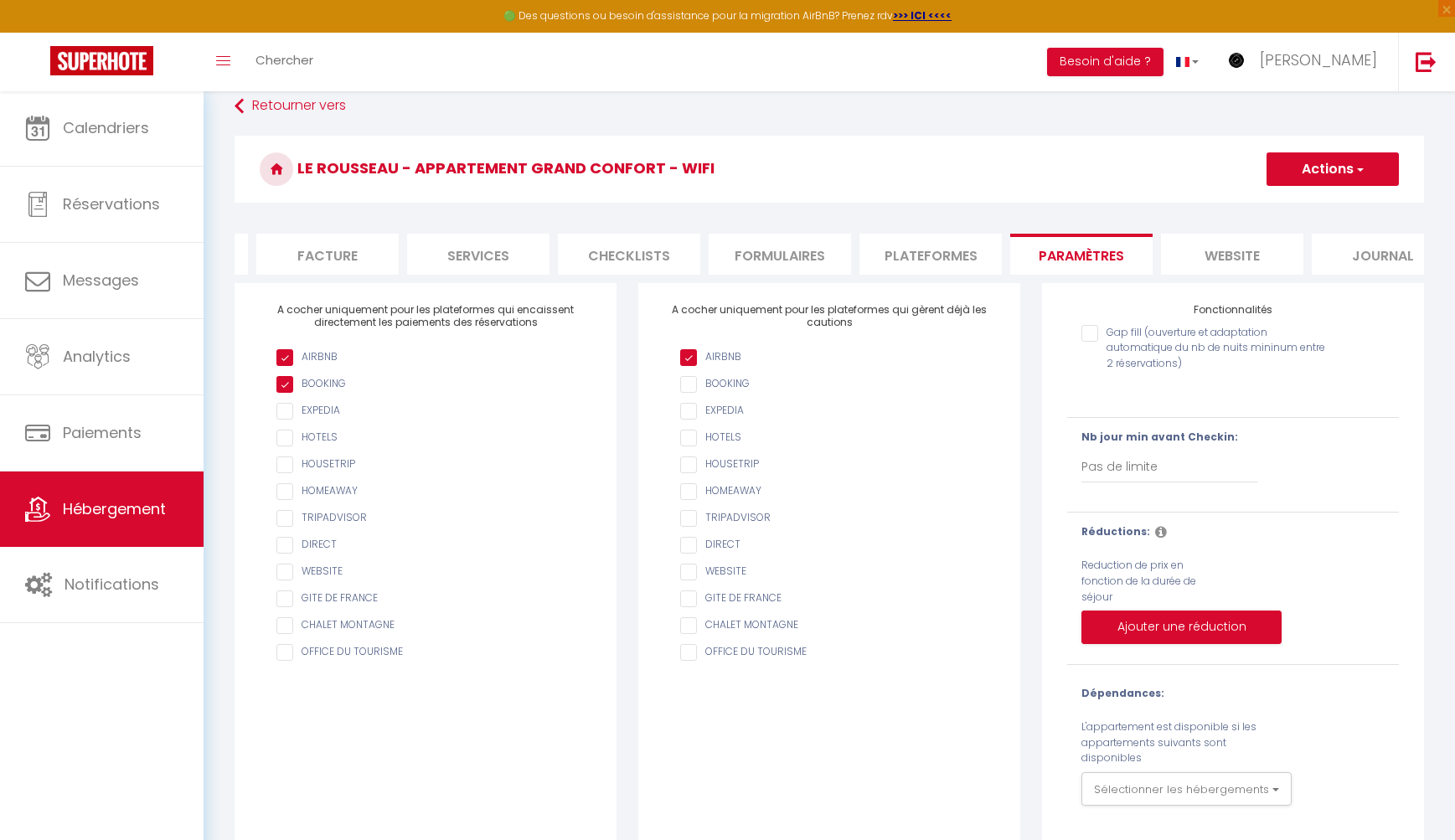
scroll to position [0, 281]
click at [1231, 250] on li "website" at bounding box center [1230, 254] width 142 height 41
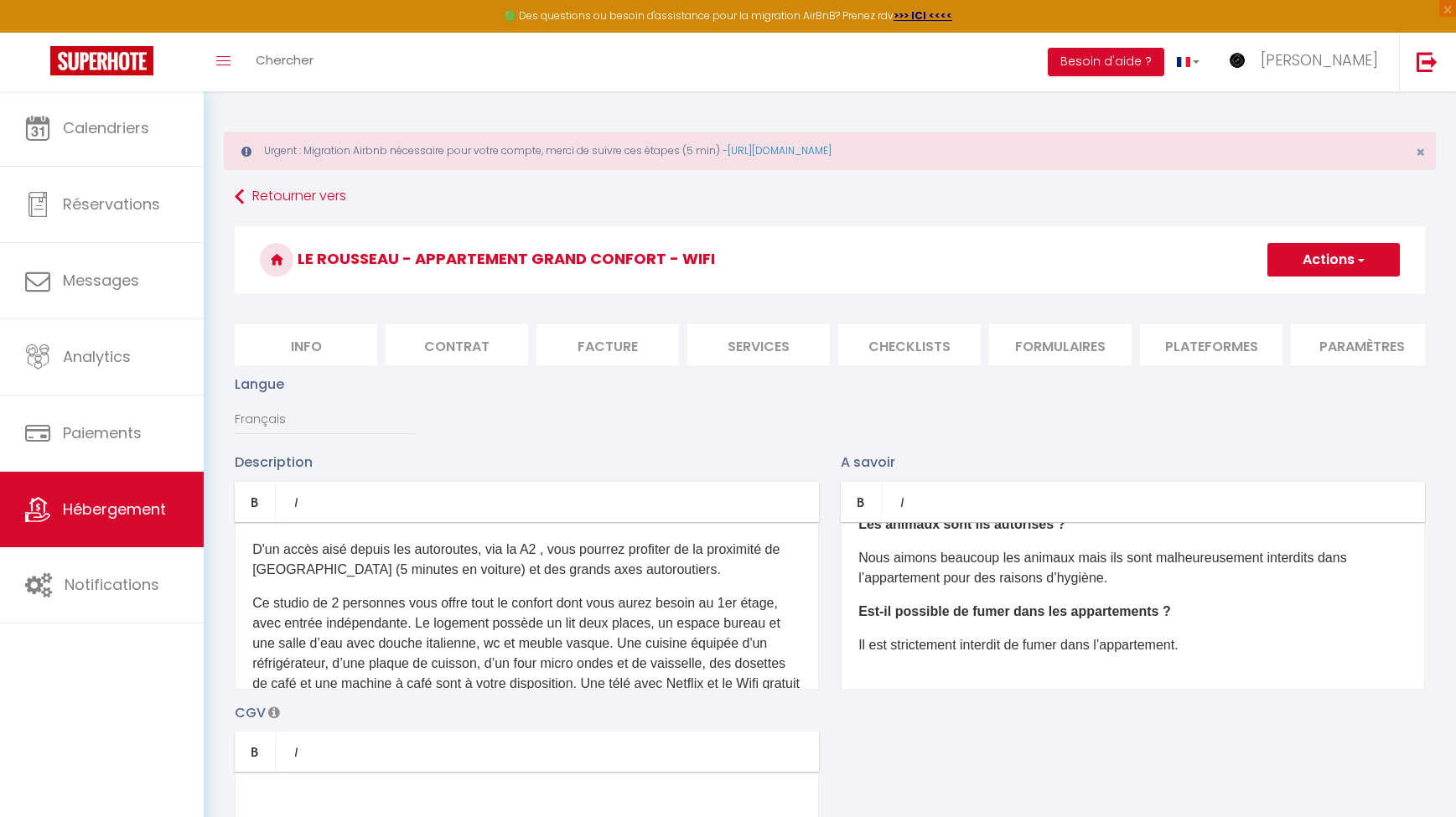
click at [311, 343] on li "Info" at bounding box center [306, 345] width 142 height 41
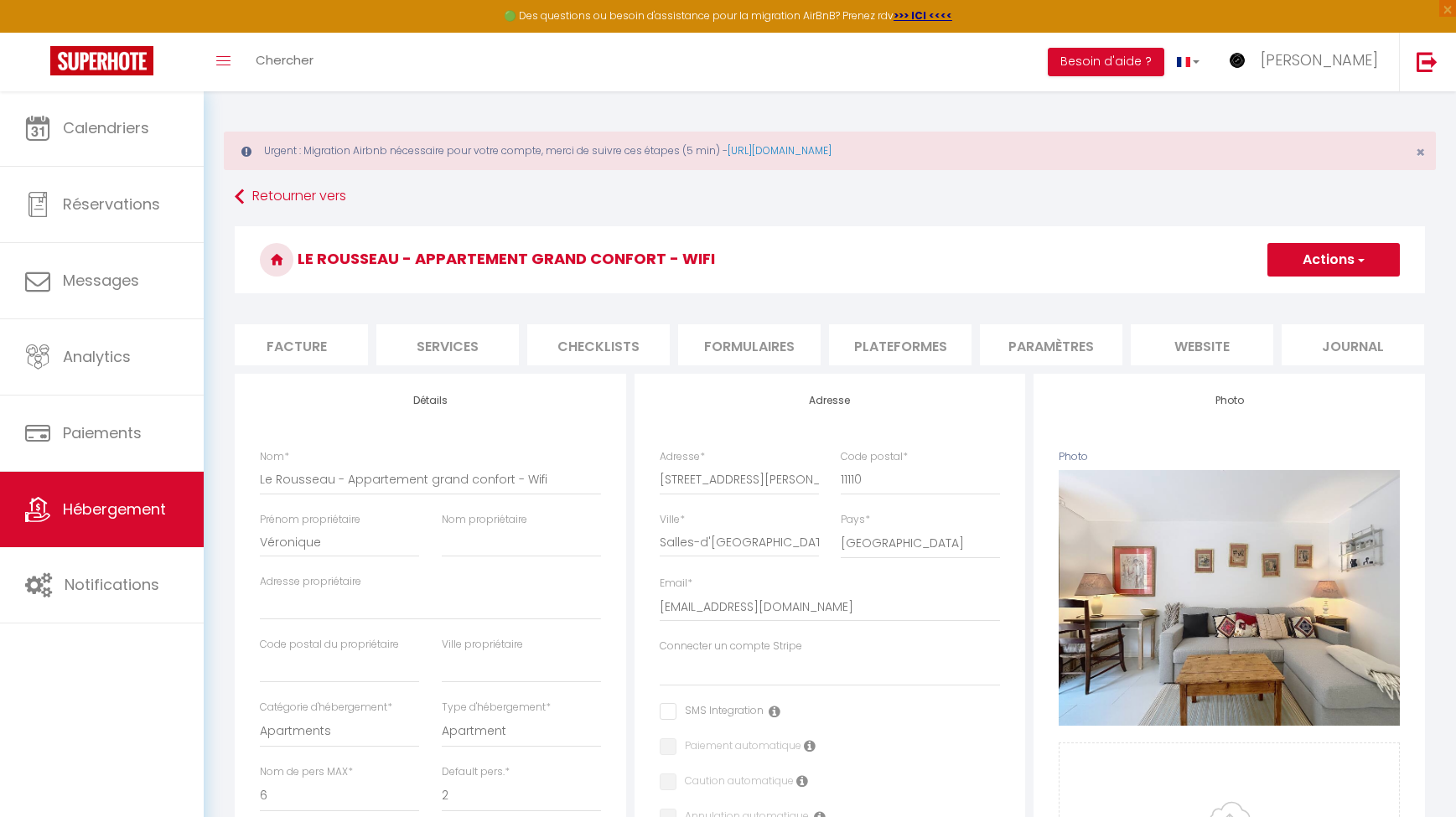
scroll to position [0, 310]
click at [1203, 338] on li "website" at bounding box center [1203, 345] width 142 height 41
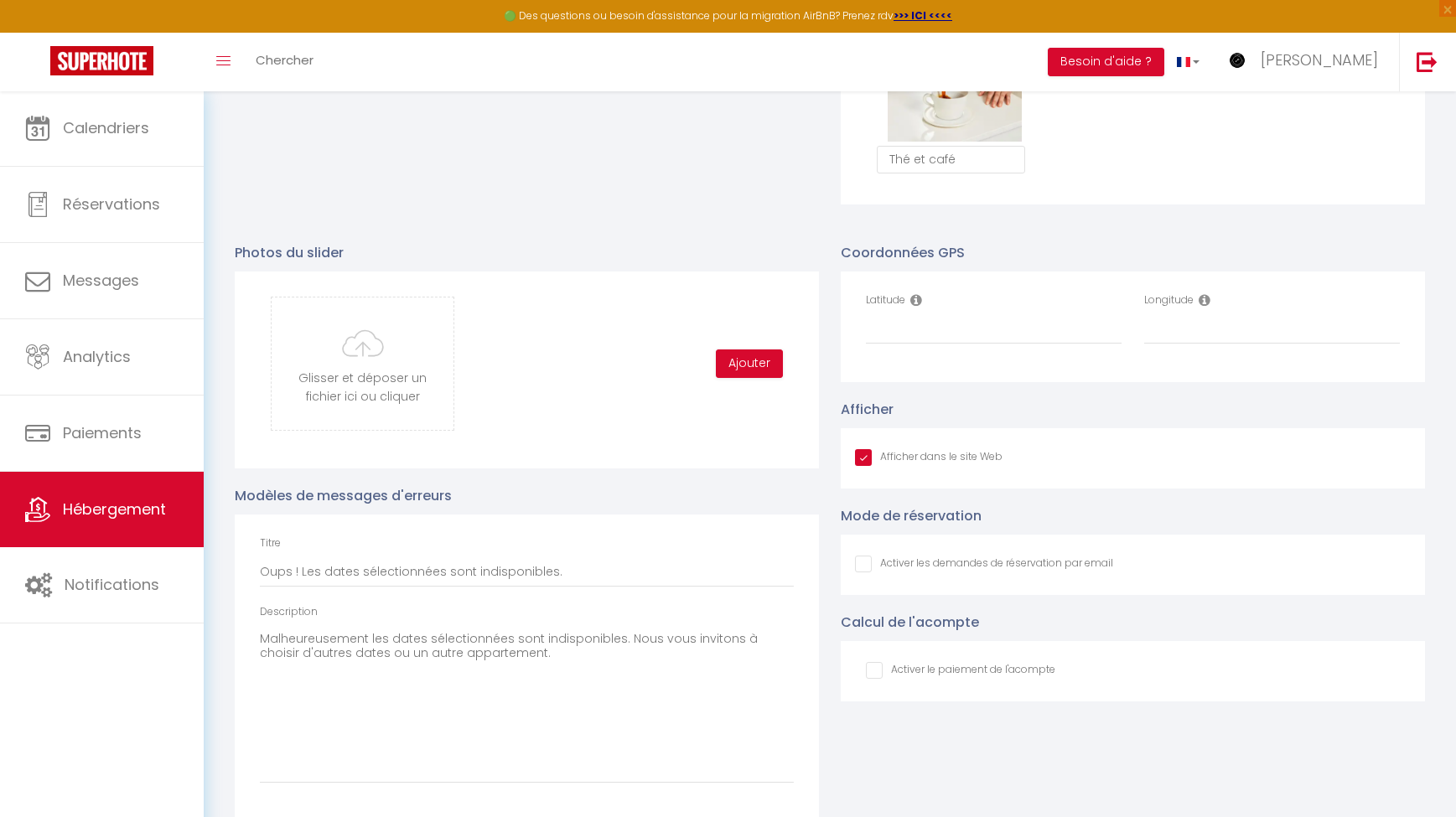
scroll to position [1699, 0]
click at [933, 331] on input "Latitude" at bounding box center [993, 327] width 255 height 30
paste input "3.2380007"
click at [866, 328] on input "3.2380007" at bounding box center [993, 327] width 255 height 30
click at [1215, 327] on input "Longitude" at bounding box center [1271, 327] width 255 height 30
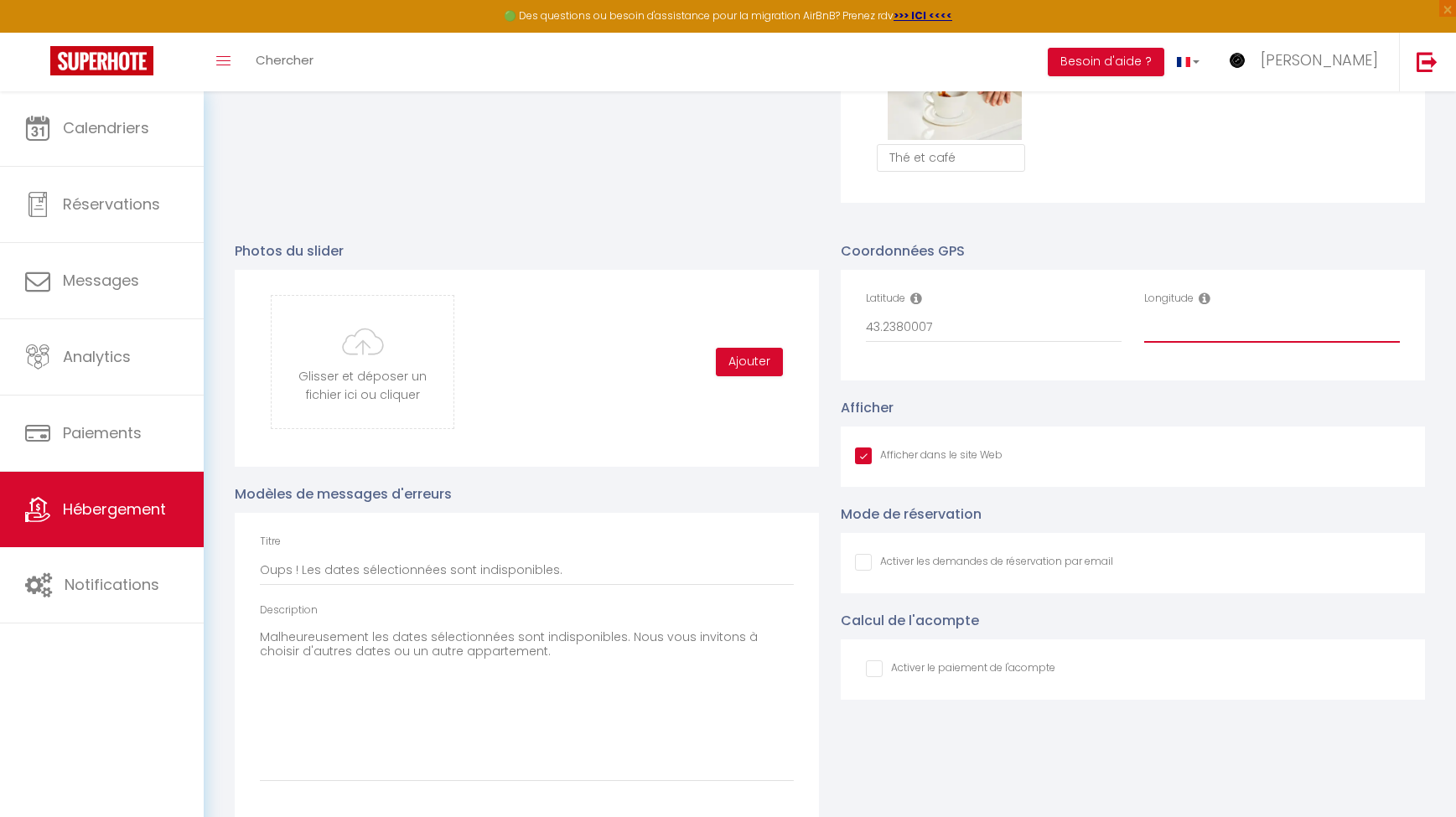
paste input "3.1179298"
click at [1207, 297] on icon at bounding box center [1204, 298] width 12 height 13
click at [915, 296] on icon at bounding box center [915, 298] width 12 height 13
click at [922, 293] on icon at bounding box center [915, 298] width 12 height 13
click at [1203, 292] on icon at bounding box center [1204, 298] width 12 height 13
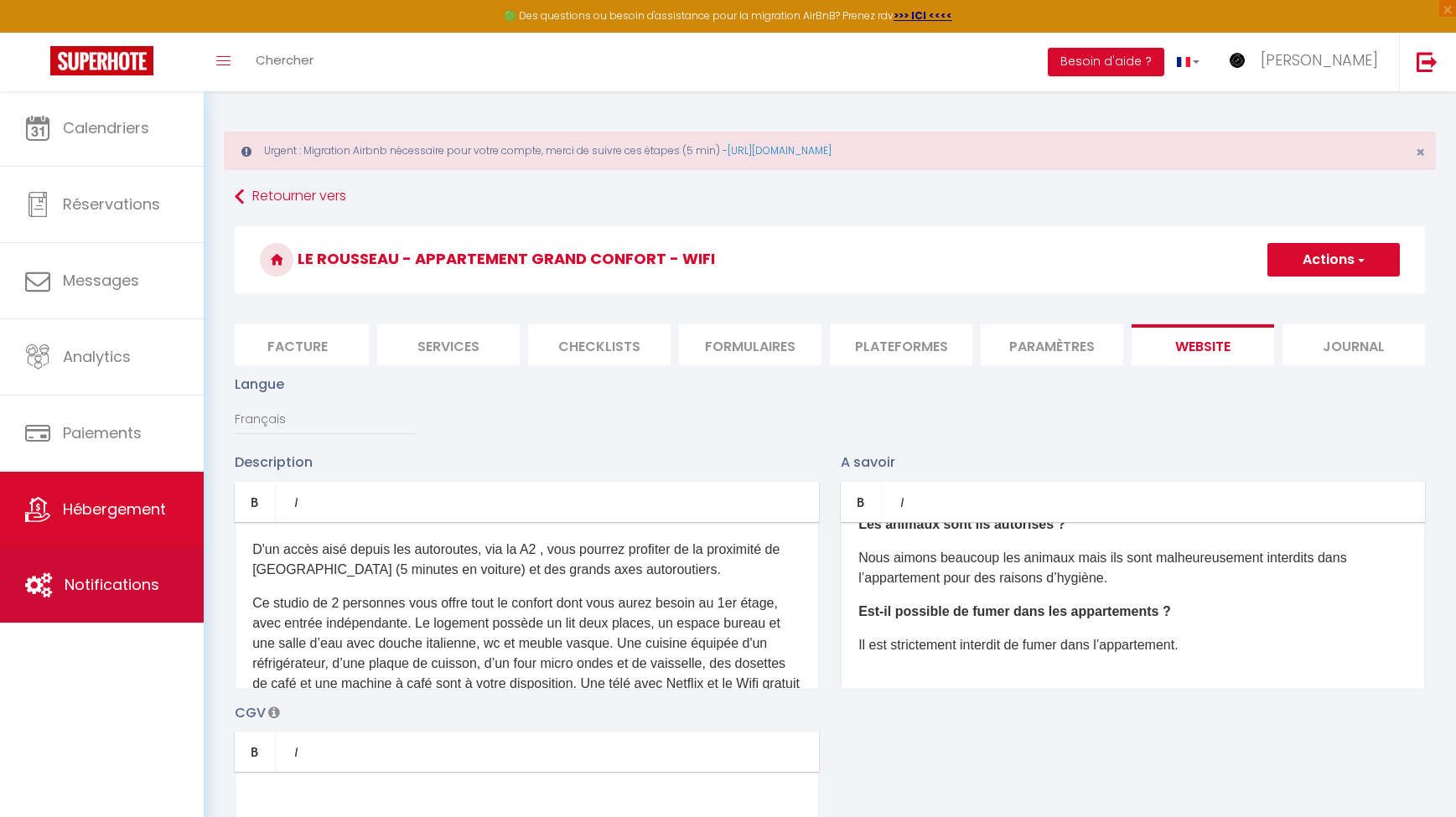
scroll to position [0, 0]
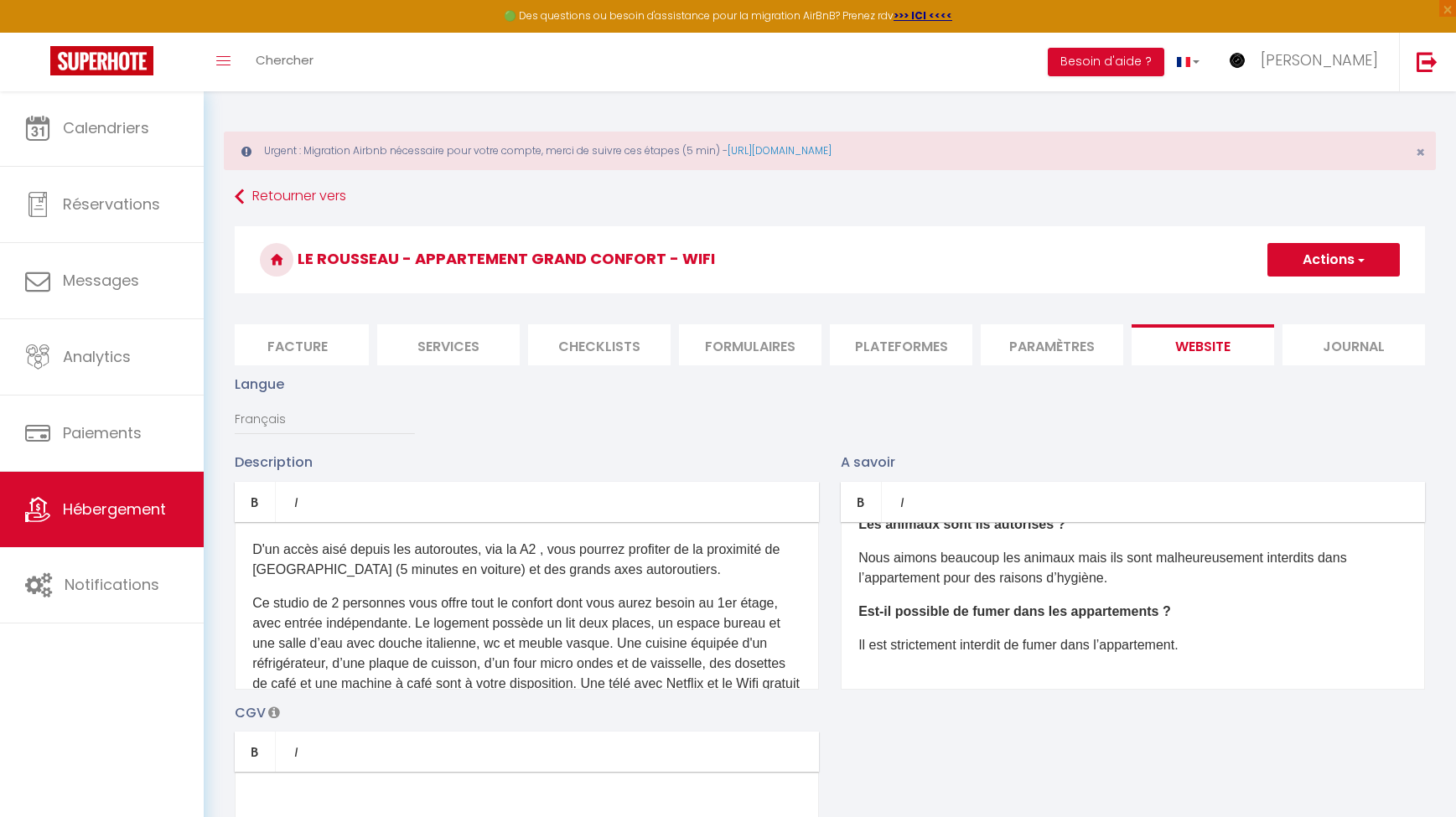
click at [1232, 275] on button "Actions" at bounding box center [1333, 260] width 133 height 34
click at [1232, 293] on input "Enregistrer" at bounding box center [1314, 296] width 62 height 17
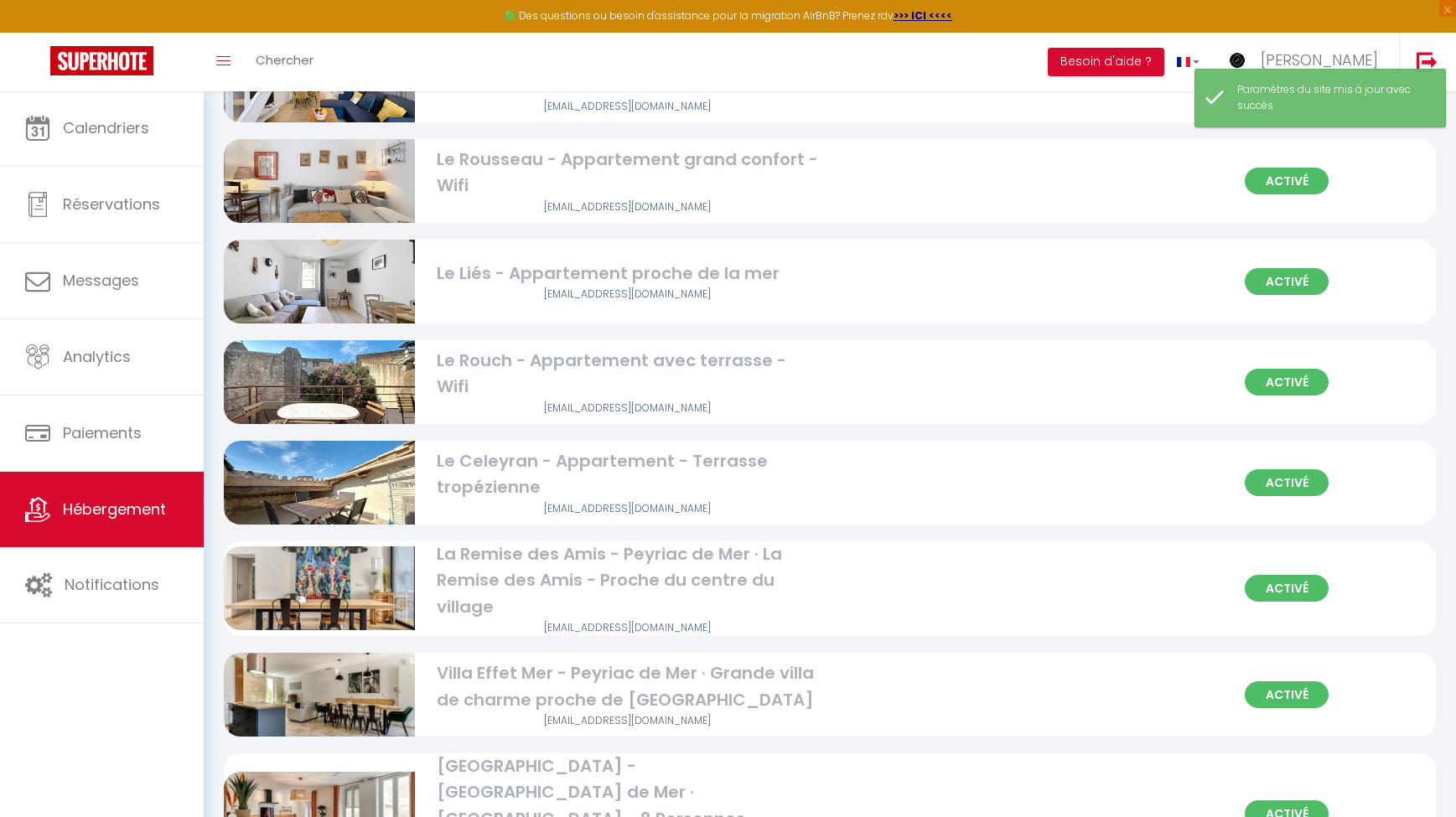
scroll to position [1255, 0]
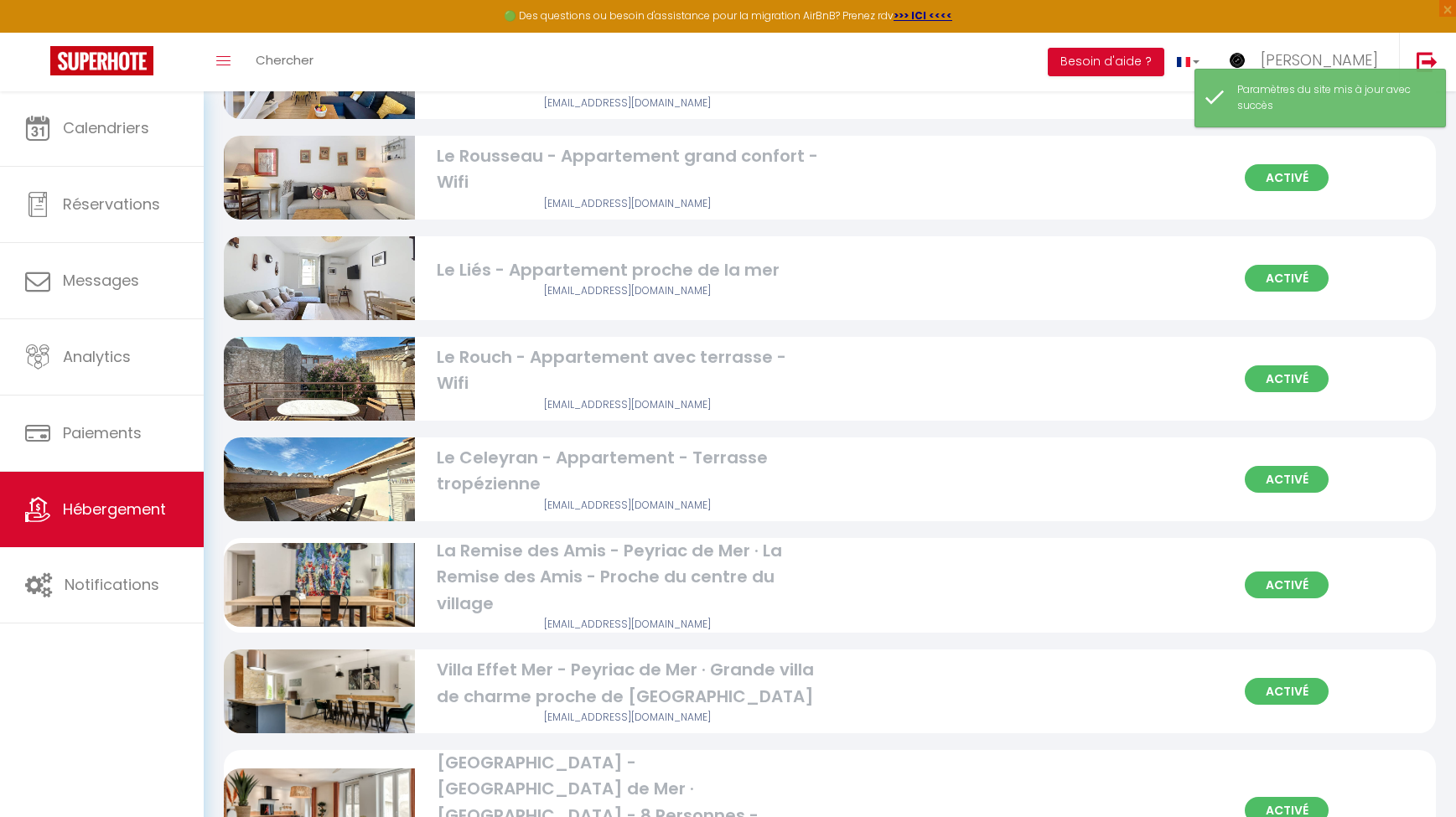
click at [725, 211] on div "Activé Le Rousseau - Appartement grand confort - Wifi [EMAIL_ADDRESS][DOMAIN_NA…" at bounding box center [829, 178] width 1212 height 84
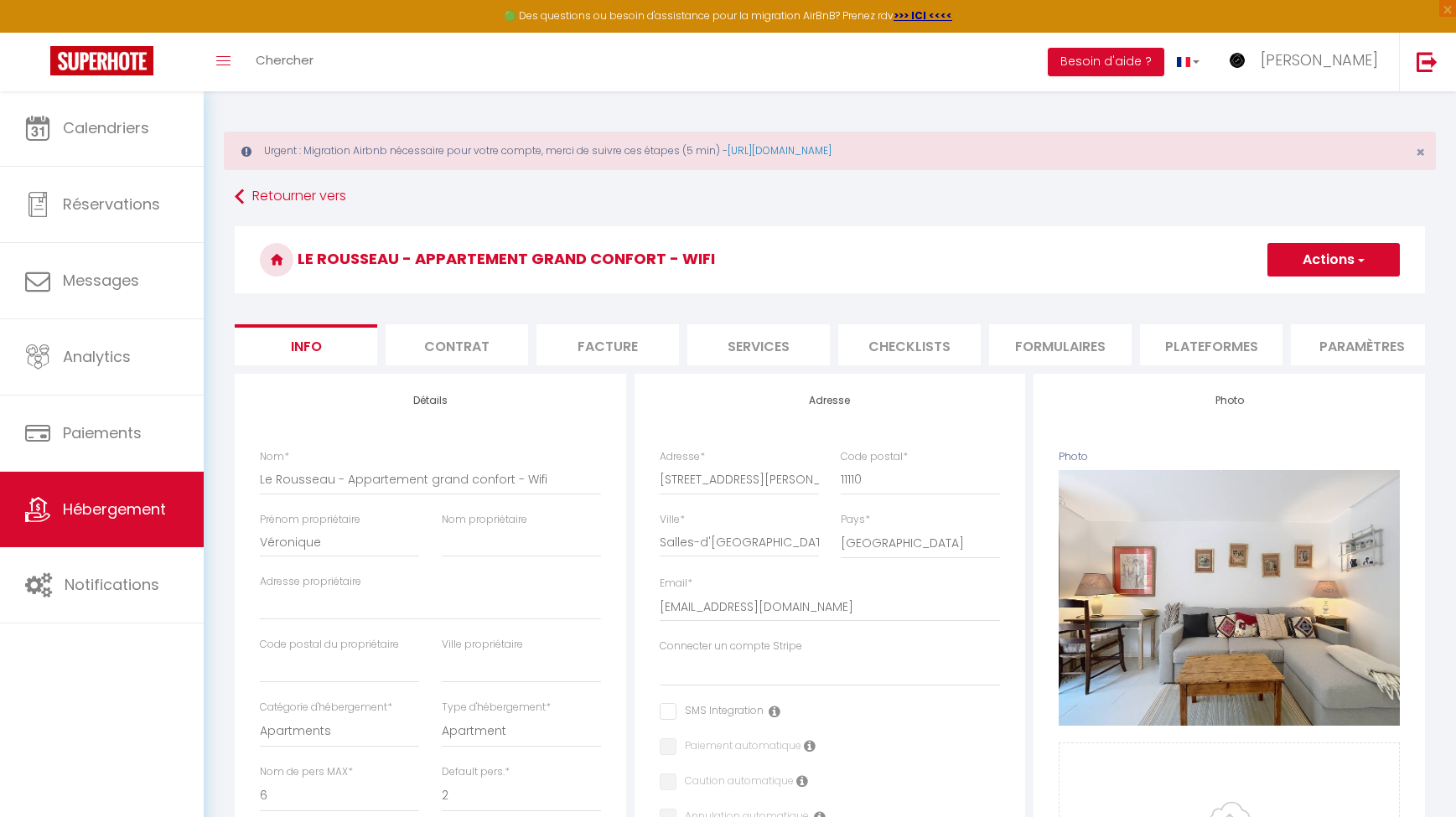
click at [1232, 265] on button "Actions" at bounding box center [1333, 260] width 133 height 34
click at [1232, 294] on input "Enregistrer" at bounding box center [1267, 296] width 62 height 17
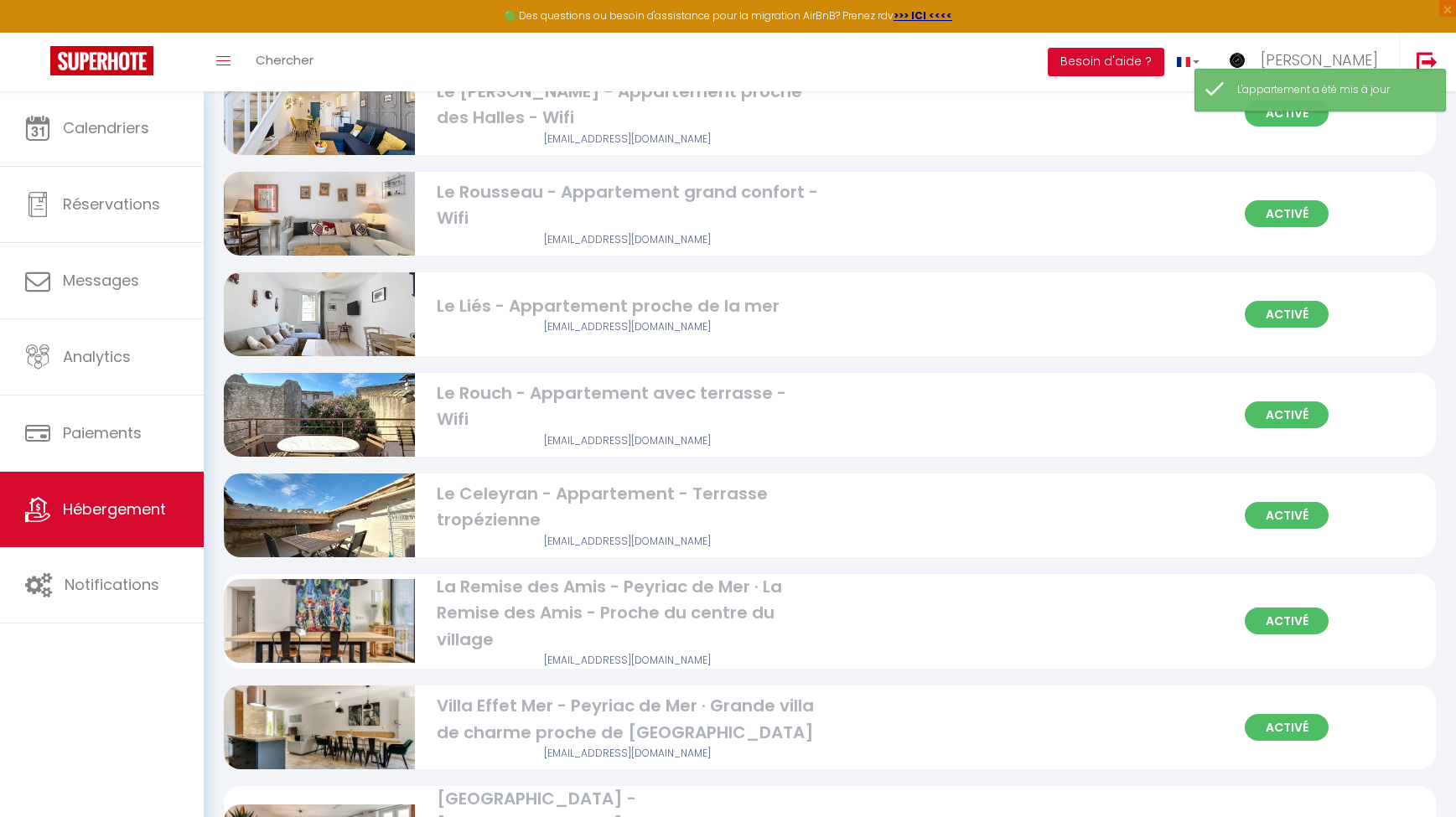
scroll to position [1224, 0]
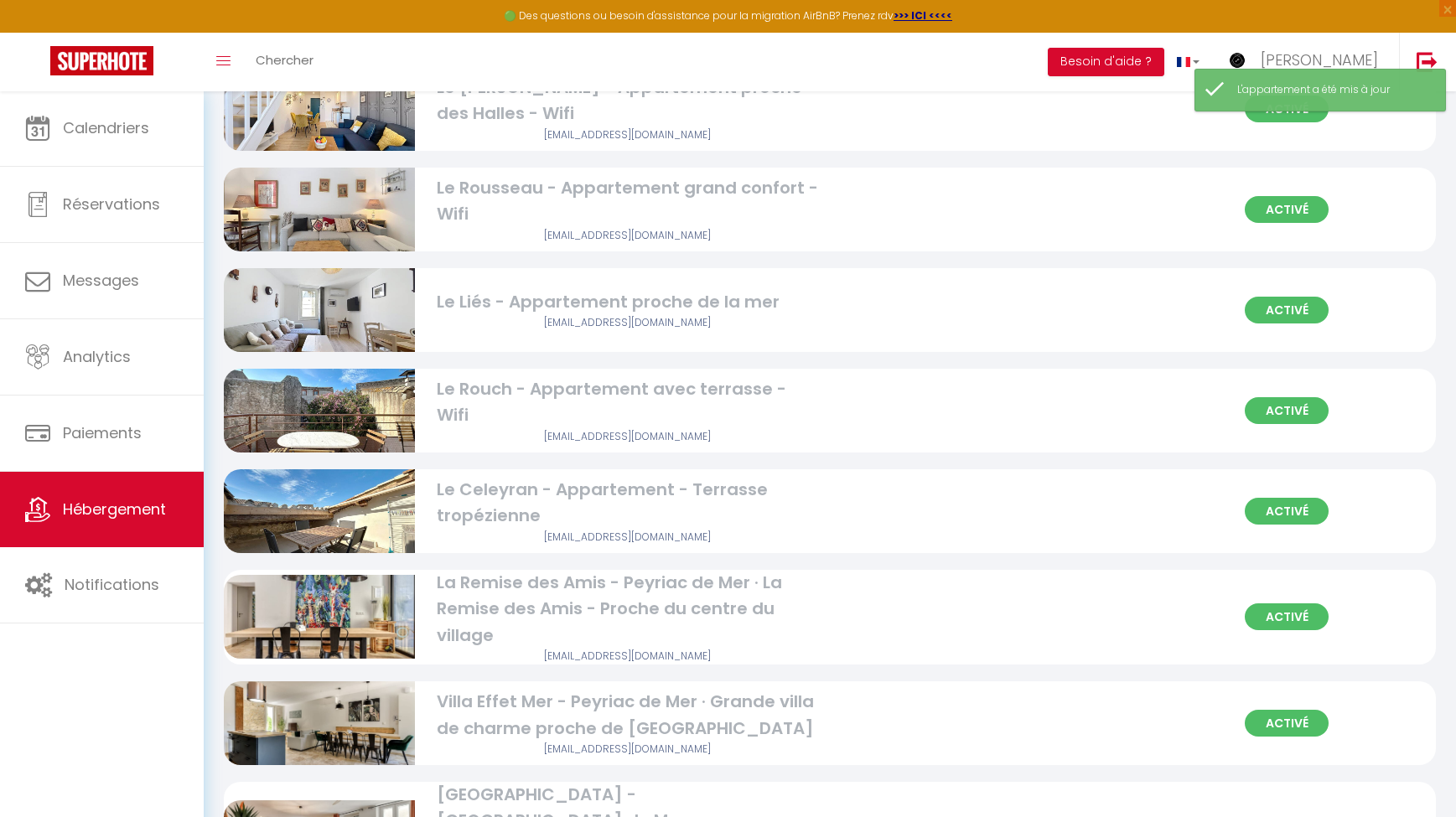
click at [634, 337] on div "Activé Le Liés - Appartement proche de la mer [EMAIL_ADDRESS][DOMAIN_NAME]" at bounding box center [829, 310] width 1212 height 84
click at [1011, 295] on div "Activé Le Liés - Appartement proche de la mer [EMAIL_ADDRESS][DOMAIN_NAME]" at bounding box center [829, 310] width 1212 height 84
click at [726, 304] on div "Le Liés - Appartement proche de la mer" at bounding box center [627, 302] width 382 height 26
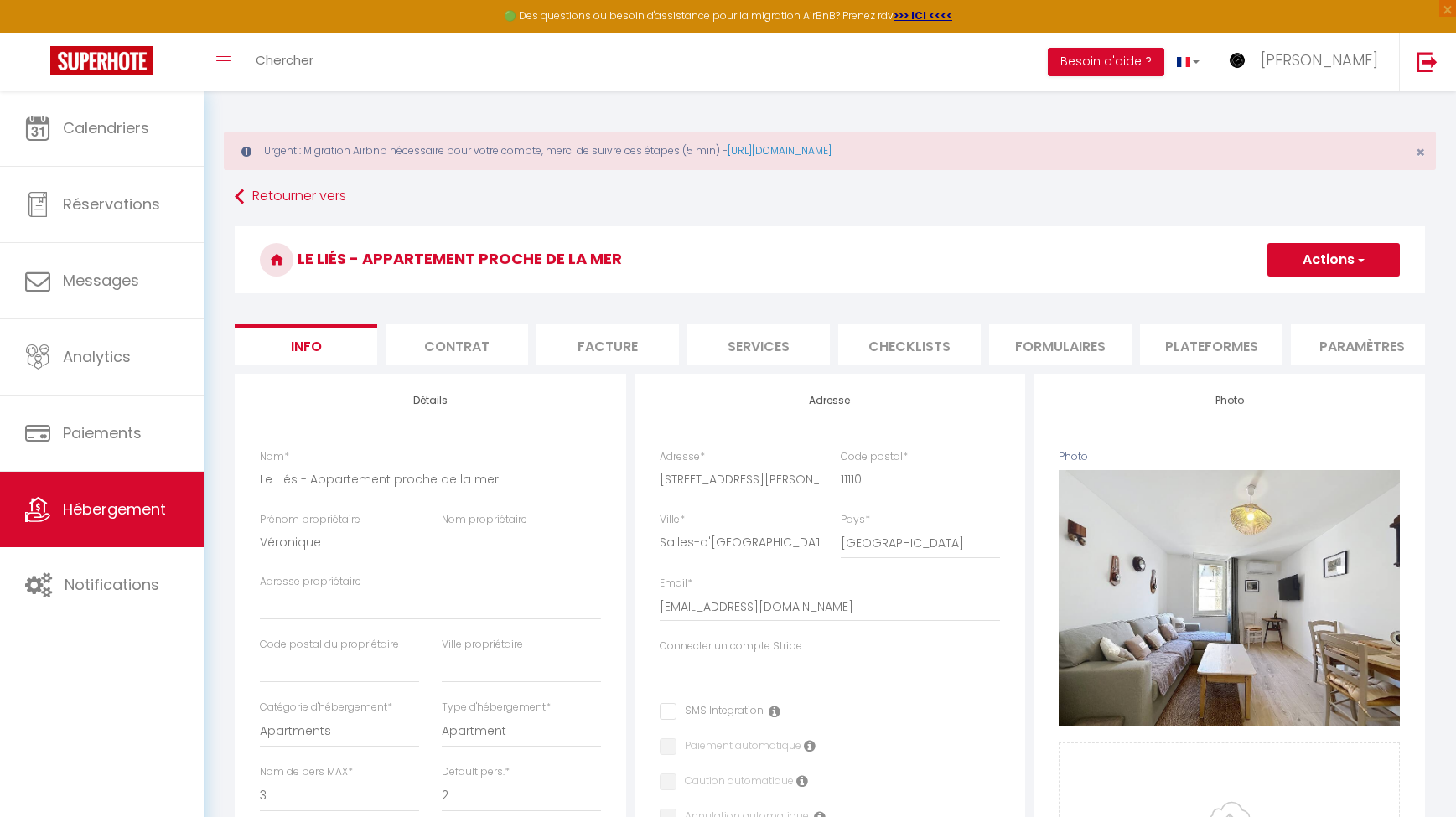
click at [1232, 266] on button "Actions" at bounding box center [1333, 260] width 133 height 34
click at [1232, 303] on input "Enregistrer" at bounding box center [1267, 296] width 62 height 17
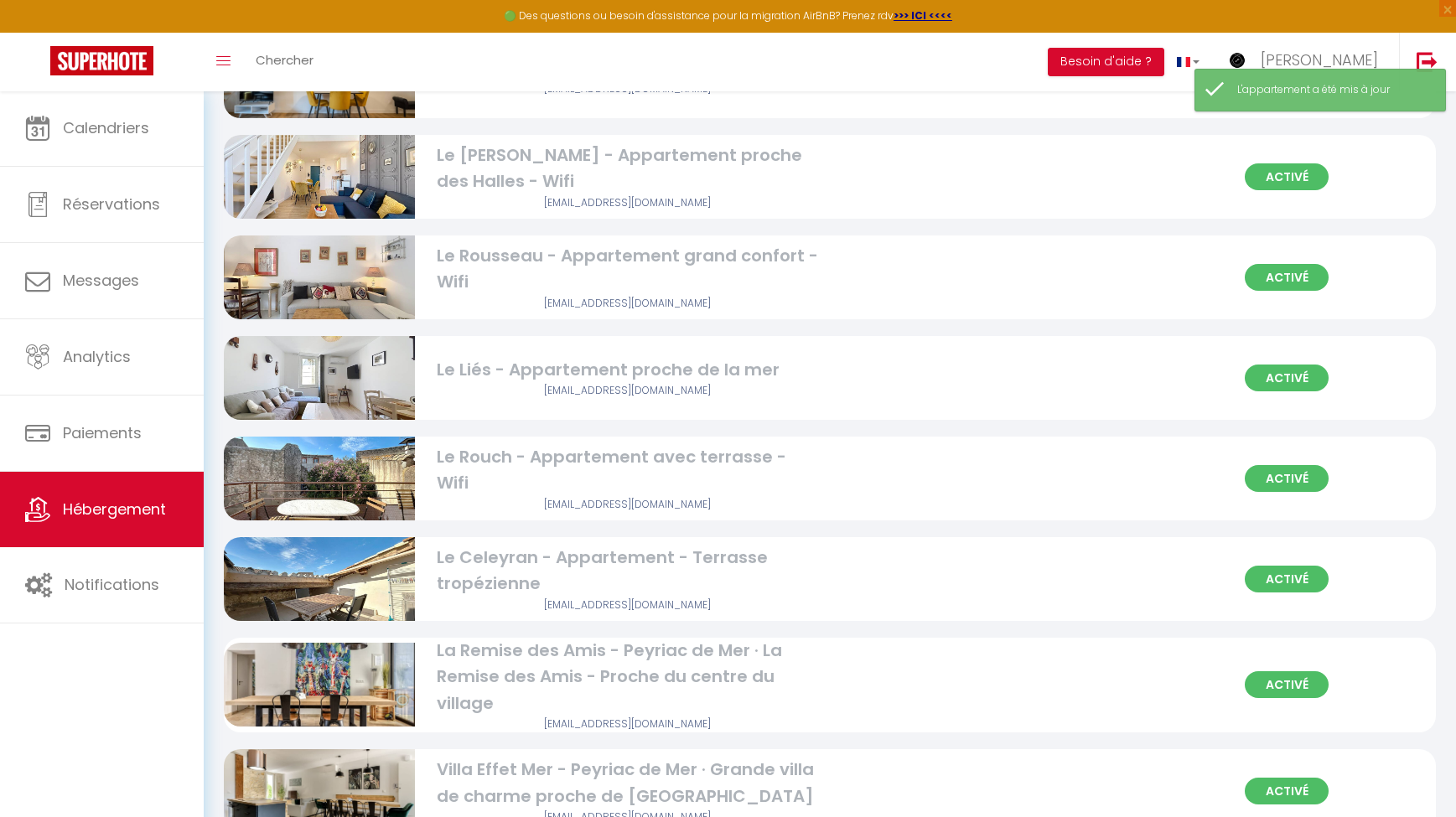
scroll to position [1136, 0]
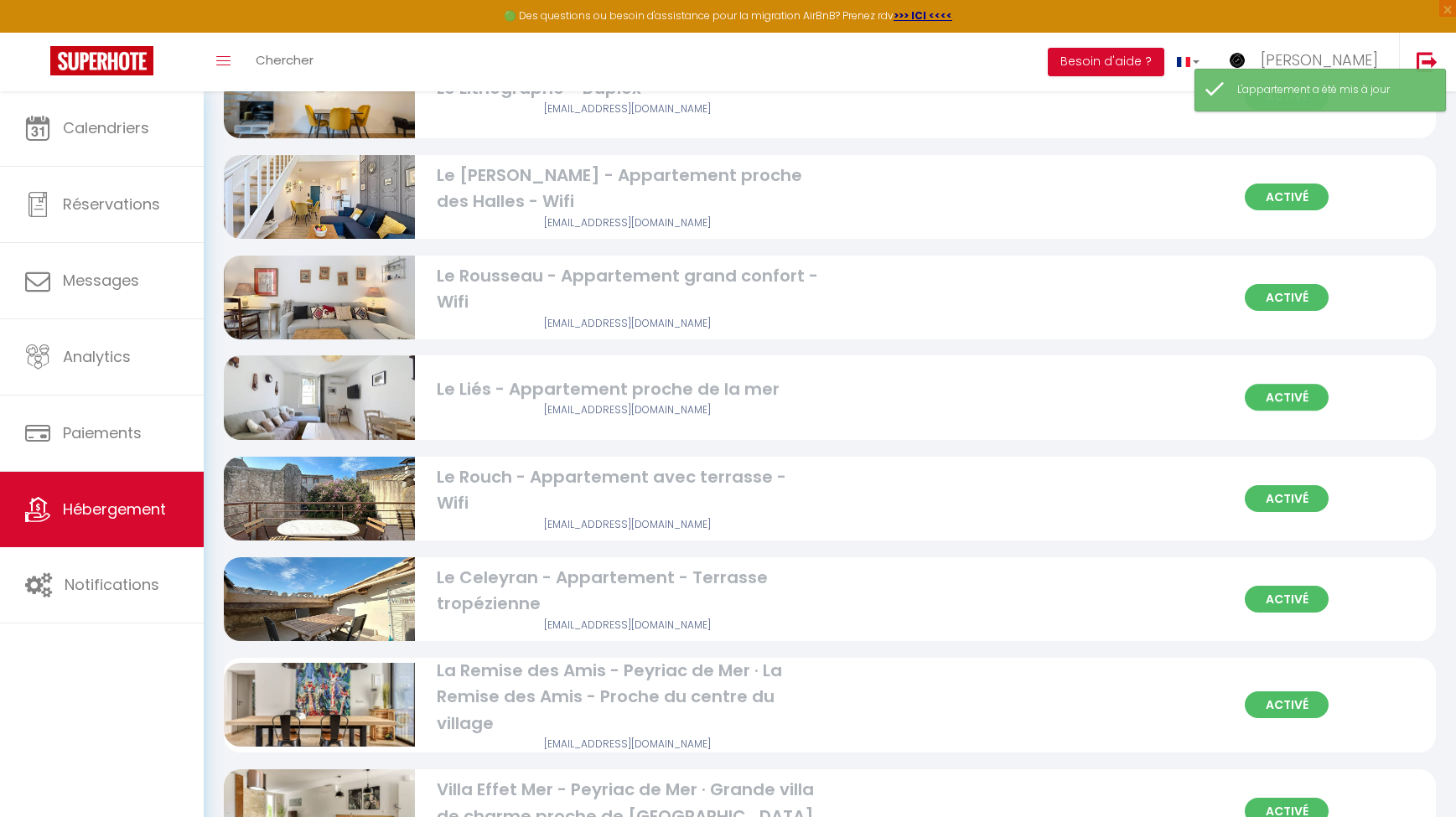
click at [605, 393] on div "Le Liés - Appartement proche de la mer" at bounding box center [627, 390] width 382 height 26
click at [663, 389] on div "Le Liés - Appartement proche de la mer" at bounding box center [627, 390] width 382 height 26
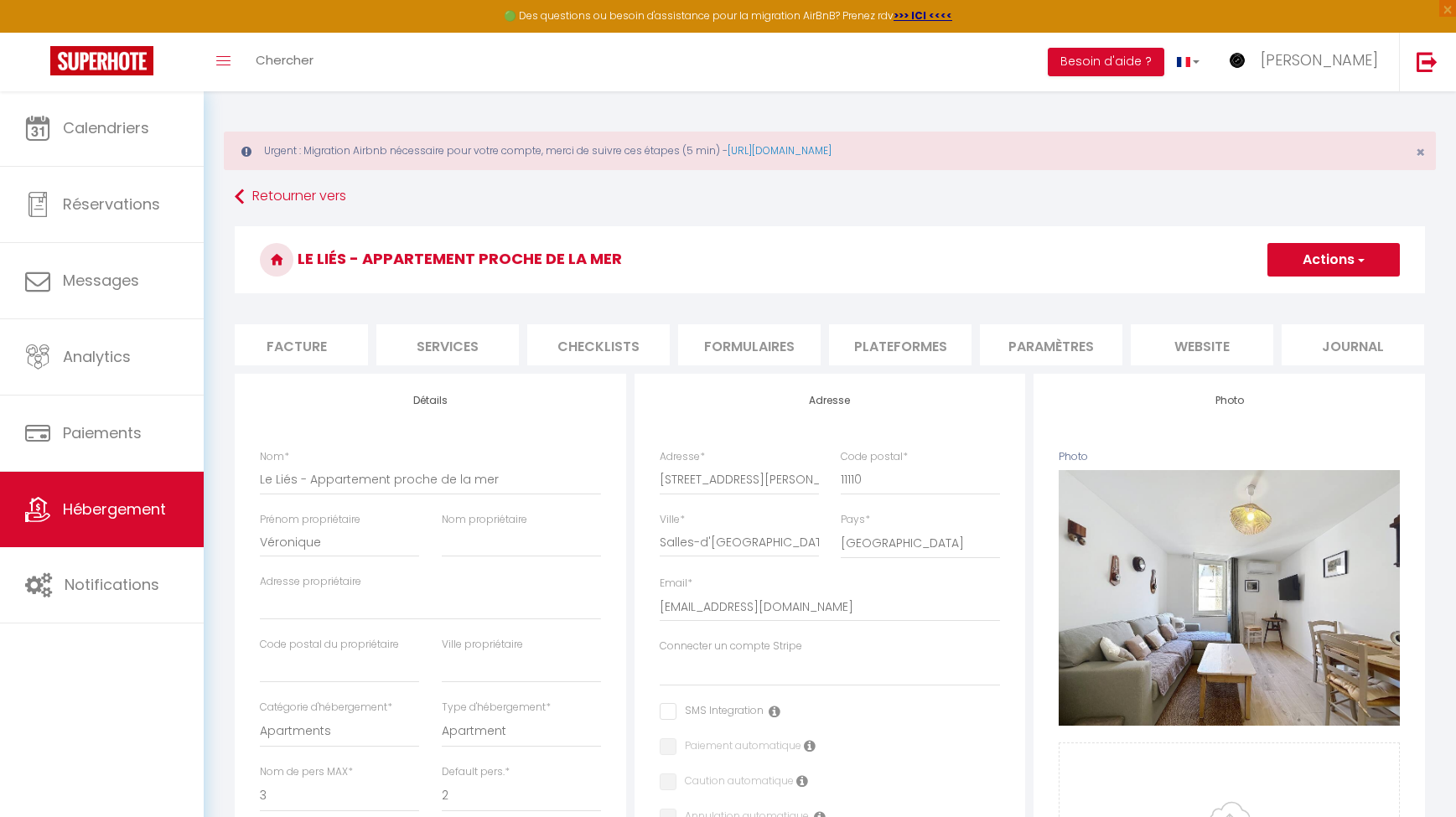
click at [1198, 349] on li "website" at bounding box center [1202, 345] width 142 height 41
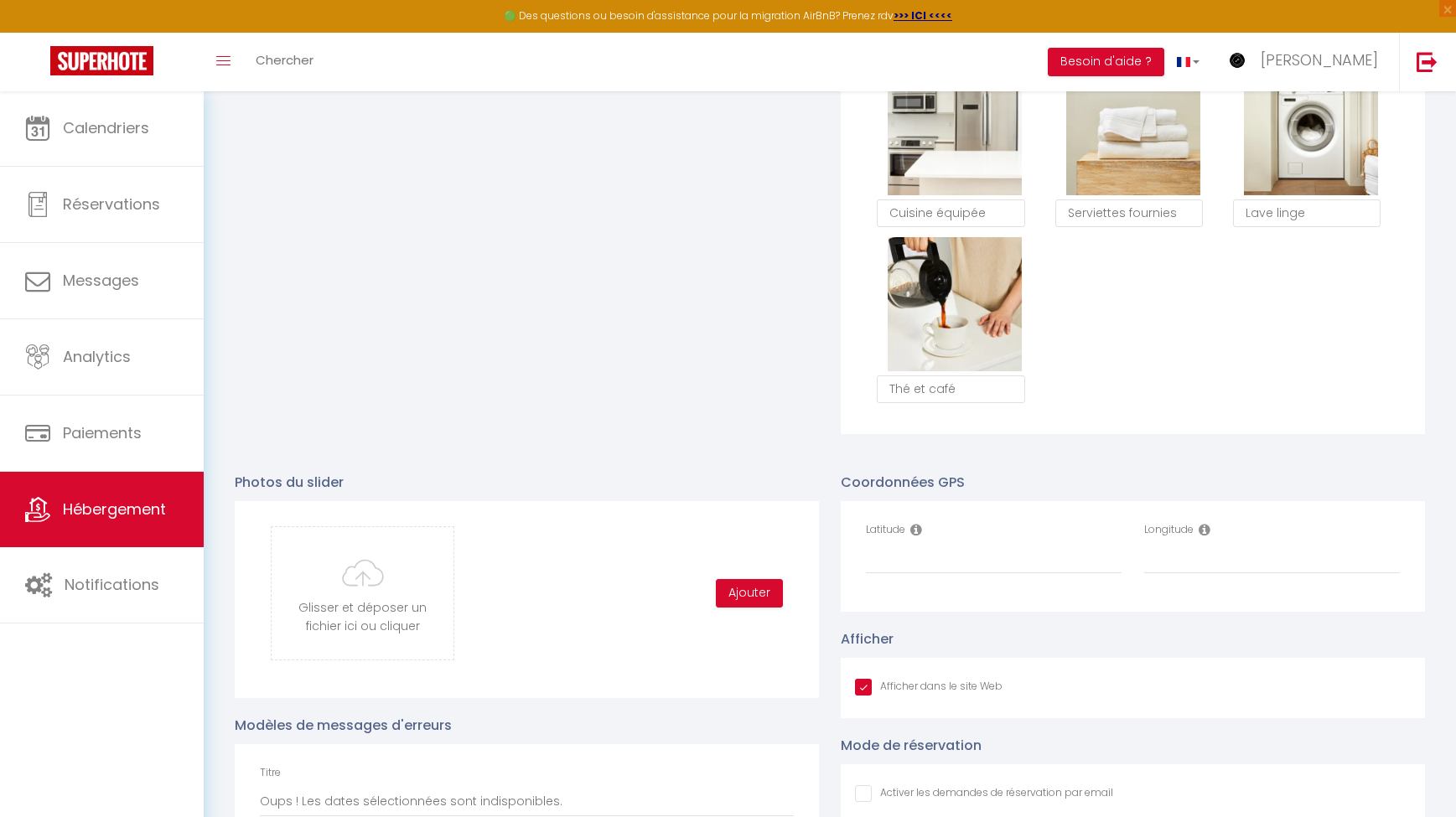
scroll to position [1469, 0]
click at [934, 563] on input "Latitude" at bounding box center [993, 558] width 255 height 30
paste input "43.2380007"
click at [1161, 562] on input "Longitude" at bounding box center [1271, 558] width 255 height 30
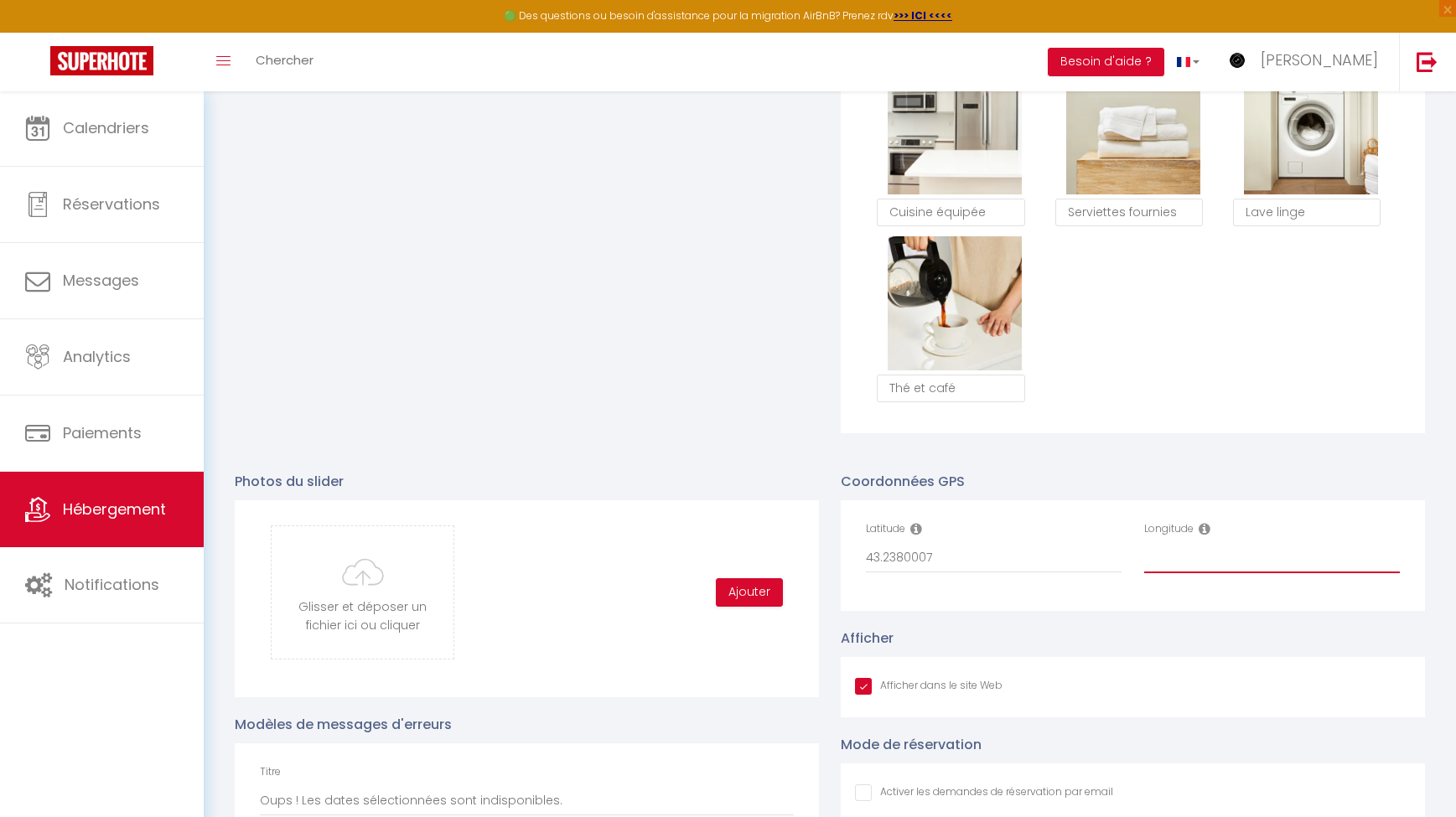
click at [1161, 562] on input "Longitude" at bounding box center [1271, 558] width 255 height 30
paste input "3.1179298"
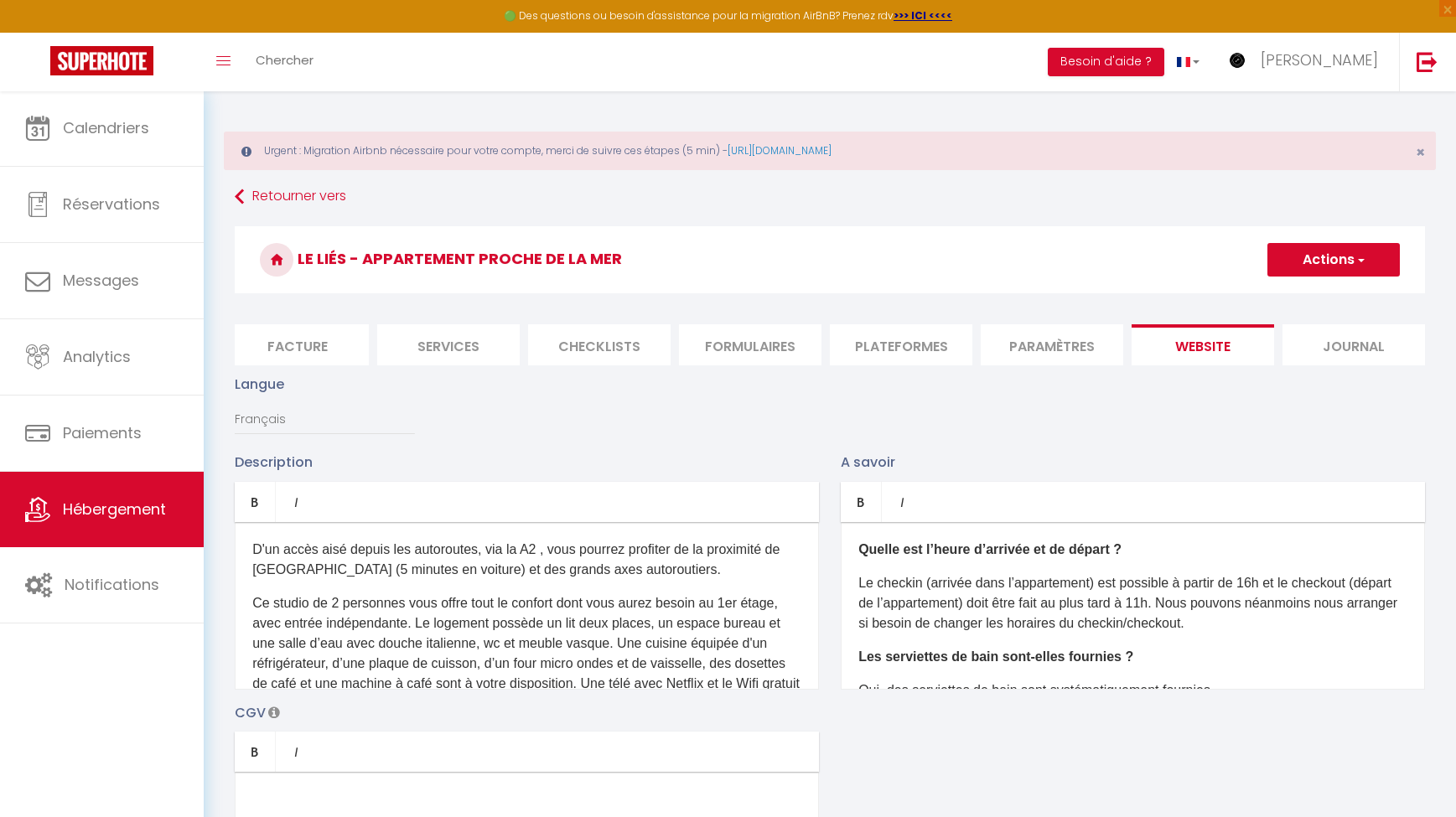
scroll to position [0, 0]
click at [1232, 264] on button "Actions" at bounding box center [1333, 260] width 133 height 34
click at [1232, 300] on input "Enregistrer" at bounding box center [1314, 296] width 62 height 17
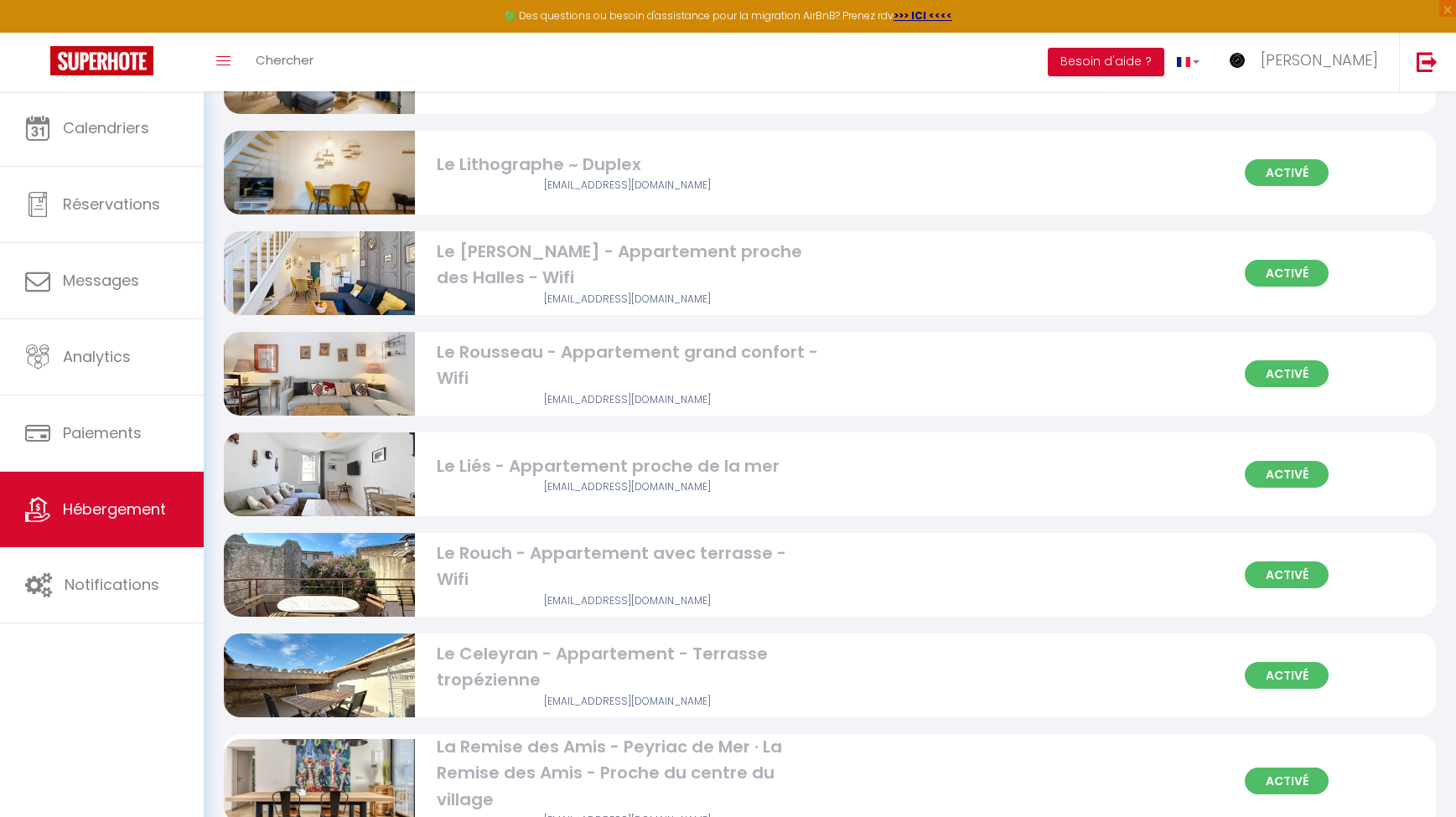
scroll to position [1063, 0]
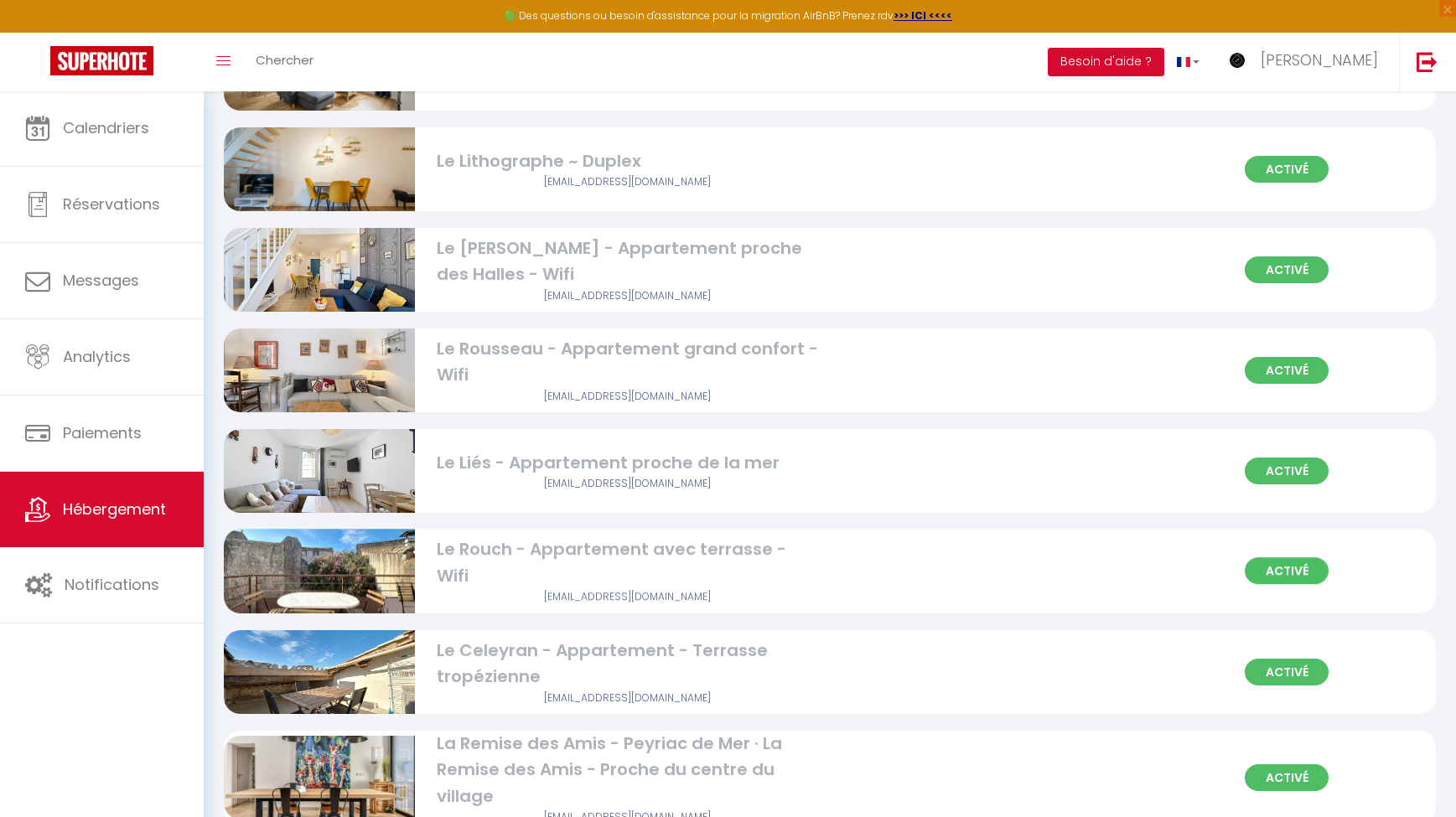
click at [605, 563] on div "Le Rouch - Appartement avec terrasse - Wifi" at bounding box center [627, 564] width 382 height 52
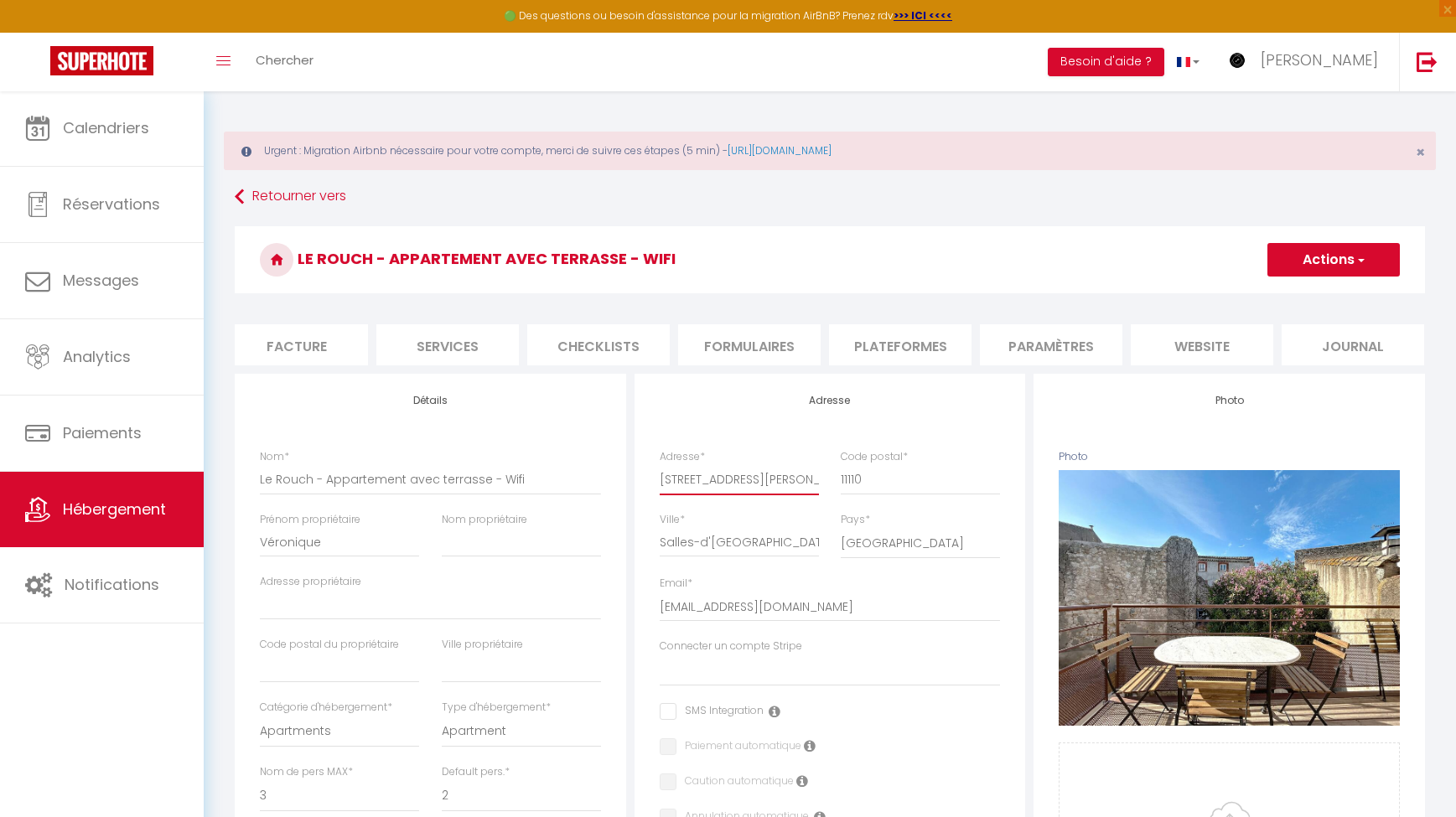
scroll to position [0, 310]
click at [1198, 346] on li "website" at bounding box center [1203, 345] width 142 height 41
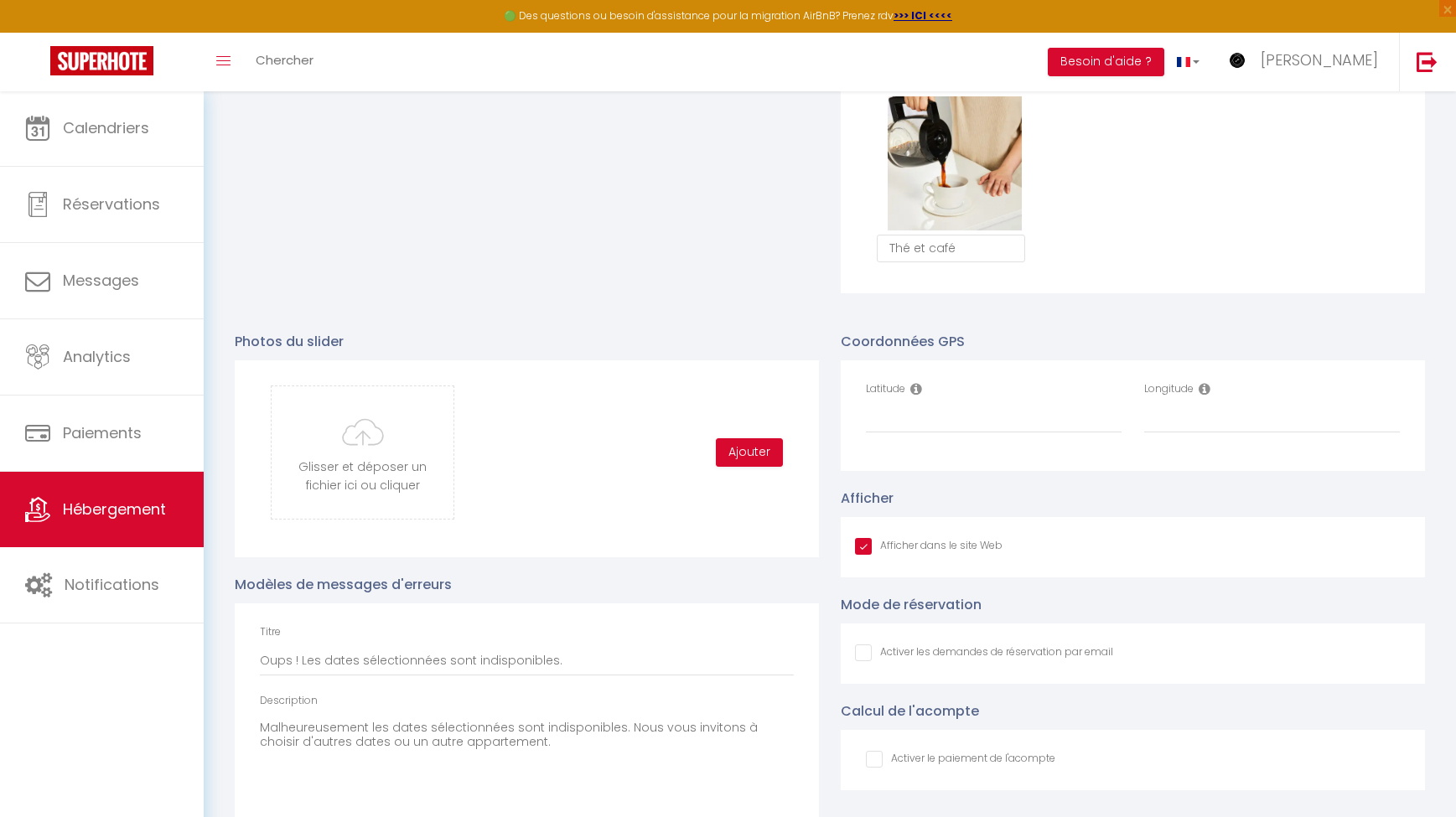
scroll to position [1630, 0]
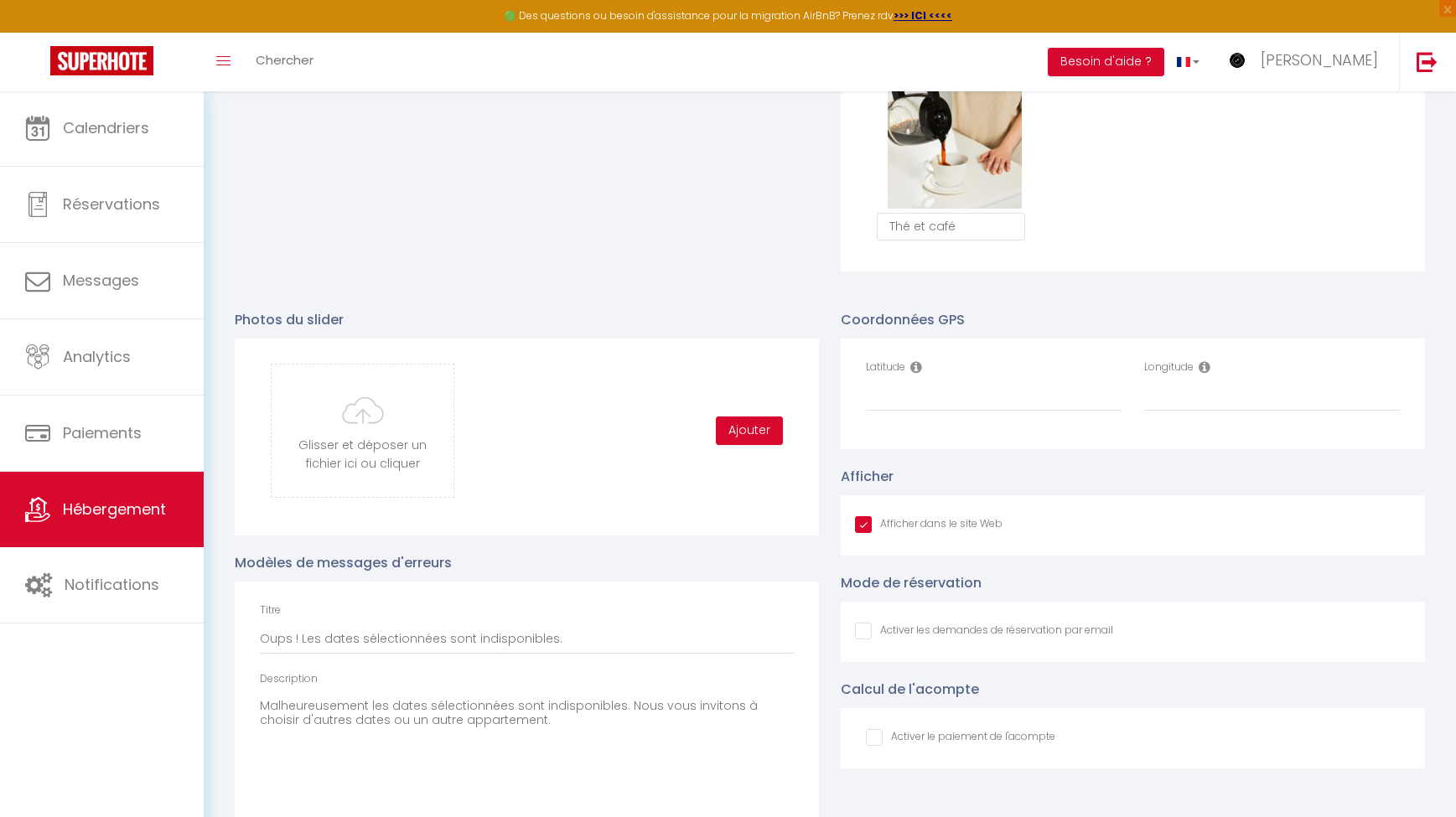
click at [1159, 417] on div "Longitude" at bounding box center [1273, 393] width 279 height 68
click at [1170, 400] on input "Longitude" at bounding box center [1271, 396] width 255 height 30
paste input "3.1179298"
click at [901, 397] on input "Latitude" at bounding box center [993, 396] width 255 height 30
paste input "43.2380007"
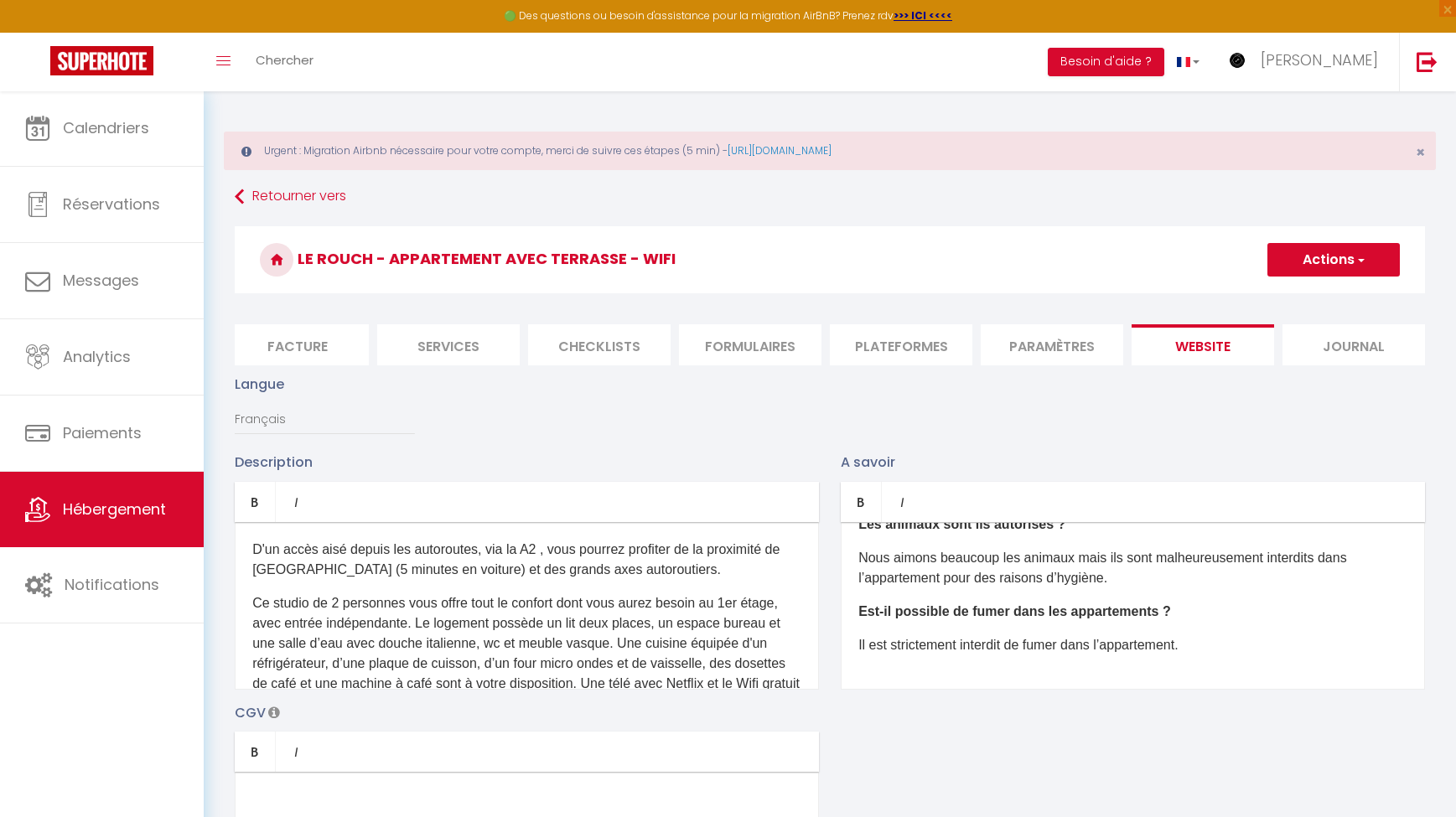
scroll to position [0, 0]
click at [1232, 264] on button "Actions" at bounding box center [1333, 260] width 133 height 34
click at [1232, 298] on input "Enregistrer" at bounding box center [1314, 296] width 62 height 17
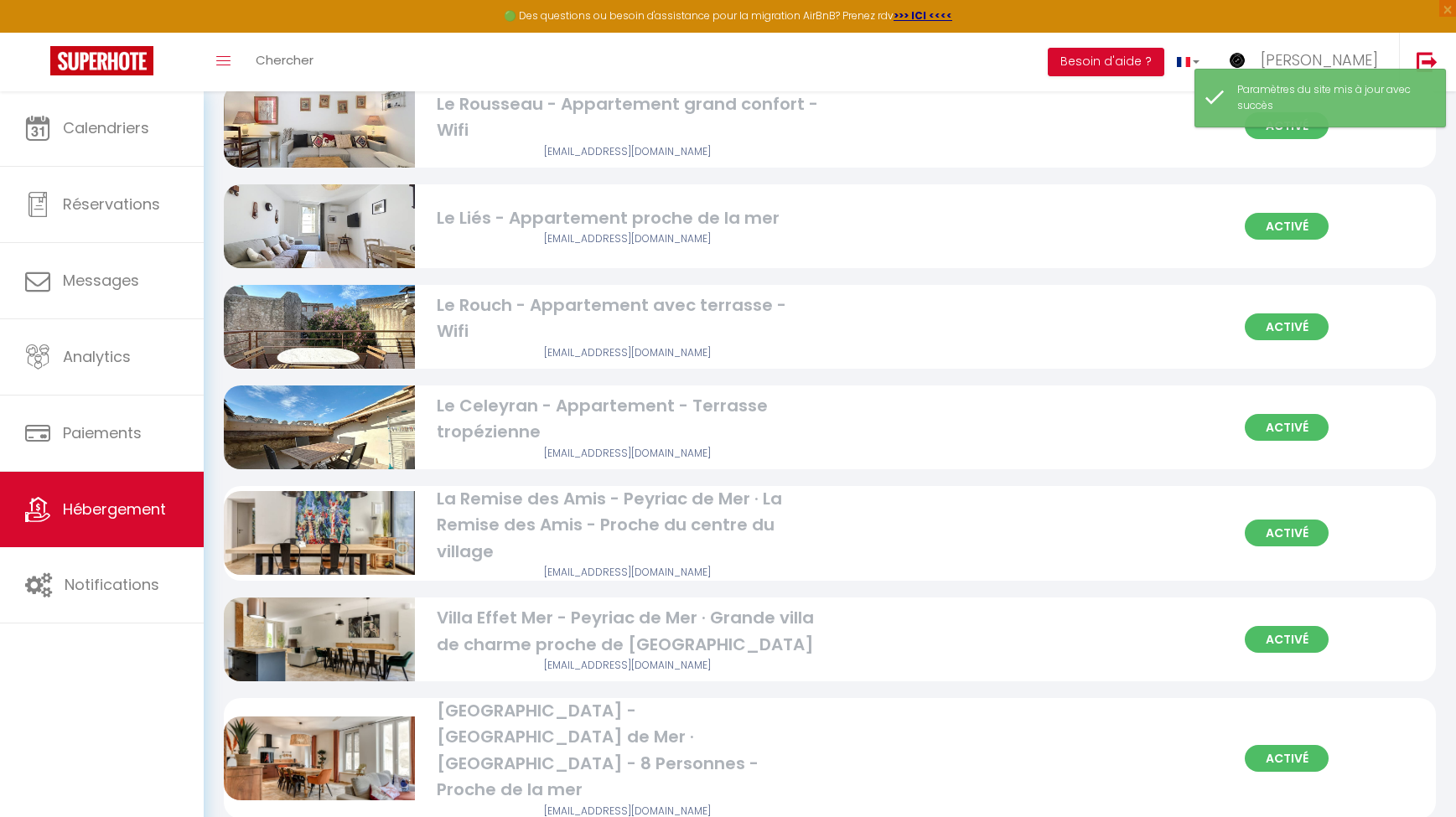
scroll to position [1307, 0]
click at [543, 416] on div "Le Celeyran - Appartement - Terrasse tropézienne" at bounding box center [627, 420] width 382 height 52
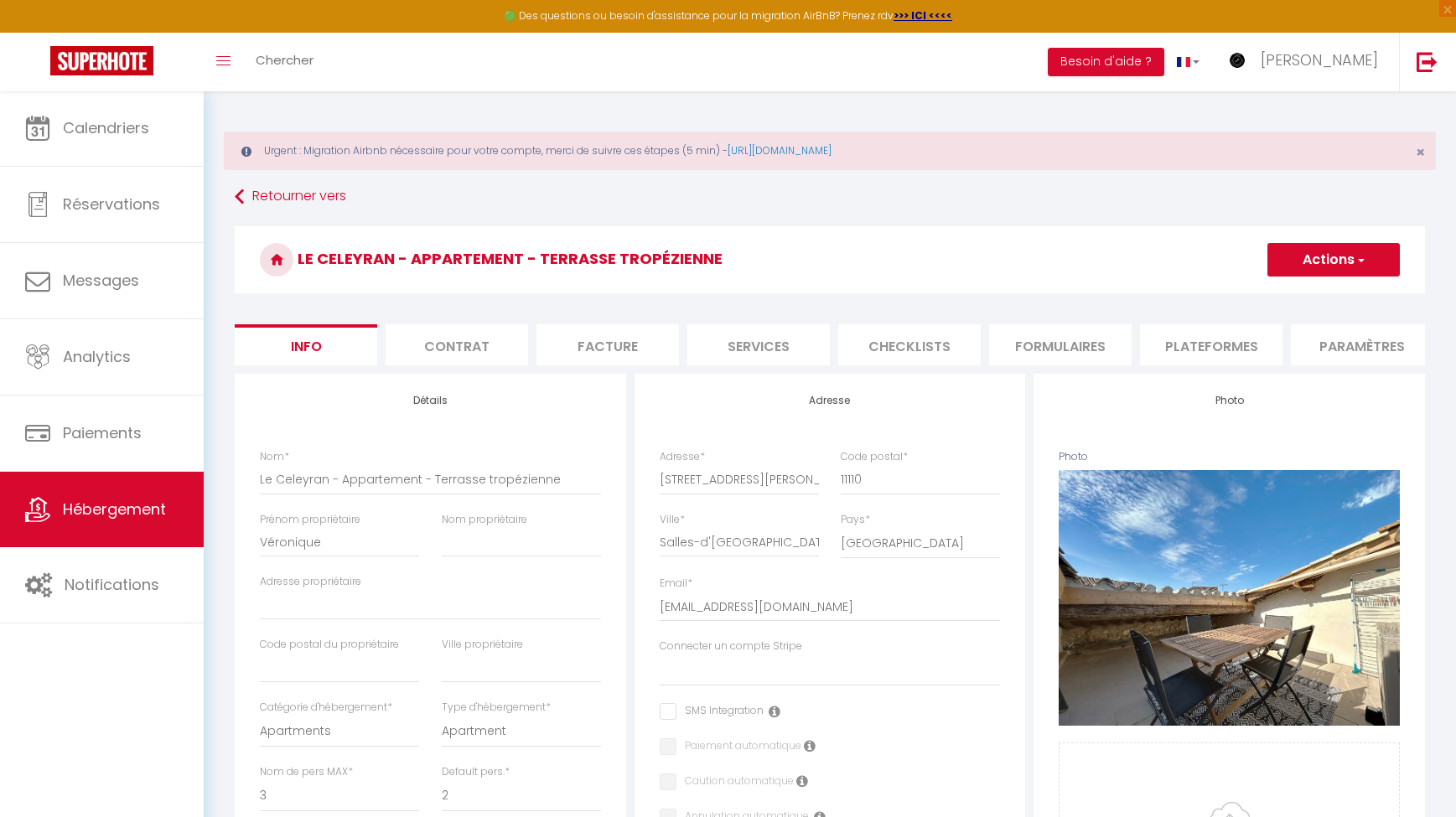
click at [1191, 338] on li "Plateformes" at bounding box center [1211, 345] width 142 height 41
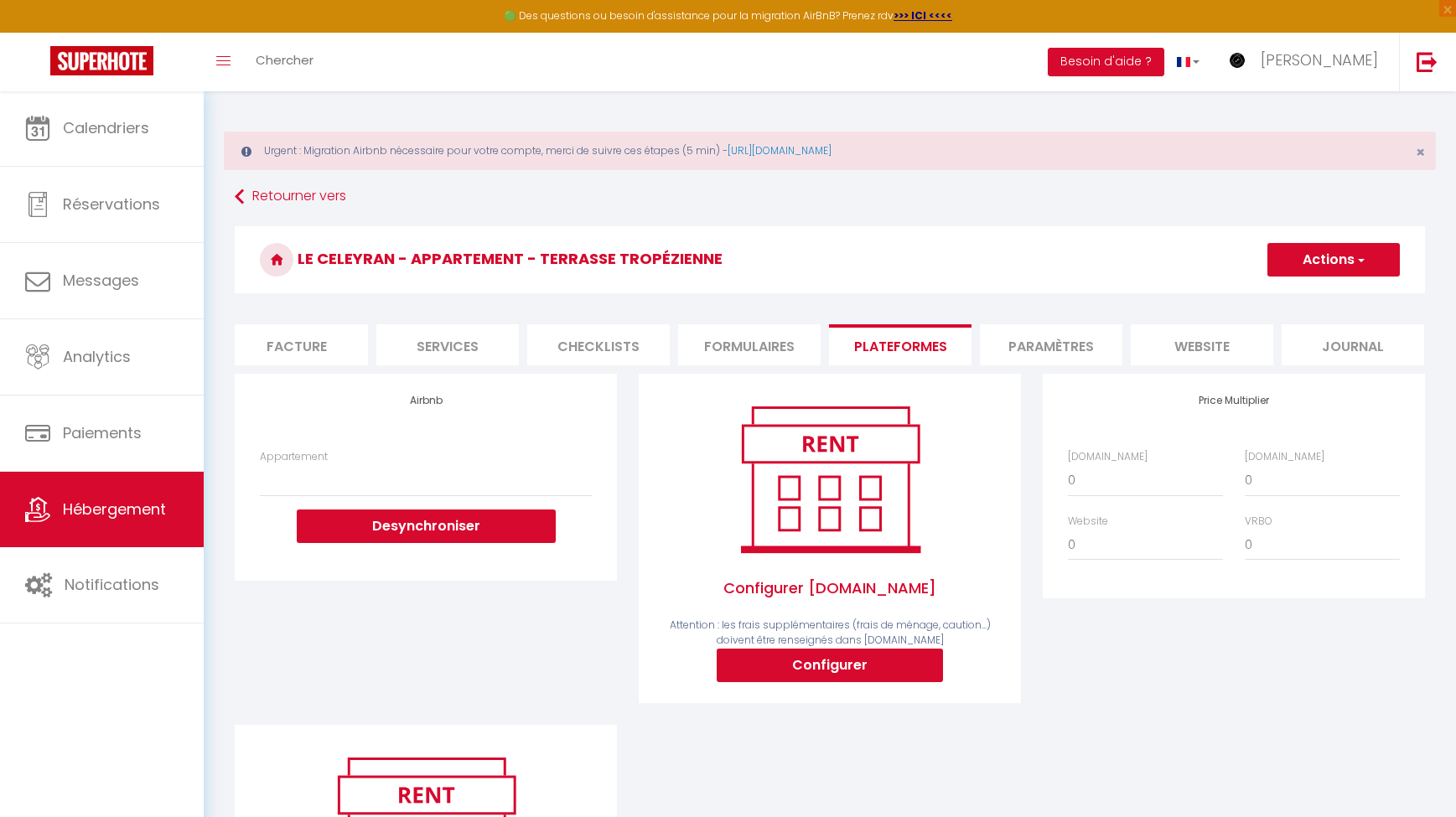
click at [1232, 339] on li "website" at bounding box center [1202, 345] width 142 height 41
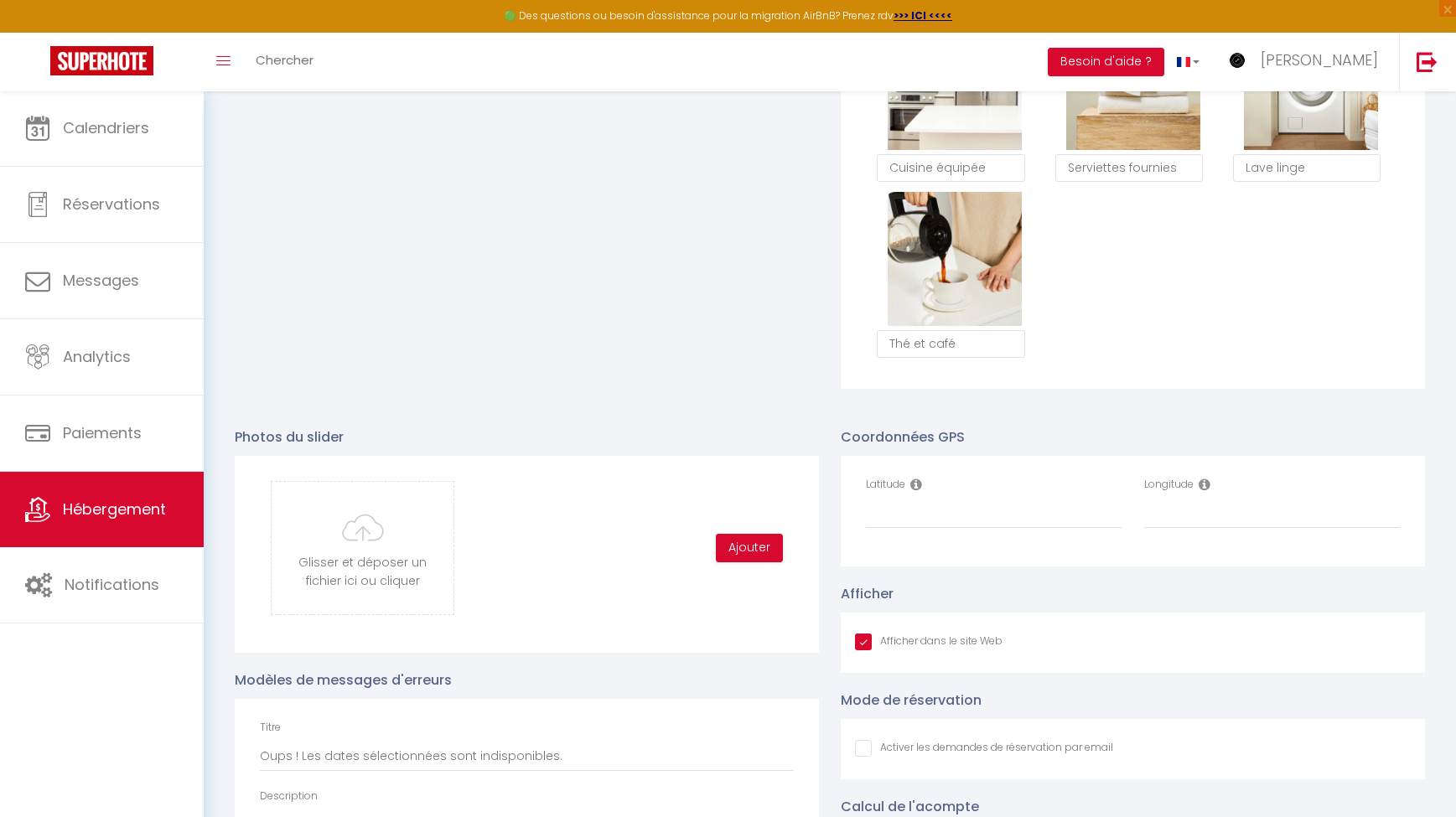
scroll to position [1543, 0]
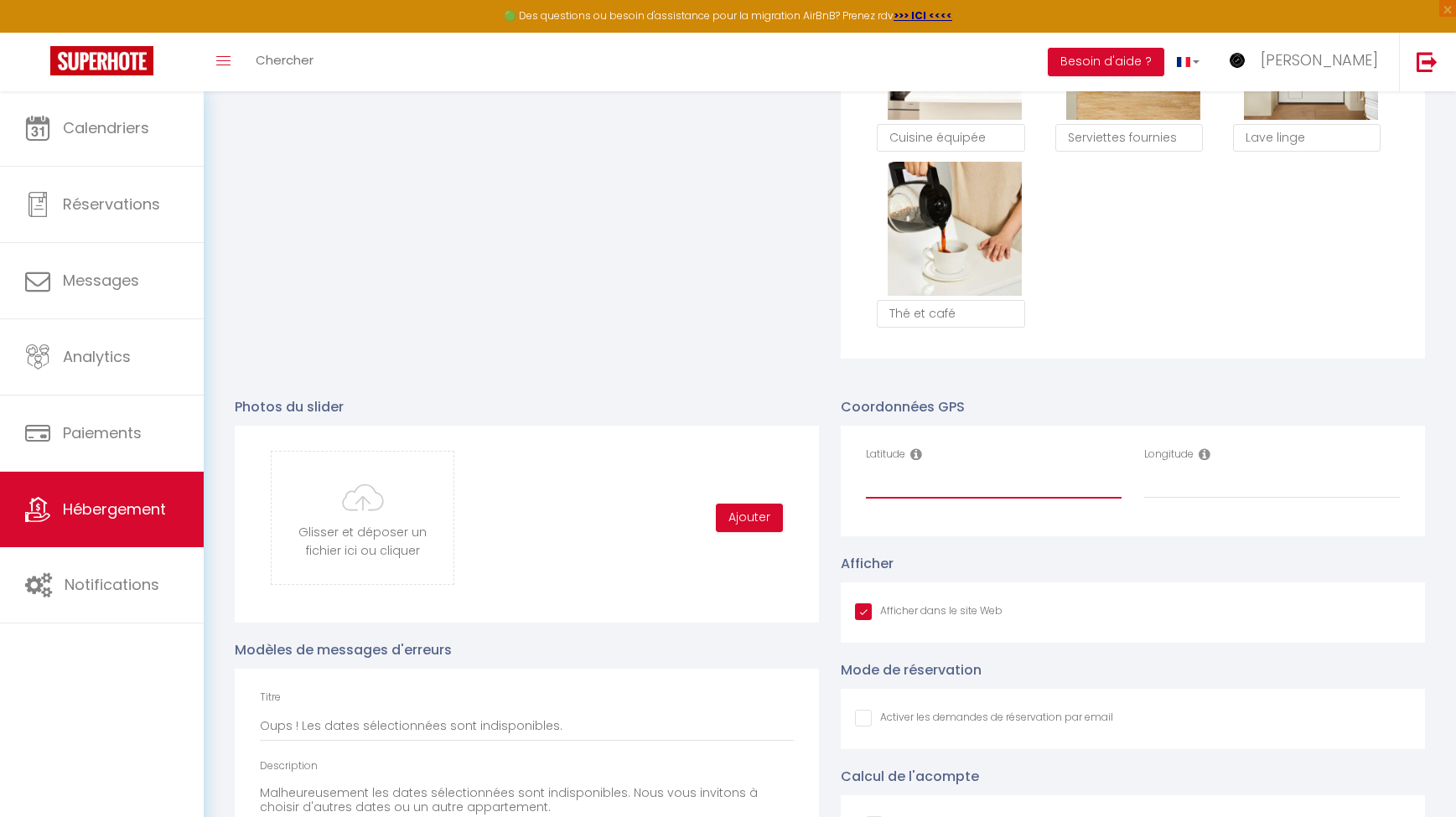
click at [999, 494] on input "Latitude" at bounding box center [993, 483] width 255 height 30
paste input "43.2380007"
click at [1172, 481] on input "Longitude" at bounding box center [1271, 483] width 255 height 30
paste input "3.1179298"
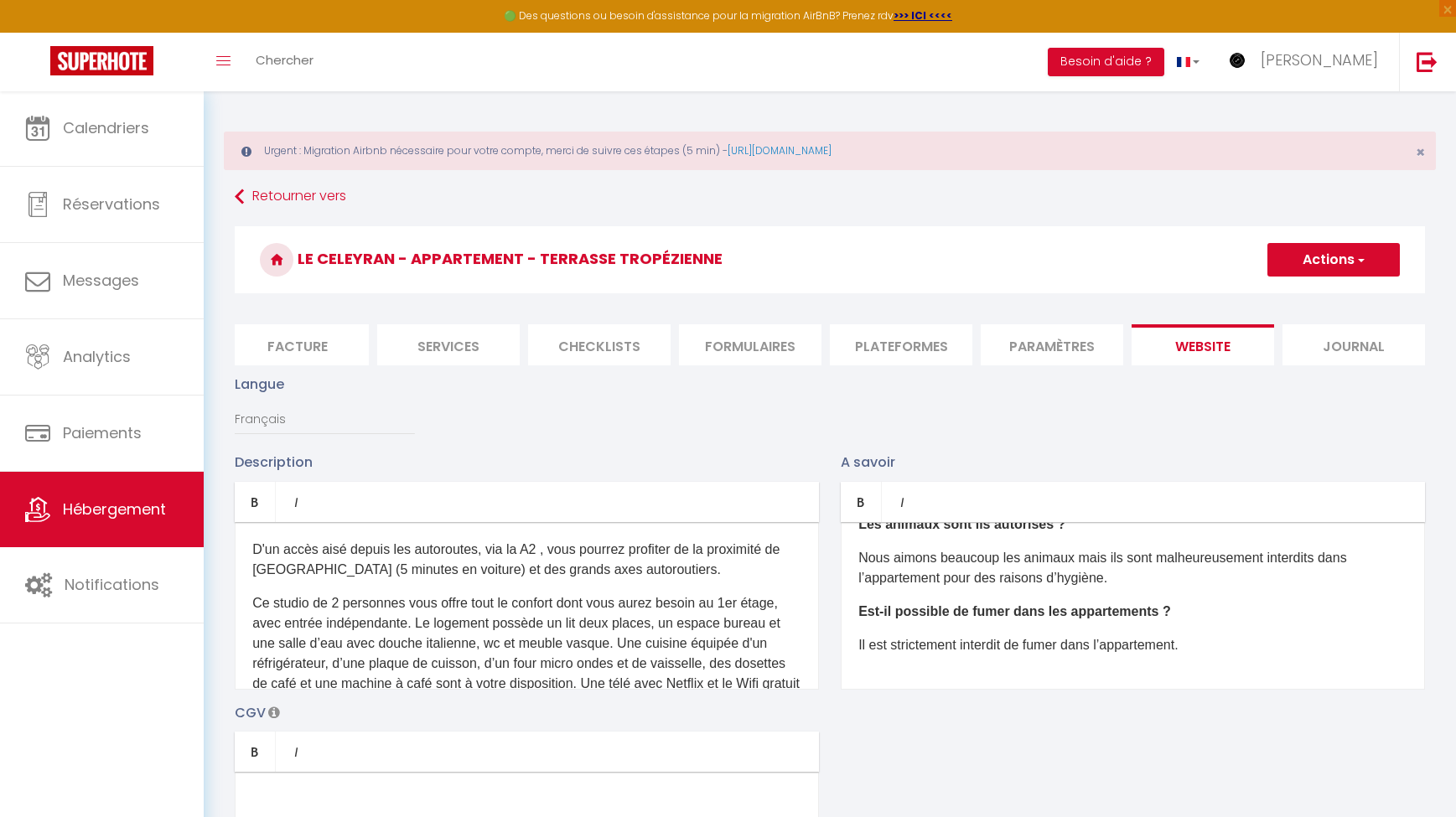
scroll to position [-2, 0]
click at [1232, 268] on button "Actions" at bounding box center [1333, 260] width 133 height 34
click at [1232, 297] on input "Enregistrer" at bounding box center [1314, 296] width 62 height 17
